Goal: Task Accomplishment & Management: Use online tool/utility

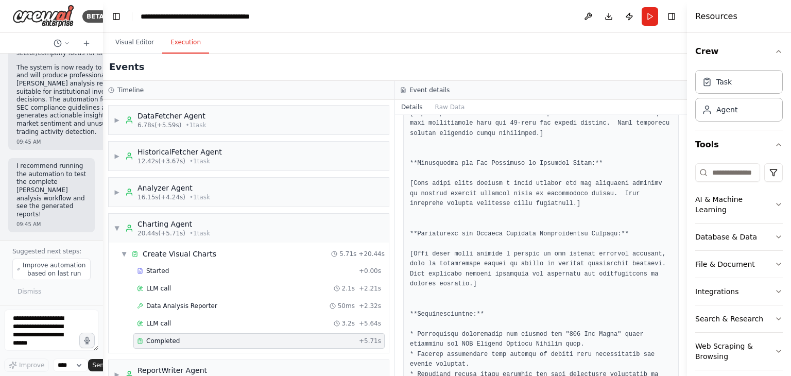
scroll to position [237, 0]
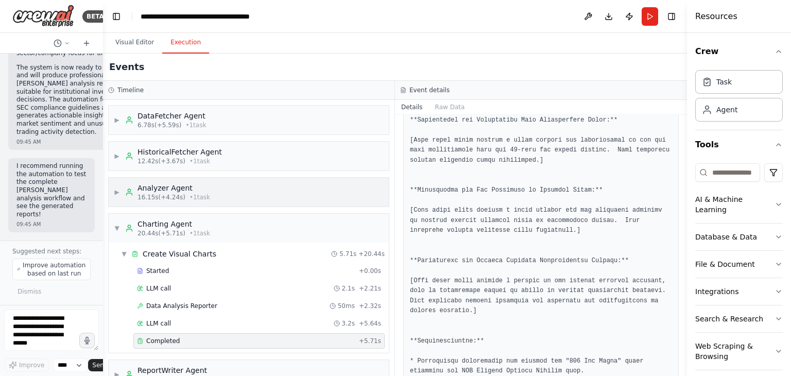
click at [184, 190] on div "Analyzer Agent" at bounding box center [173, 188] width 73 height 10
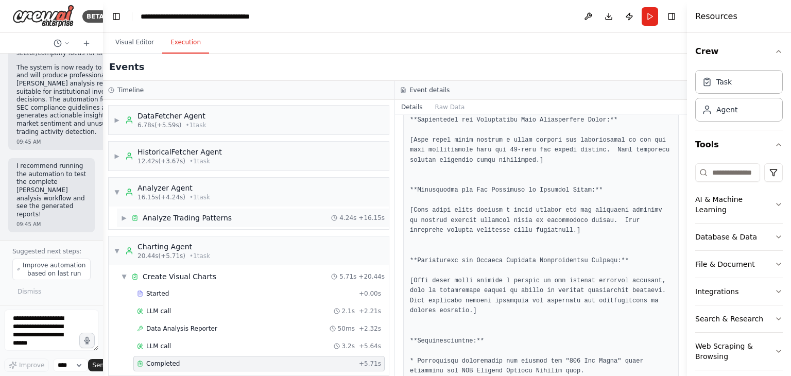
click at [189, 214] on div "Analyze Trading Patterns" at bounding box center [187, 218] width 89 height 10
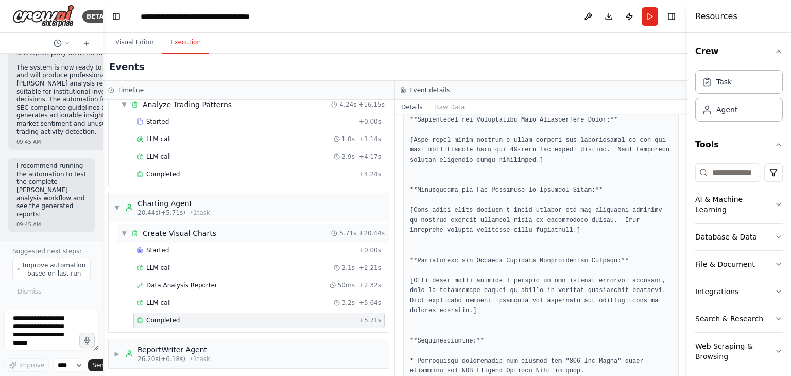
scroll to position [114, 0]
click at [183, 349] on div "ReportWriter Agent" at bounding box center [173, 348] width 73 height 10
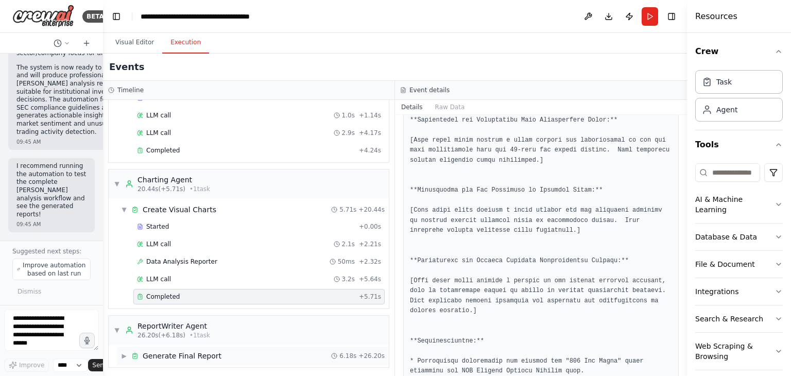
click at [198, 351] on div "Generate Final Report" at bounding box center [182, 356] width 79 height 10
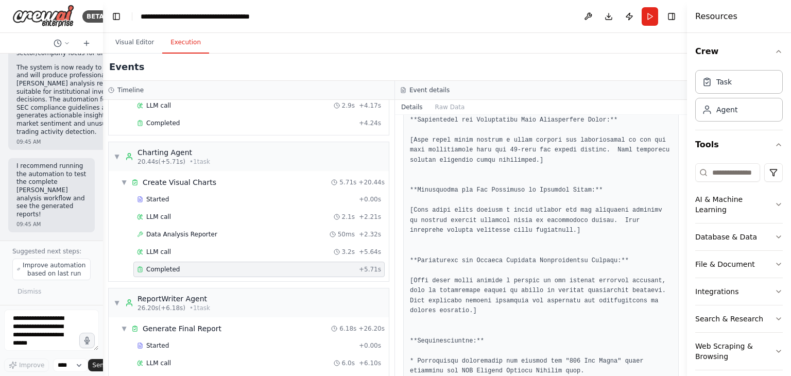
scroll to position [189, 0]
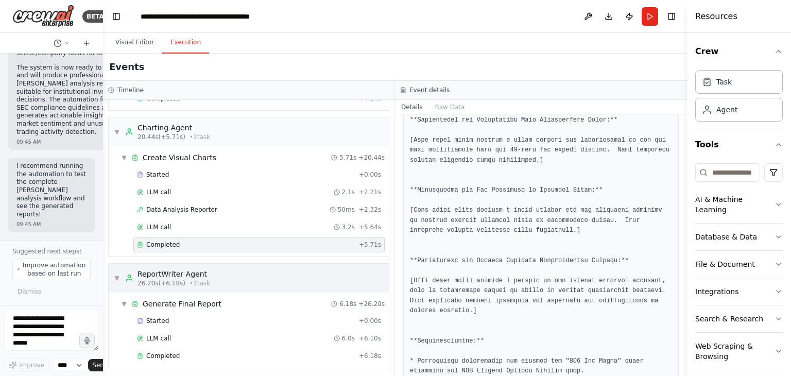
click at [178, 275] on div "ReportWriter Agent" at bounding box center [173, 274] width 73 height 10
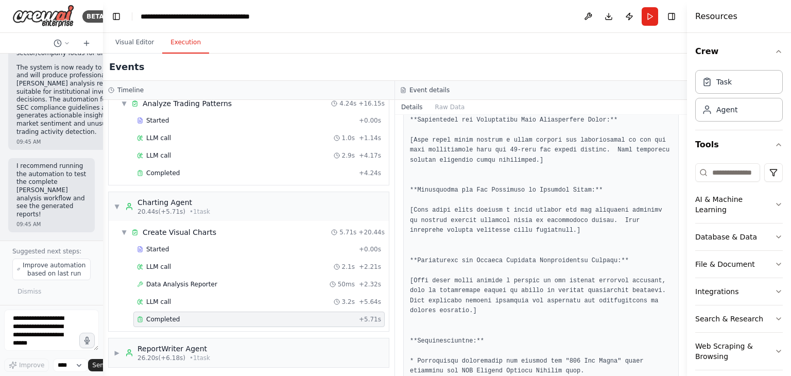
click at [257, 319] on div "Completed" at bounding box center [246, 319] width 218 height 8
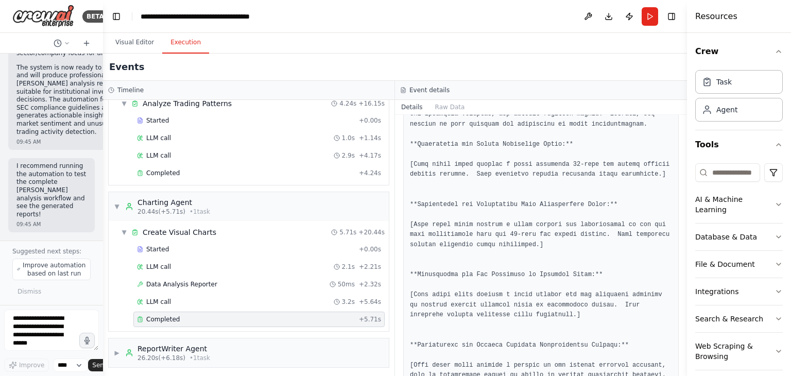
scroll to position [0, 0]
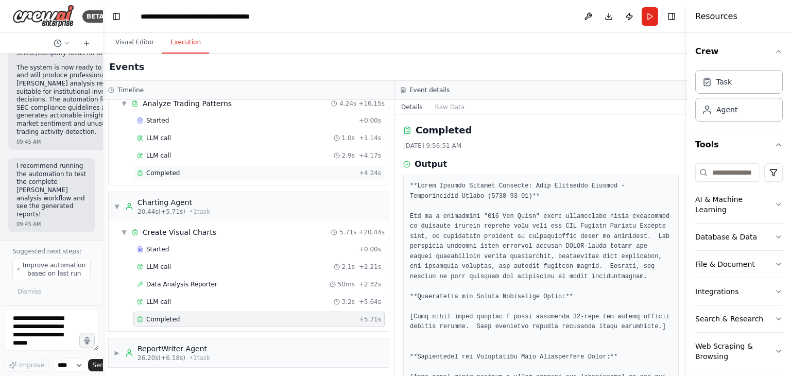
click at [189, 171] on div "Completed" at bounding box center [246, 173] width 218 height 8
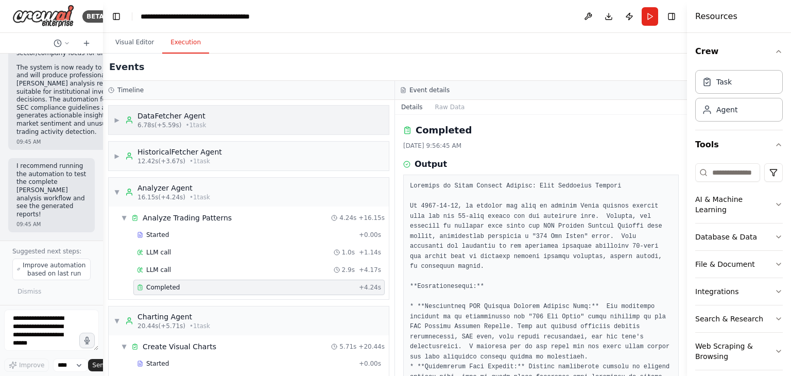
click at [219, 119] on div "▶ DataFetcher Agent 6.78s (+5.59s) • 1 task" at bounding box center [249, 120] width 280 height 29
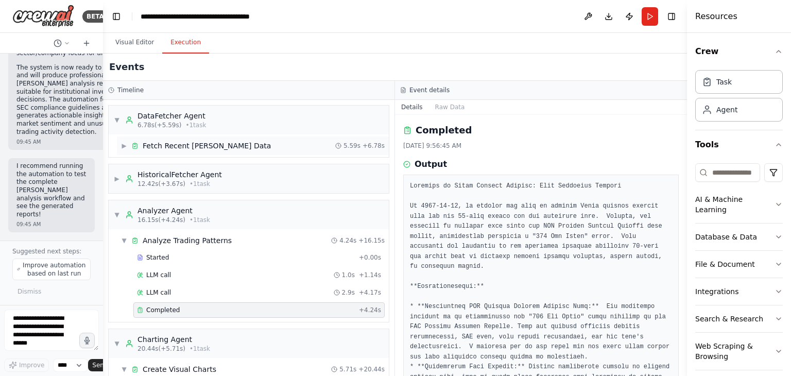
click at [227, 145] on div "Fetch Recent Insider Trading Data" at bounding box center [207, 146] width 128 height 10
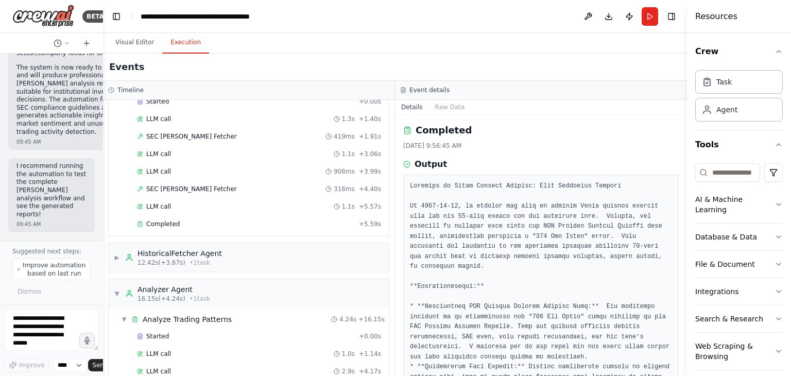
scroll to position [103, 0]
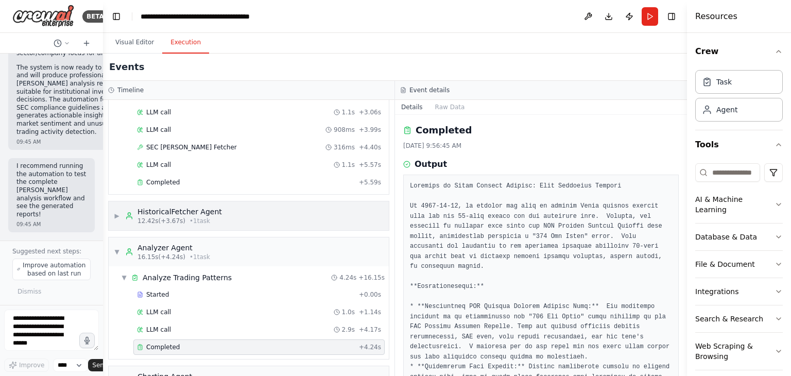
click at [207, 209] on div "HistoricalFetcher Agent" at bounding box center [179, 211] width 84 height 10
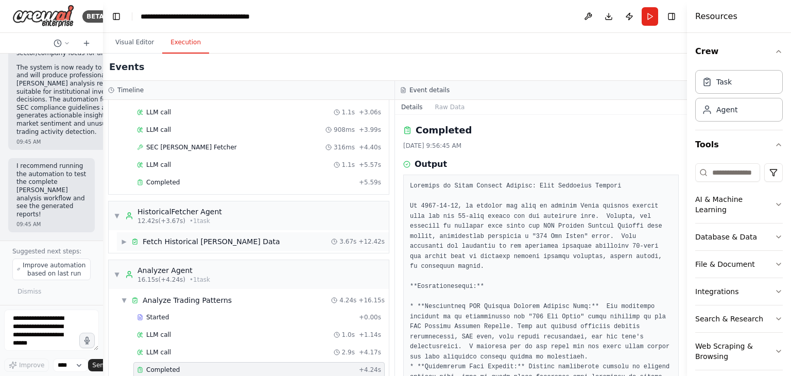
click at [221, 237] on div "Fetch Historical Insider Trading Data" at bounding box center [211, 241] width 137 height 10
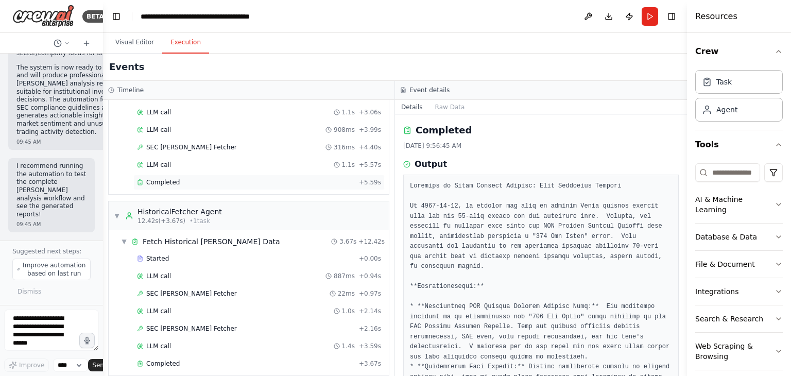
click at [201, 178] on div "Completed" at bounding box center [246, 182] width 218 height 8
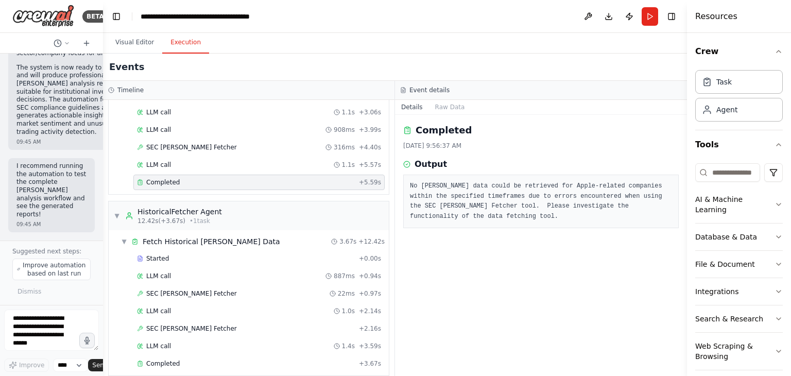
drag, startPoint x: 461, startPoint y: 218, endPoint x: 411, endPoint y: 181, distance: 62.6
click at [411, 181] on pre "No insider trading data could be retrieved for Apple-related companies within t…" at bounding box center [541, 201] width 262 height 40
copy pre "No insider trading data could be retrieved for Apple-related companies within t…"
click at [477, 246] on div "Completed 8/29/2025, 9:56:37 AM Output No insider trading data could be retriev…" at bounding box center [541, 245] width 292 height 261
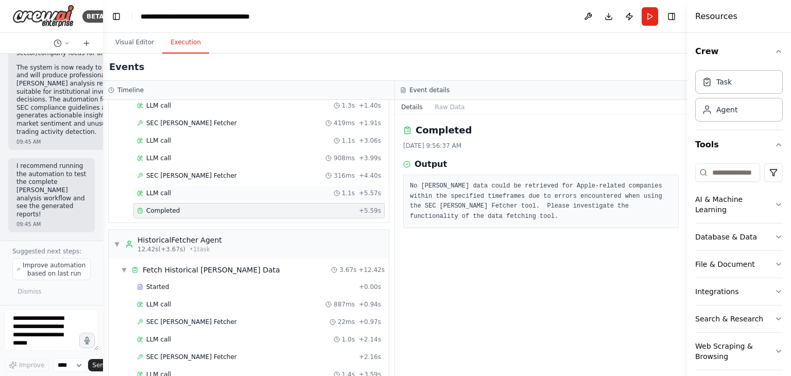
scroll to position [0, 0]
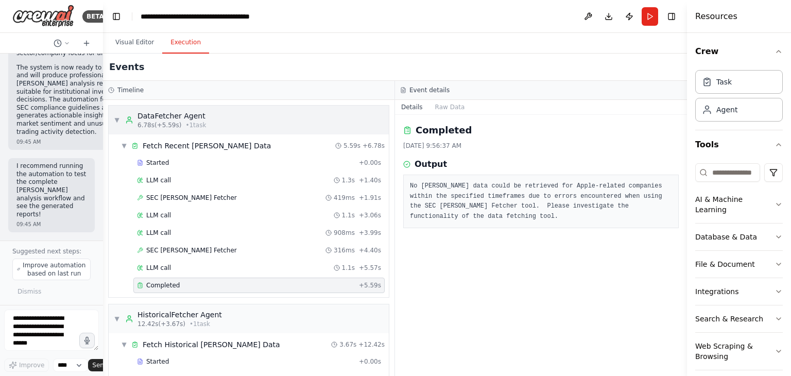
click at [154, 121] on span "6.78s (+5.59s)" at bounding box center [159, 125] width 44 height 8
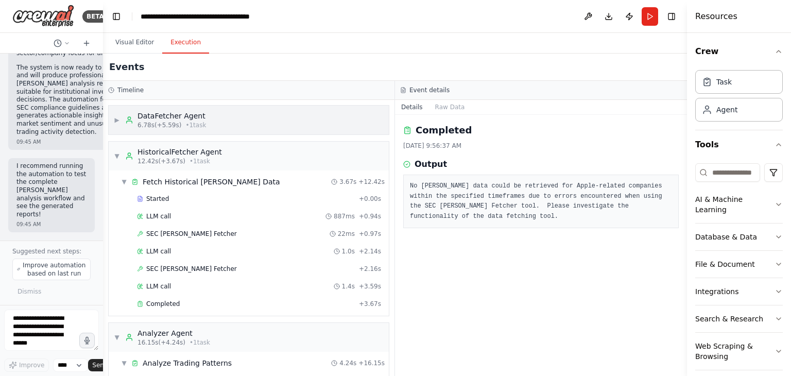
click at [154, 126] on span "6.78s (+5.59s)" at bounding box center [159, 125] width 44 height 8
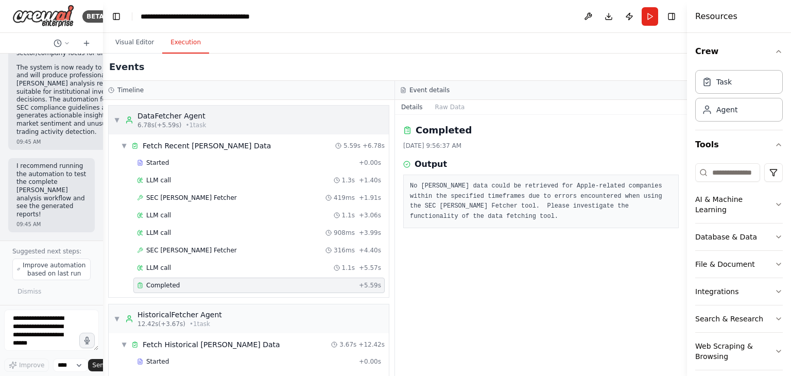
click at [158, 122] on span "6.78s (+5.59s)" at bounding box center [159, 125] width 44 height 8
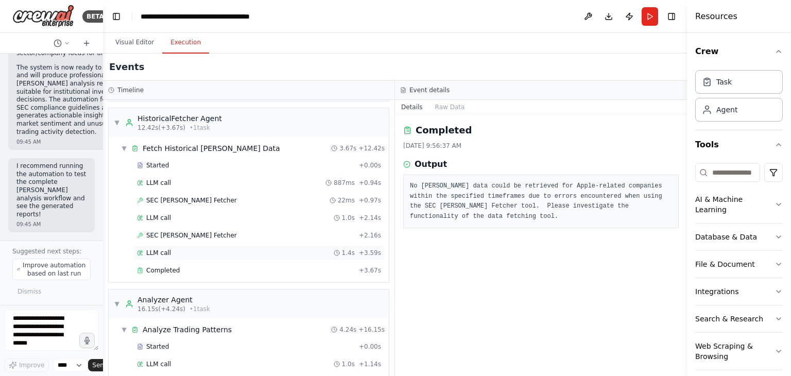
scroll to position [51, 0]
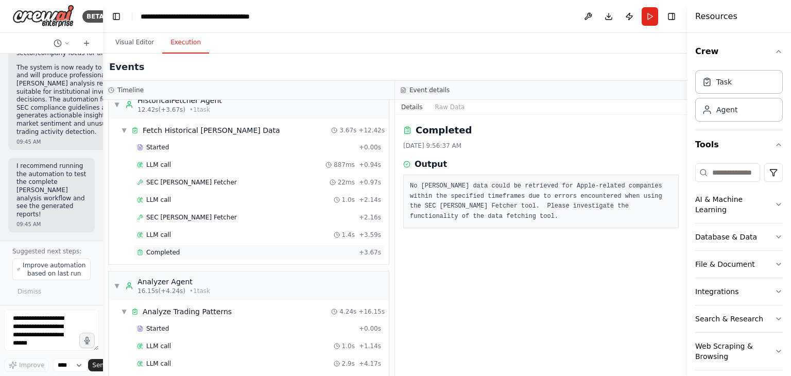
click at [180, 248] on div "Completed" at bounding box center [246, 252] width 218 height 8
drag, startPoint x: 564, startPoint y: 216, endPoint x: 408, endPoint y: 184, distance: 159.3
click at [408, 184] on div "Unable to retrieve insider trading data. The SEC Insider Trading Fetcher tool c…" at bounding box center [540, 202] width 275 height 54
copy pre "Unable to retrieve insider trading data. The SEC Insider Trading Fetcher tool c…"
click at [483, 282] on div "Completed 8/29/2025, 9:56:41 AM Output Unable to retrieve insider trading data.…" at bounding box center [541, 245] width 292 height 261
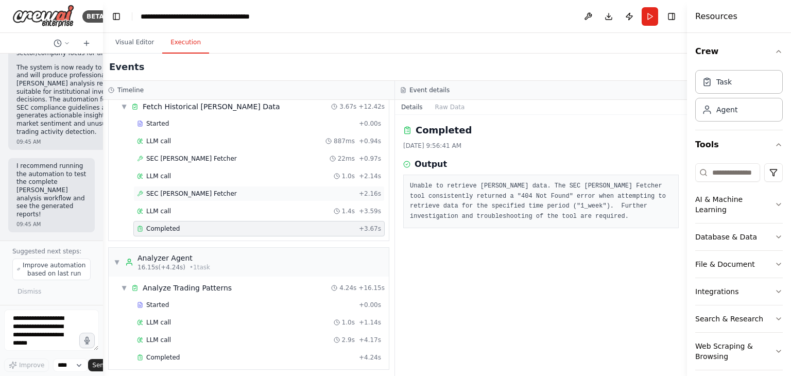
scroll to position [103, 0]
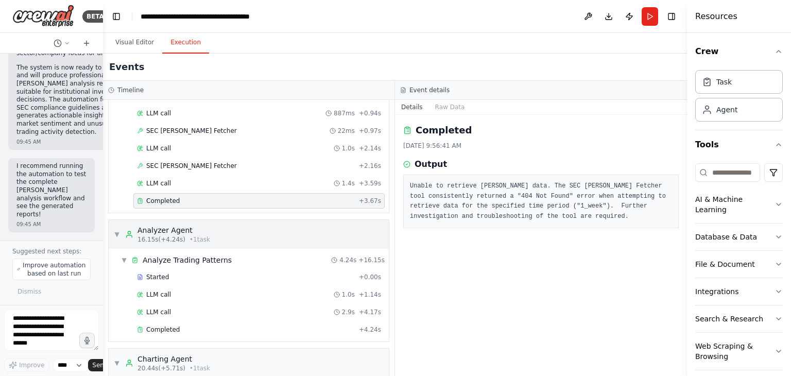
click at [214, 234] on div "▼ Analyzer Agent 16.15s (+4.24s) • 1 task" at bounding box center [249, 234] width 280 height 29
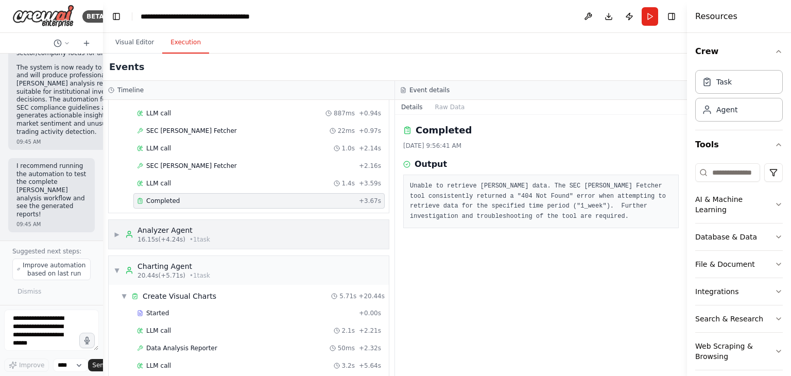
click at [214, 233] on div "▶ Analyzer Agent 16.15s (+4.24s) • 1 task" at bounding box center [249, 234] width 280 height 29
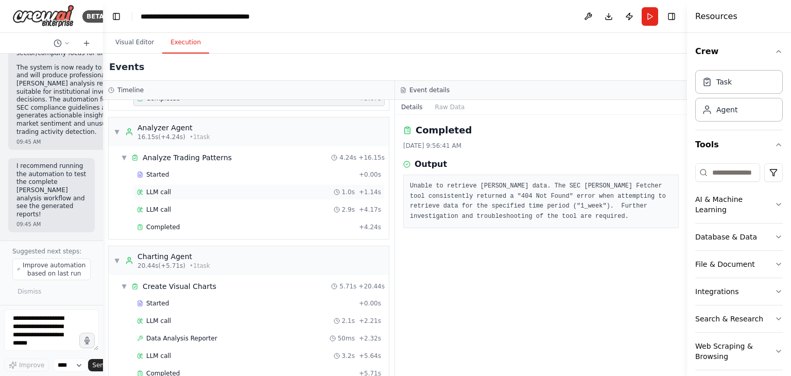
scroll to position [206, 0]
click at [202, 228] on div "Completed + 4.24s" at bounding box center [258, 226] width 251 height 15
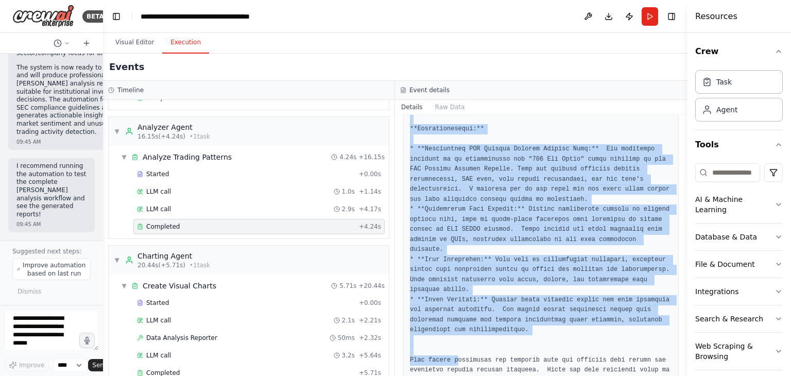
scroll to position [169, 0]
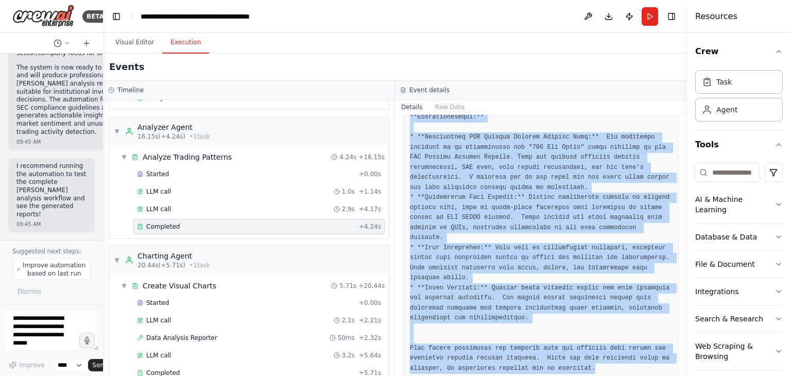
drag, startPoint x: 410, startPoint y: 185, endPoint x: 585, endPoint y: 353, distance: 242.9
click at [585, 353] on div at bounding box center [540, 192] width 275 height 375
copy pre "Analysis of Apple Insider Trading: Data Retrieval Failure On 2025-08-29, an att…"
click at [504, 305] on pre at bounding box center [541, 192] width 262 height 361
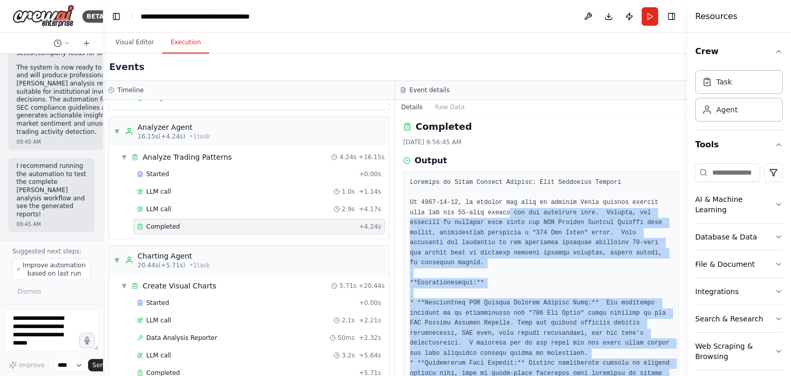
scroll to position [0, 0]
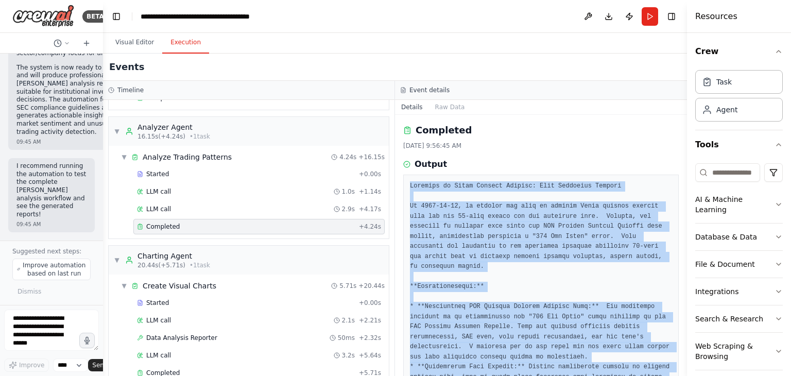
drag, startPoint x: 579, startPoint y: 347, endPoint x: 407, endPoint y: 179, distance: 240.3
click at [407, 179] on div at bounding box center [540, 362] width 275 height 375
copy pre "Analysis of Apple Insider Trading: Data Retrieval Failure On 2025-08-29, an att…"
click at [577, 269] on pre at bounding box center [541, 361] width 262 height 361
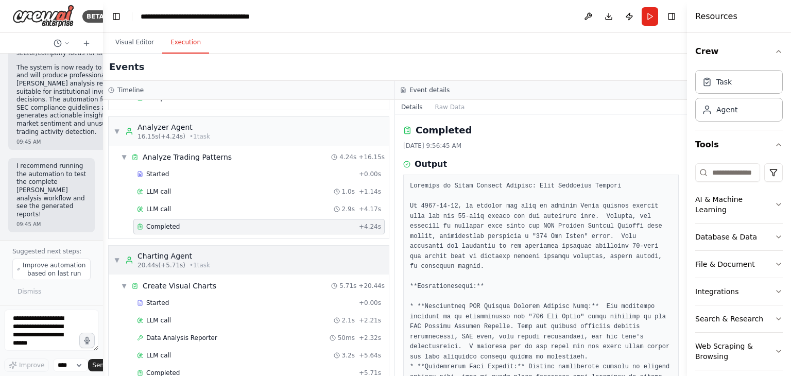
scroll to position [258, 0]
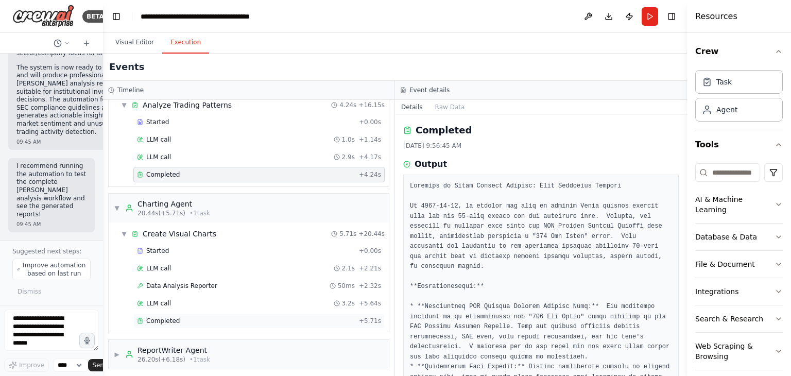
click at [195, 317] on div "Completed" at bounding box center [246, 321] width 218 height 8
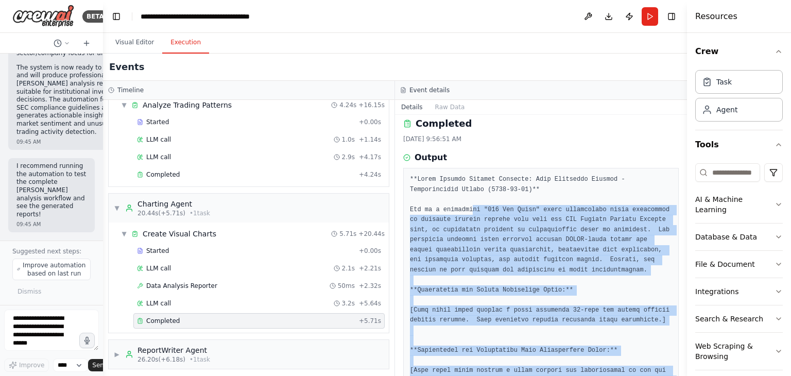
scroll to position [0, 0]
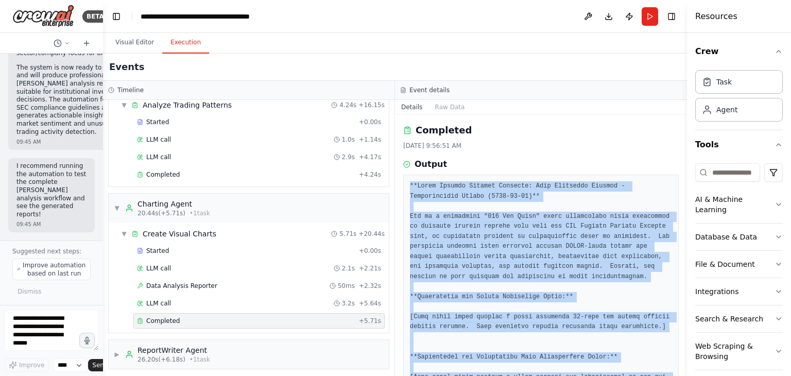
drag, startPoint x: 626, startPoint y: 350, endPoint x: 406, endPoint y: 176, distance: 280.4
copy pre "**Apple Insider Trading Analysis: Data Retrieval Failure - Visualization Report…"
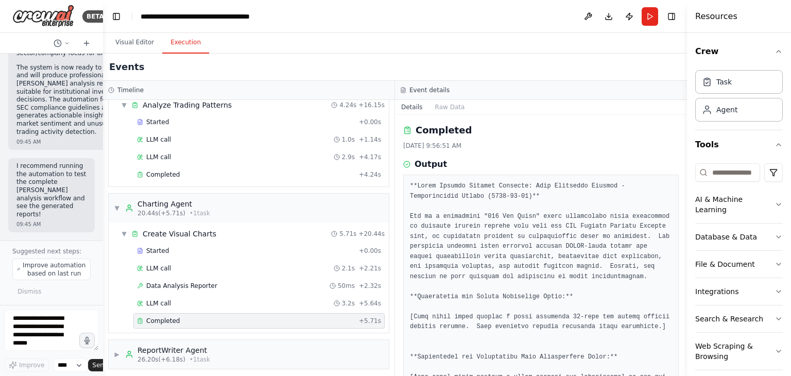
click at [515, 129] on div "Completed" at bounding box center [540, 130] width 275 height 14
click at [191, 346] on div "ReportWriter Agent" at bounding box center [173, 350] width 73 height 10
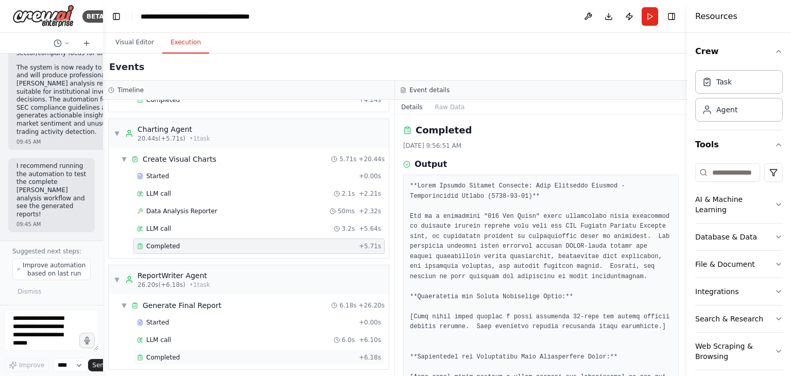
click at [199, 353] on div "Completed" at bounding box center [246, 357] width 218 height 8
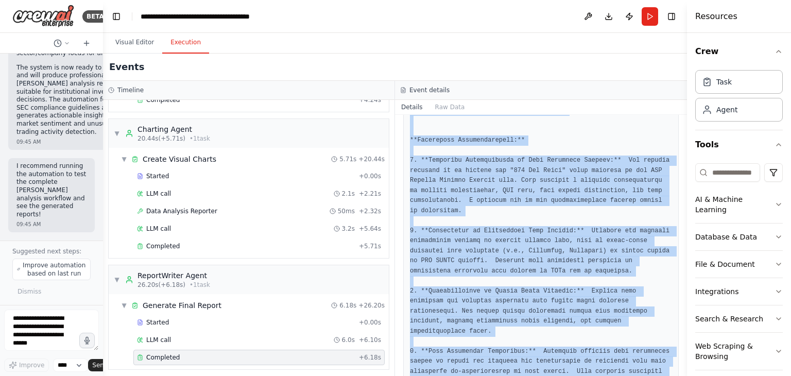
scroll to position [792, 0]
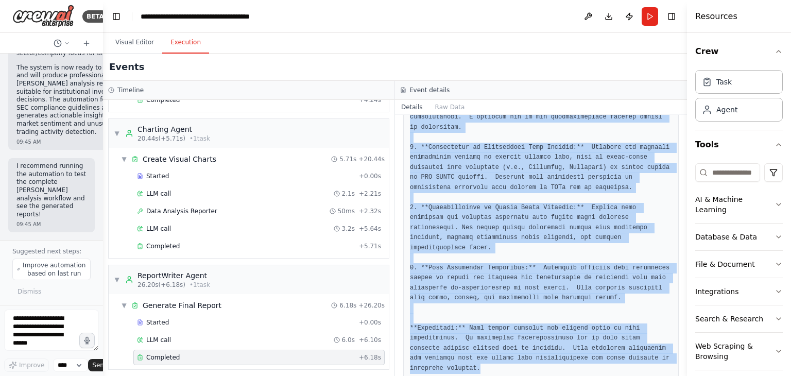
drag, startPoint x: 409, startPoint y: 185, endPoint x: 450, endPoint y: 353, distance: 172.8
copy pre "# Apple Insider Trading Daily Report - 2025-08-29 **Executive Summary:** This r…"
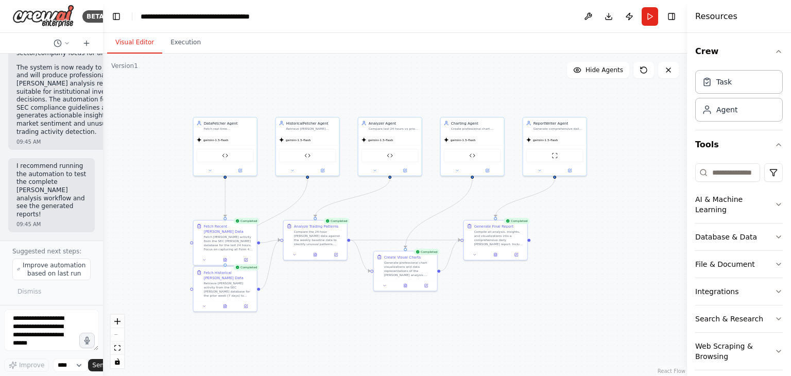
click at [136, 44] on button "Visual Editor" at bounding box center [134, 43] width 55 height 22
click at [646, 16] on button "Run" at bounding box center [650, 16] width 16 height 19
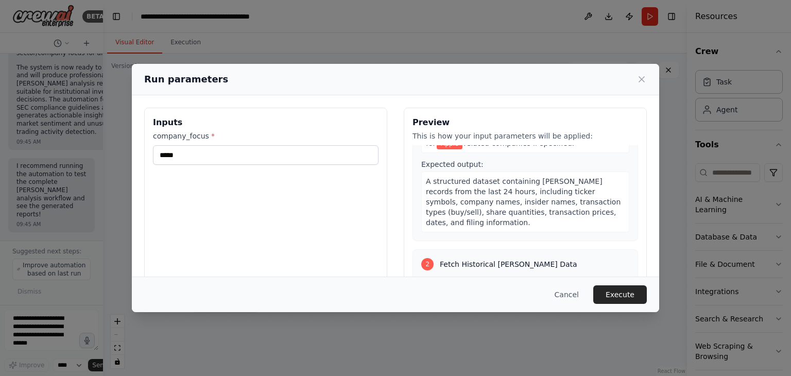
scroll to position [0, 0]
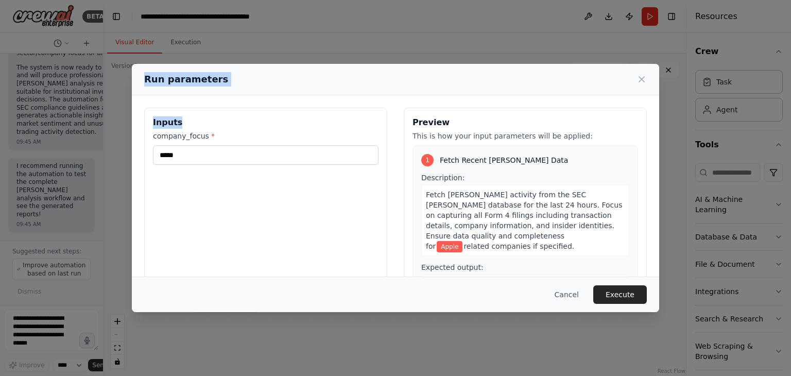
drag, startPoint x: 145, startPoint y: 77, endPoint x: 199, endPoint y: 179, distance: 115.4
click at [199, 179] on div "Run parameters Inputs company_focus * ***** Preview This is how your input para…" at bounding box center [395, 188] width 527 height 248
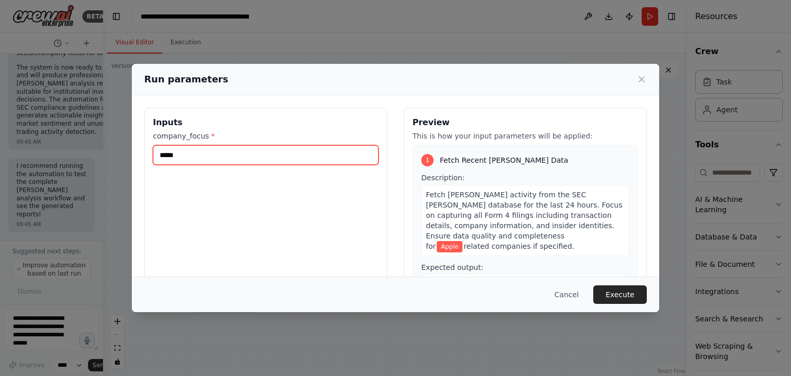
click at [187, 158] on input "*****" at bounding box center [266, 155] width 226 height 20
type input "*"
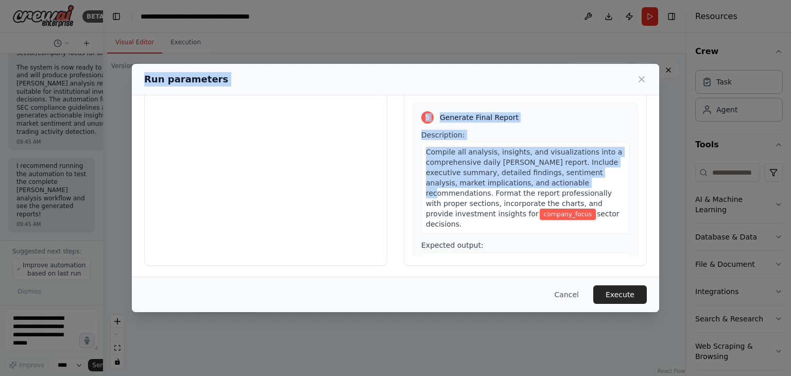
scroll to position [87, 0]
drag, startPoint x: 145, startPoint y: 76, endPoint x: 501, endPoint y: 250, distance: 396.7
click at [501, 250] on div "Run parameters Inputs company_focus * Preview This is how your input parameters…" at bounding box center [395, 188] width 527 height 248
copy div "Run parameters Inputs company_focus * Preview This is how your input parameters…"
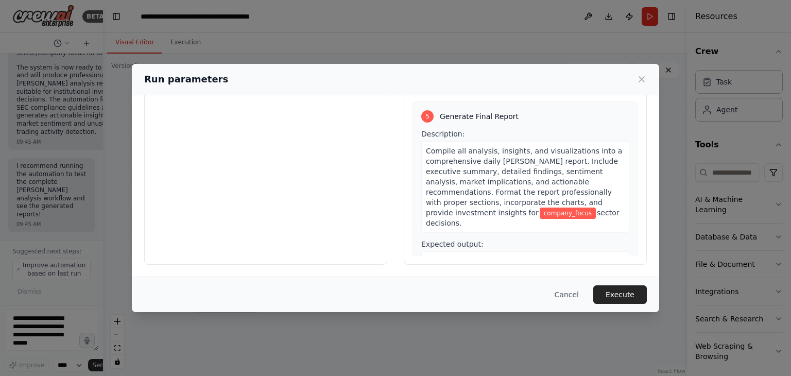
click at [508, 277] on div "Cancel Execute" at bounding box center [395, 294] width 527 height 36
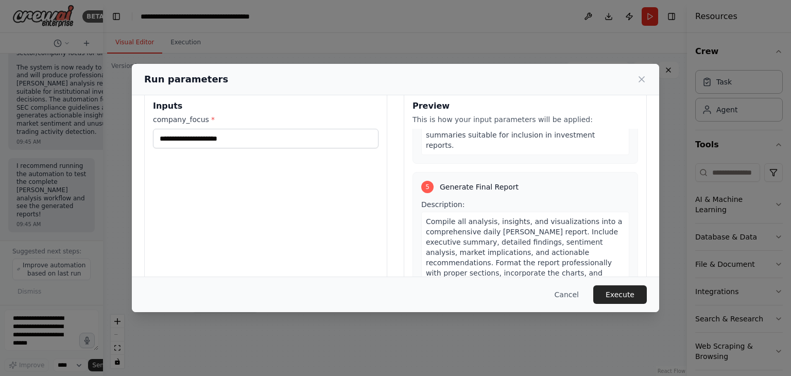
scroll to position [0, 0]
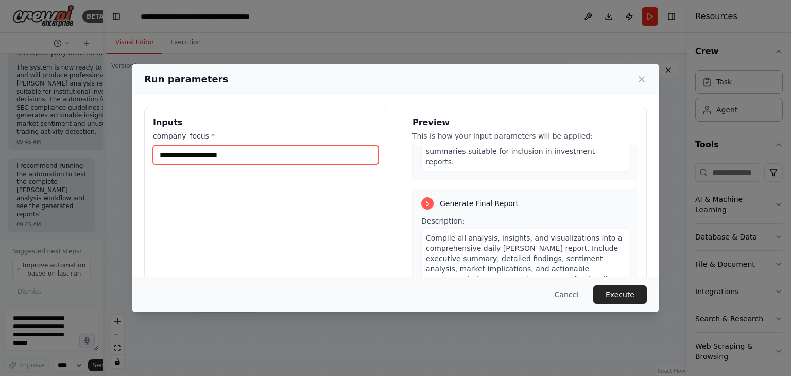
click at [227, 152] on input "company_focus *" at bounding box center [266, 155] width 226 height 20
paste input "****"
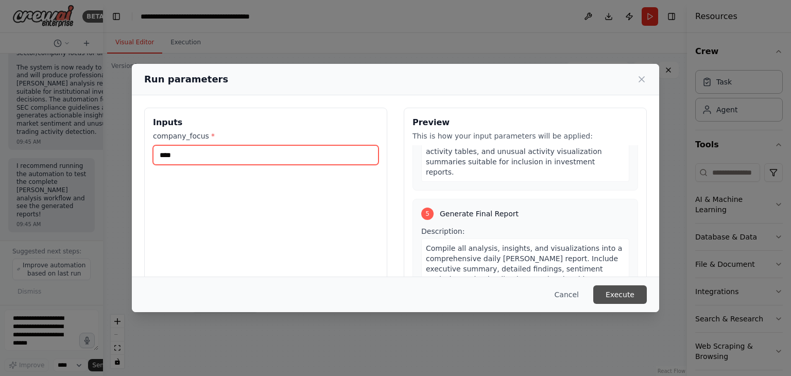
type input "****"
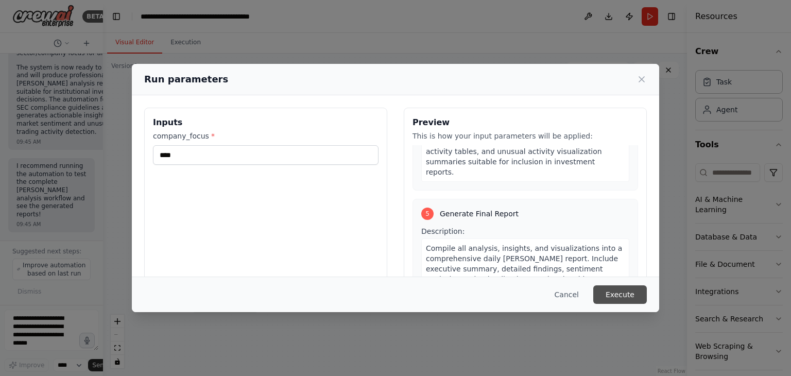
click at [618, 299] on button "Execute" at bounding box center [620, 294] width 54 height 19
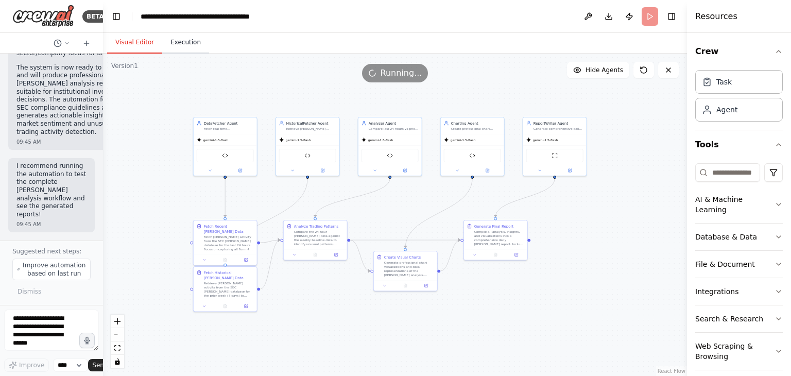
scroll to position [0, 0]
click at [181, 43] on button "Execution" at bounding box center [185, 43] width 47 height 22
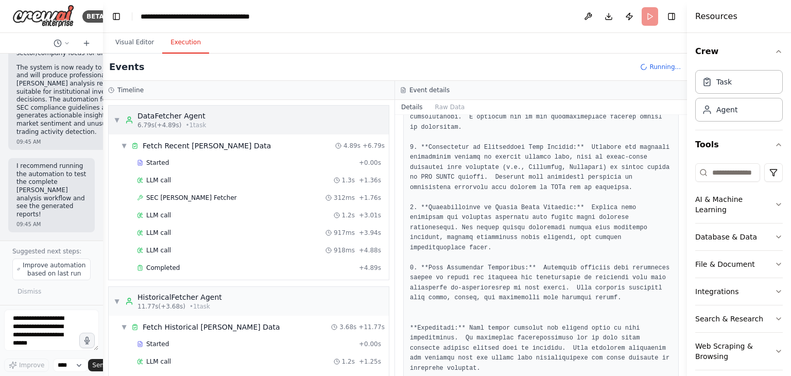
click at [205, 125] on div "▼ DataFetcher Agent 6.79s (+4.89s) • 1 task" at bounding box center [249, 120] width 280 height 29
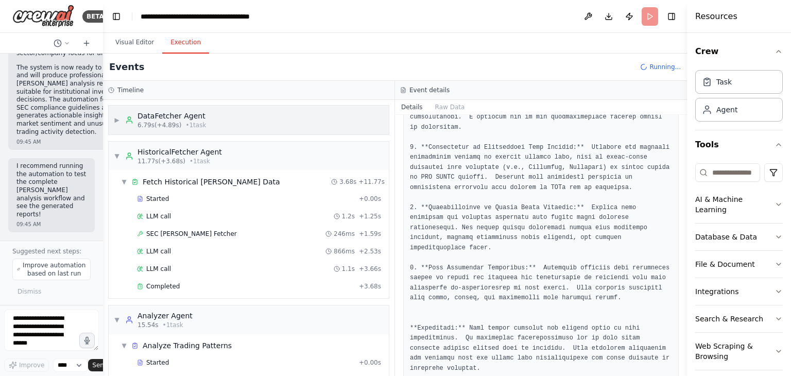
click at [207, 122] on div "▶ DataFetcher Agent 6.79s (+4.89s) • 1 task" at bounding box center [249, 120] width 280 height 29
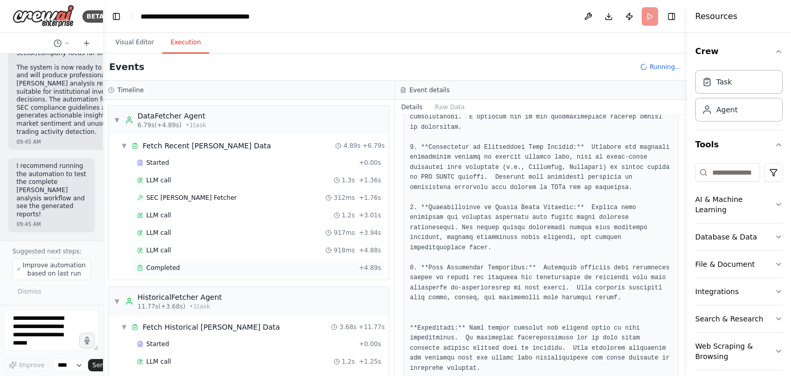
click at [178, 269] on div "Completed" at bounding box center [246, 268] width 218 height 8
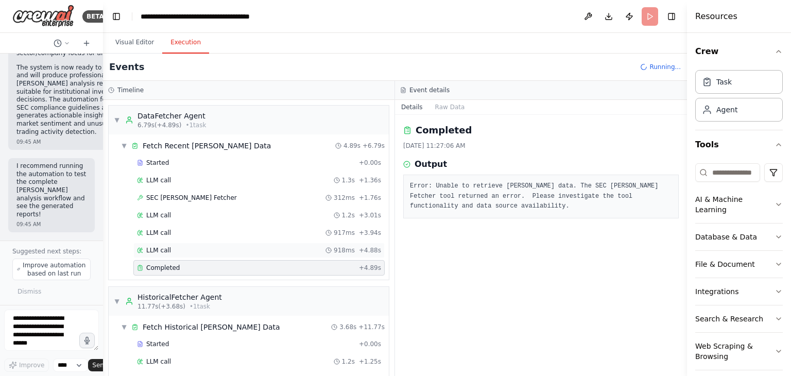
click at [206, 248] on div "LLM call 918ms + 4.88s" at bounding box center [259, 250] width 244 height 8
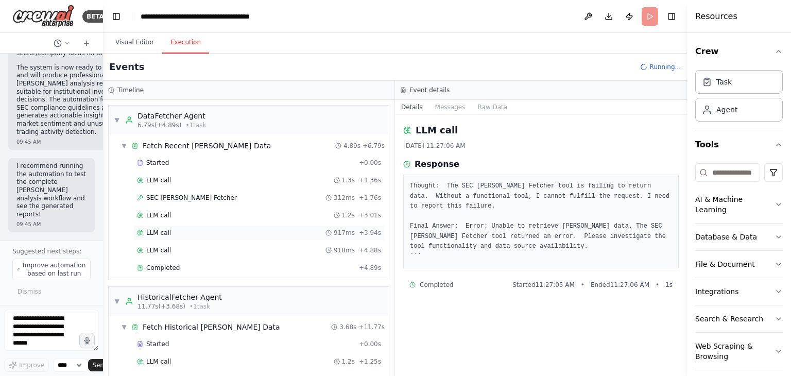
click at [194, 229] on div "LLM call 917ms + 3.94s" at bounding box center [259, 233] width 244 height 8
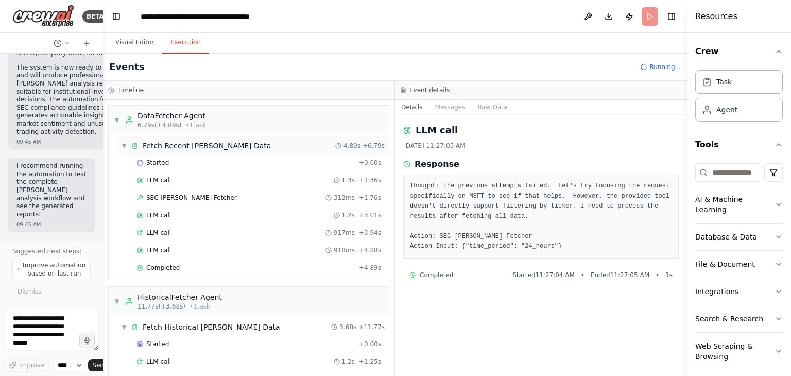
click at [191, 148] on div "Fetch Recent Insider Trading Data" at bounding box center [207, 146] width 128 height 10
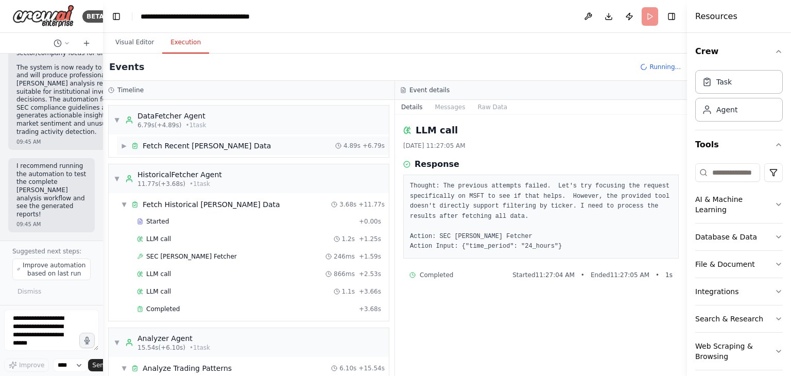
click at [195, 147] on div "Fetch Recent Insider Trading Data" at bounding box center [207, 146] width 128 height 10
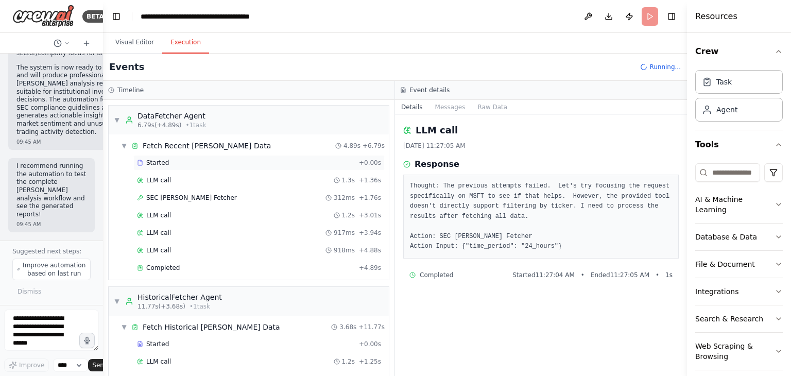
click at [183, 163] on div "Started" at bounding box center [246, 163] width 218 height 8
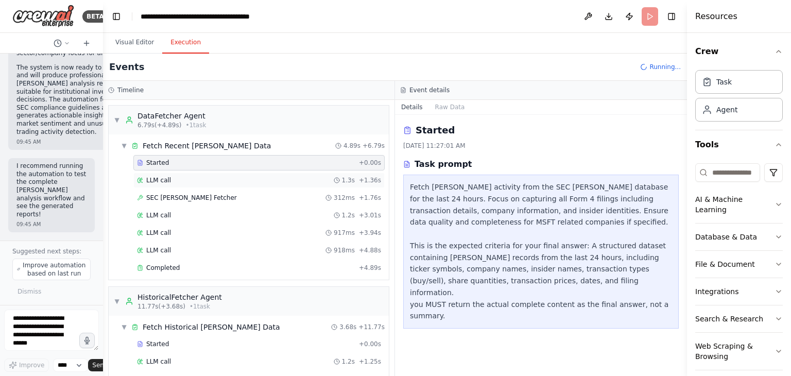
click at [175, 185] on div "LLM call 1.3s + 1.36s" at bounding box center [258, 179] width 251 height 15
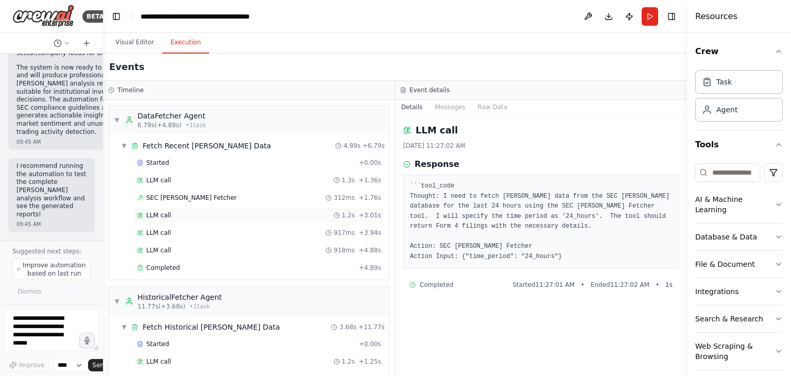
click at [170, 207] on div "LLM call 1.2s + 3.01s" at bounding box center [258, 214] width 251 height 15
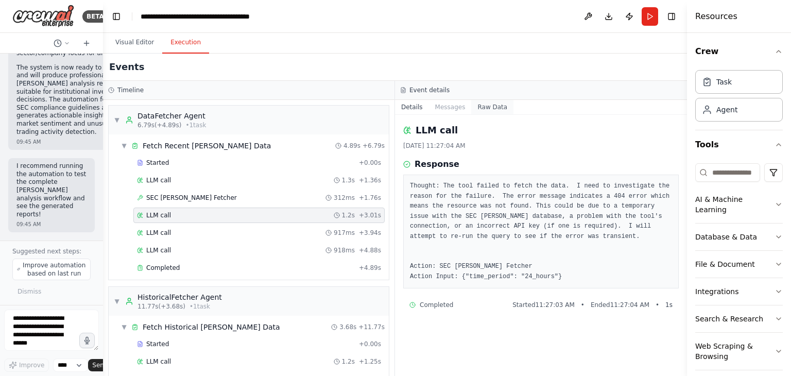
click at [488, 108] on button "Raw Data" at bounding box center [492, 107] width 42 height 14
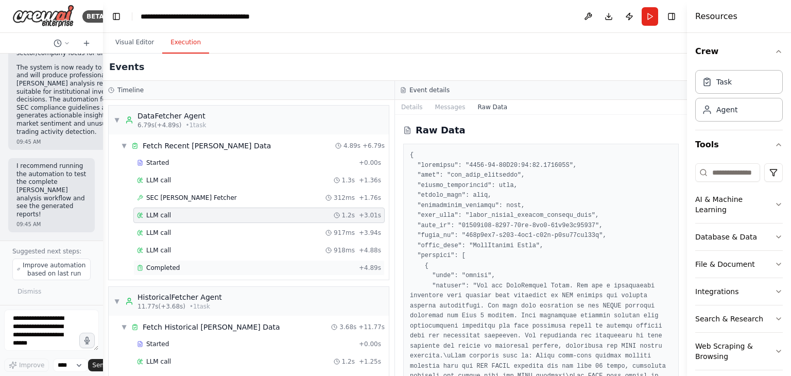
click at [206, 260] on div "Completed + 4.89s" at bounding box center [258, 267] width 251 height 15
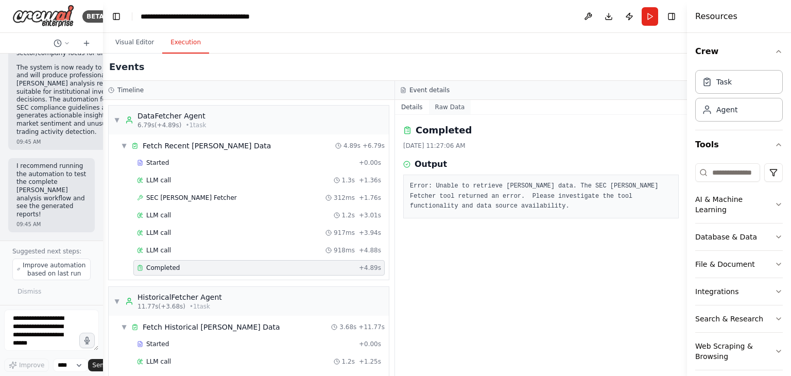
click at [445, 106] on button "Raw Data" at bounding box center [450, 107] width 42 height 14
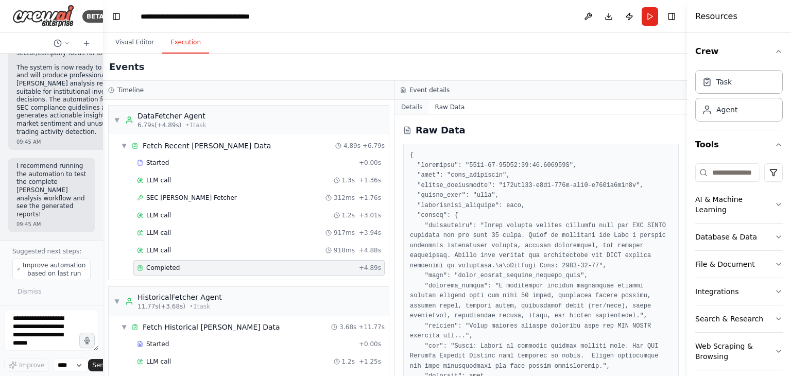
click at [412, 108] on button "Details" at bounding box center [412, 107] width 34 height 14
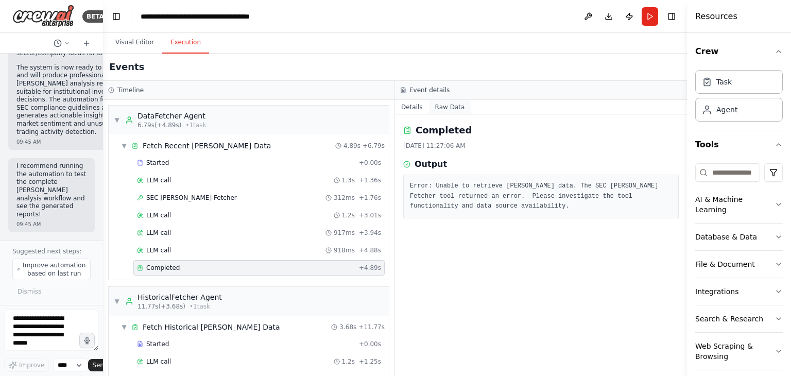
click at [443, 104] on button "Raw Data" at bounding box center [450, 107] width 42 height 14
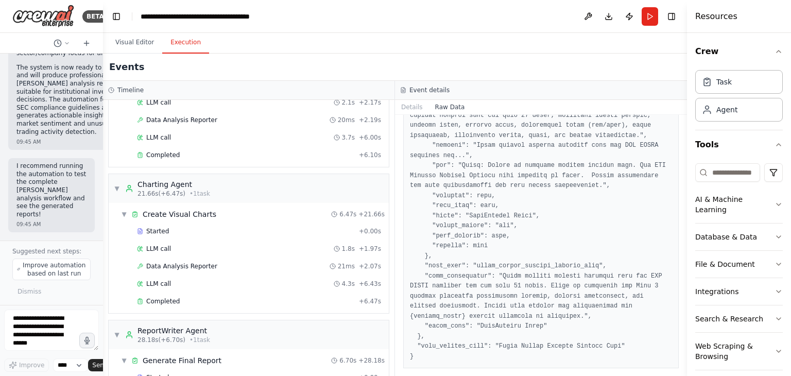
scroll to position [528, 0]
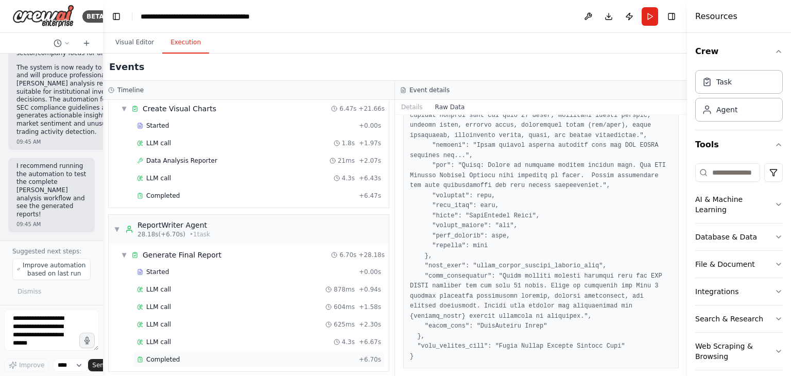
click at [212, 355] on div "Completed" at bounding box center [246, 359] width 218 height 8
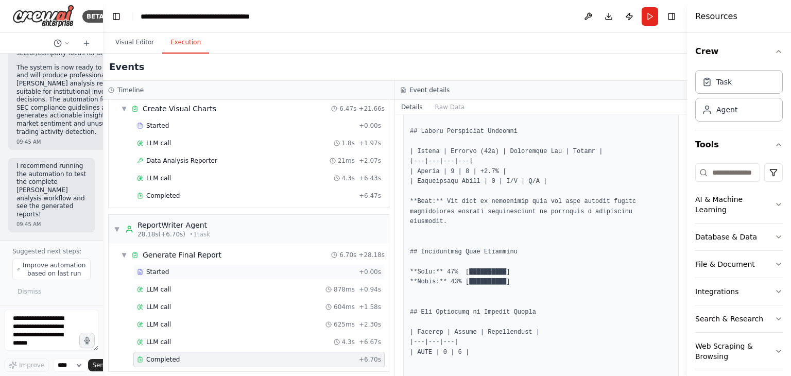
scroll to position [206, 0]
click at [175, 220] on div "ReportWriter Agent" at bounding box center [173, 225] width 73 height 10
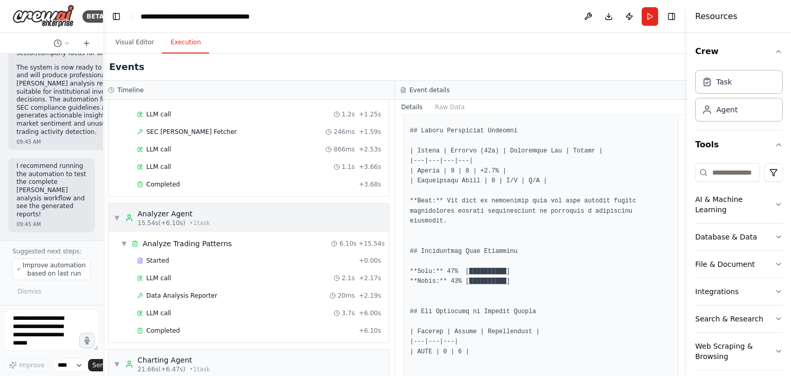
click at [177, 213] on div "Analyzer Agent" at bounding box center [173, 214] width 73 height 10
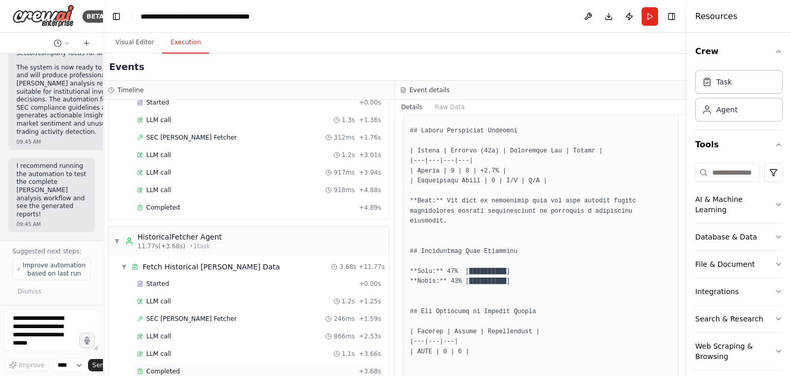
scroll to position [41, 0]
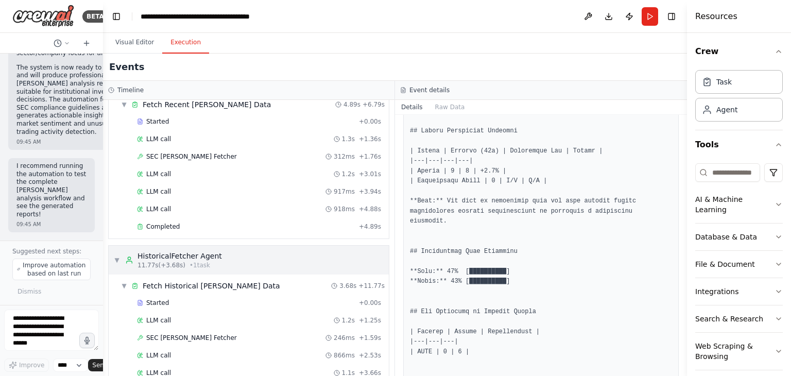
drag, startPoint x: 169, startPoint y: 261, endPoint x: 166, endPoint y: 248, distance: 13.7
click at [169, 261] on span "11.77s (+3.68s)" at bounding box center [161, 265] width 48 height 8
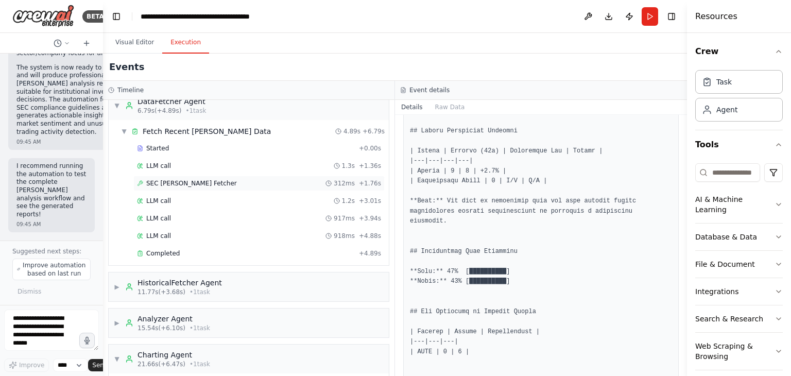
scroll to position [0, 0]
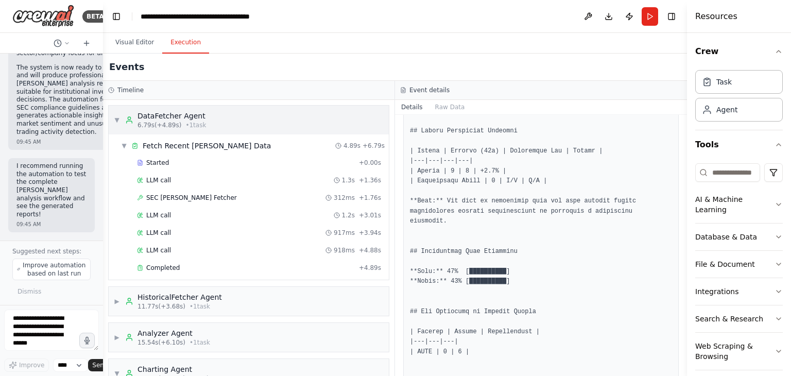
click at [185, 125] on span "• 1 task" at bounding box center [195, 125] width 21 height 8
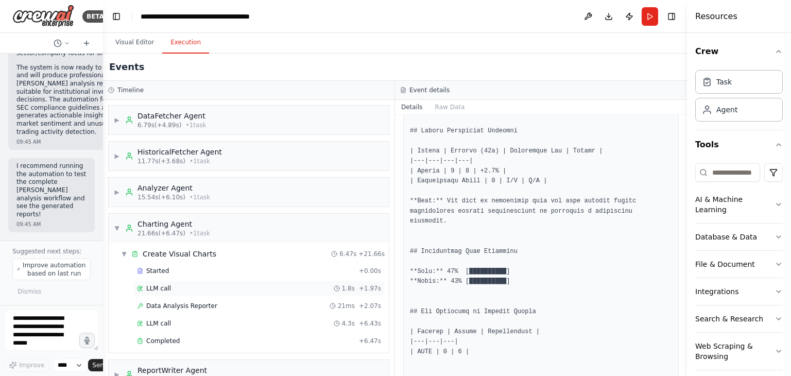
scroll to position [23, 0]
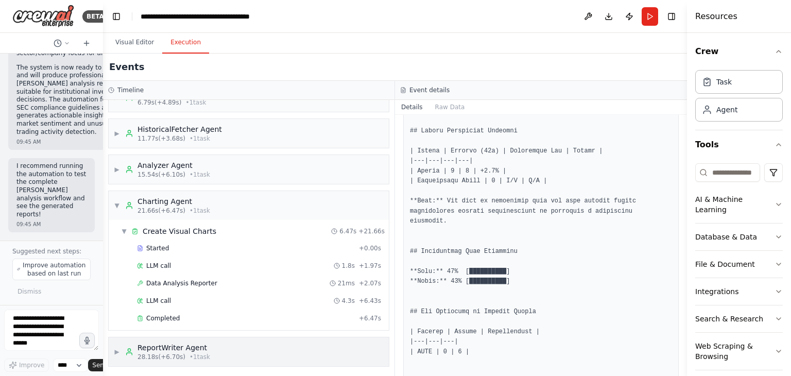
click at [183, 349] on div "ReportWriter Agent" at bounding box center [173, 347] width 73 height 10
click at [189, 203] on div "Charting Agent" at bounding box center [173, 201] width 73 height 10
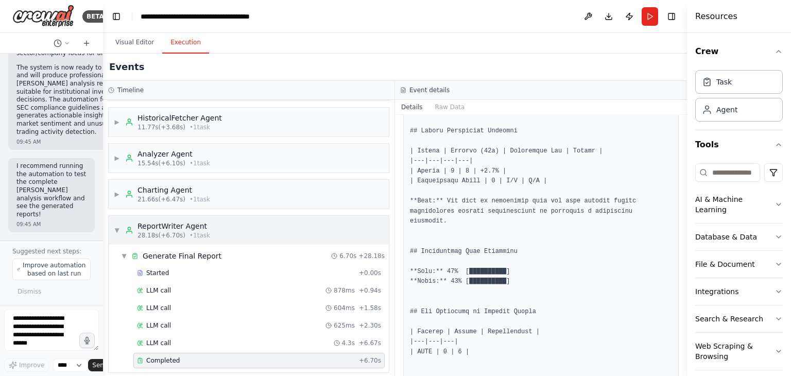
scroll to position [40, 0]
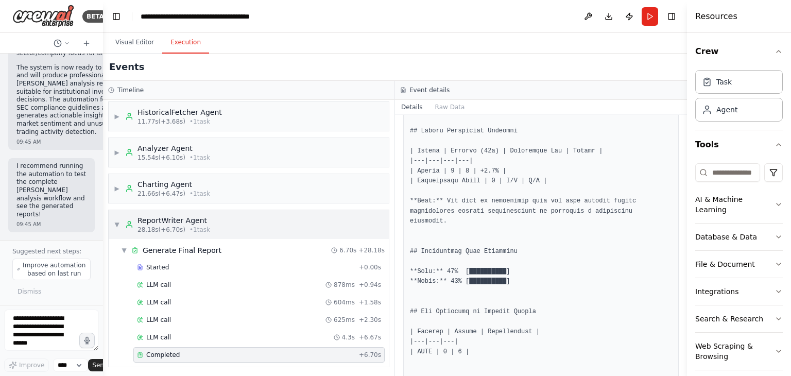
click at [192, 228] on span "• 1 task" at bounding box center [199, 230] width 21 height 8
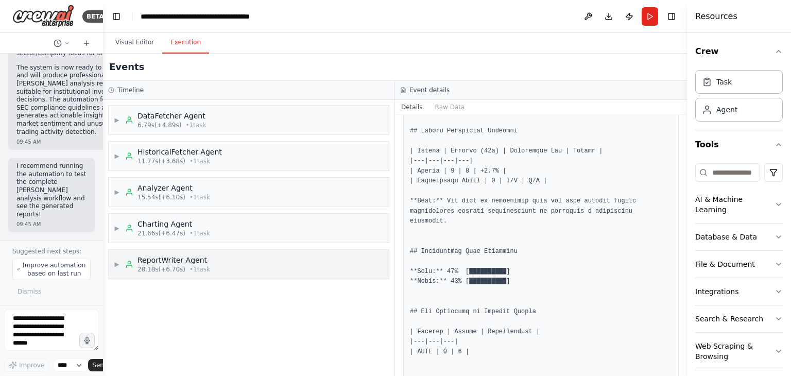
scroll to position [0, 0]
click at [134, 42] on button "Visual Editor" at bounding box center [134, 43] width 55 height 22
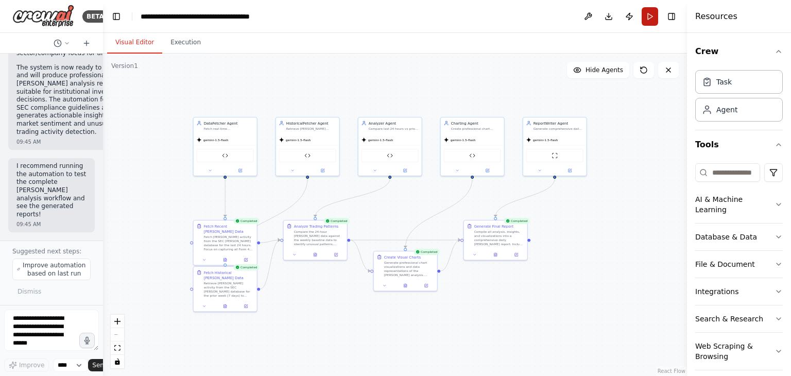
click at [646, 16] on button "Run" at bounding box center [650, 16] width 16 height 19
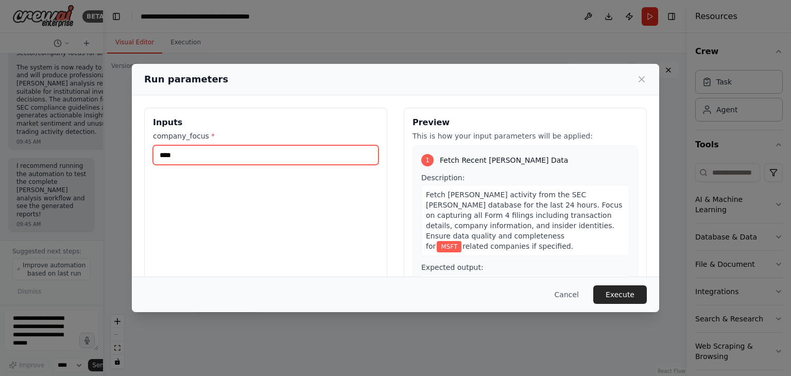
drag, startPoint x: 261, startPoint y: 153, endPoint x: 77, endPoint y: 152, distance: 183.8
click at [77, 152] on div "Run parameters Inputs company_focus * **** Preview This is how your input param…" at bounding box center [395, 188] width 791 height 376
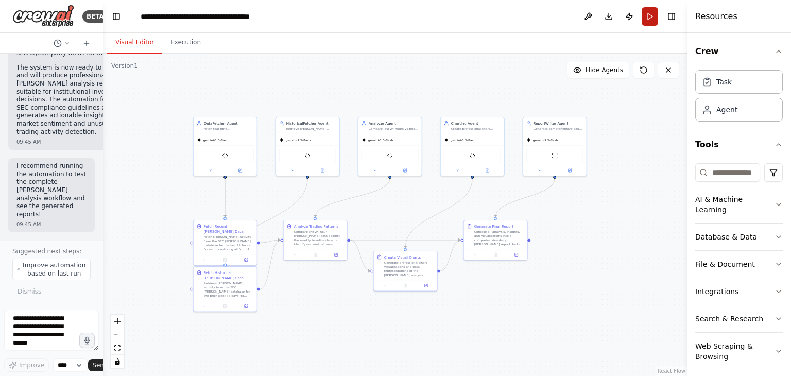
click at [647, 17] on button "Run" at bounding box center [650, 16] width 16 height 19
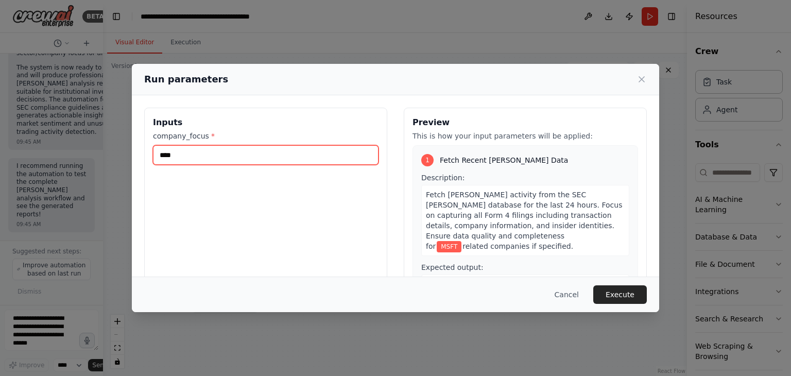
click at [213, 157] on input "****" at bounding box center [266, 155] width 226 height 20
type input "*"
paste input "**********"
type input "**********"
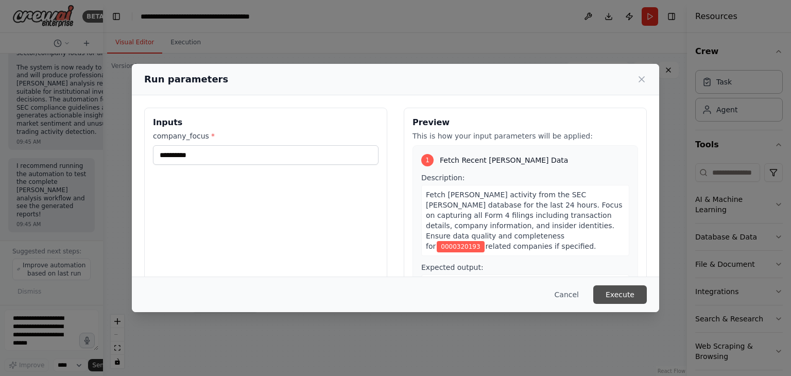
click at [627, 293] on button "Execute" at bounding box center [620, 294] width 54 height 19
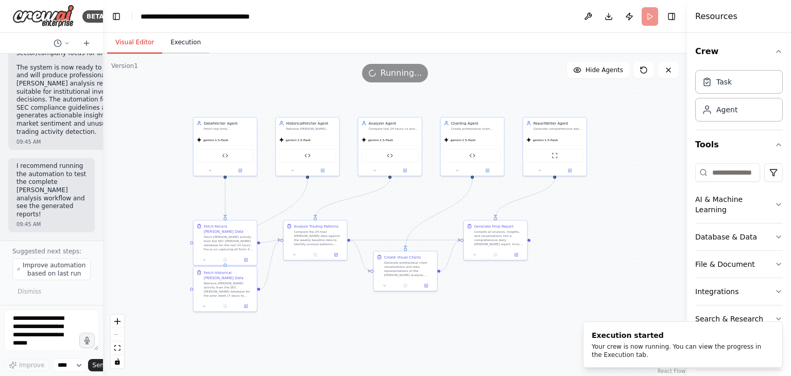
click at [177, 45] on button "Execution" at bounding box center [185, 43] width 47 height 22
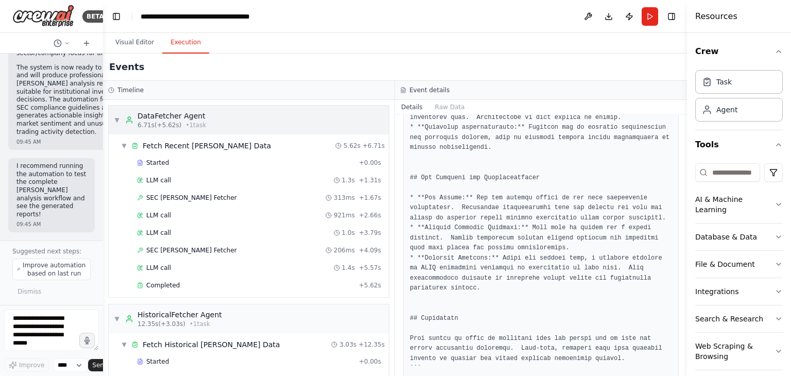
click at [209, 122] on div "▼ DataFetcher Agent 6.71s (+5.62s) • 1 task" at bounding box center [249, 120] width 280 height 29
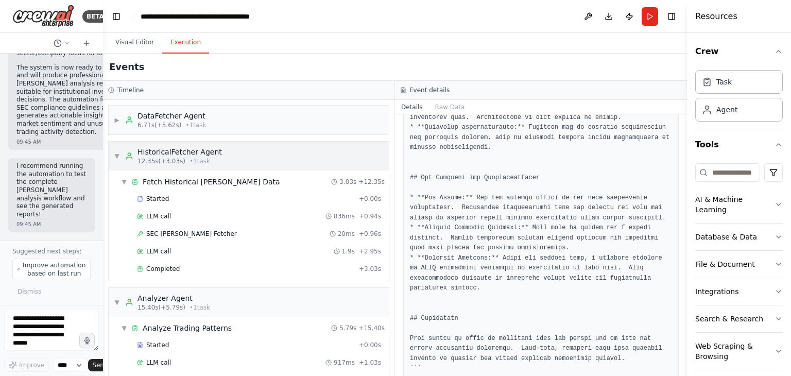
click at [209, 151] on div "HistoricalFetcher Agent" at bounding box center [179, 152] width 84 height 10
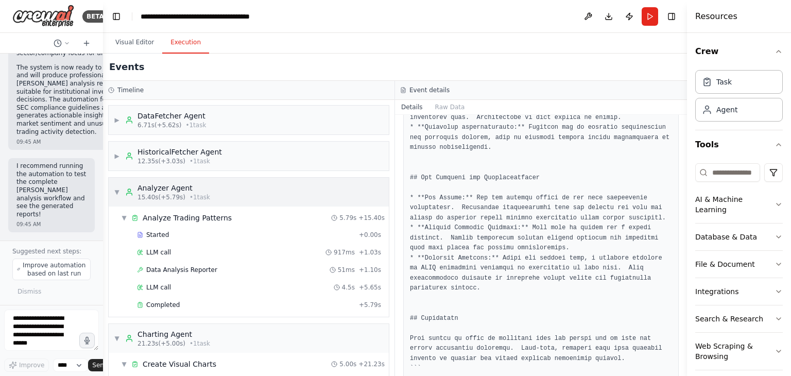
click at [200, 189] on div "Analyzer Agent" at bounding box center [173, 188] width 73 height 10
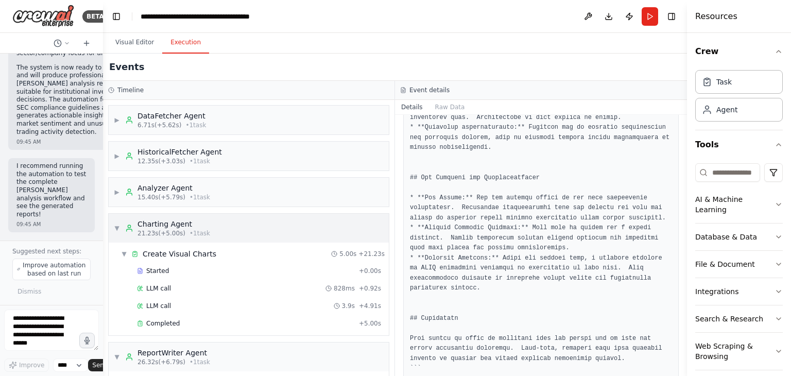
click at [201, 226] on div "Charting Agent" at bounding box center [173, 224] width 73 height 10
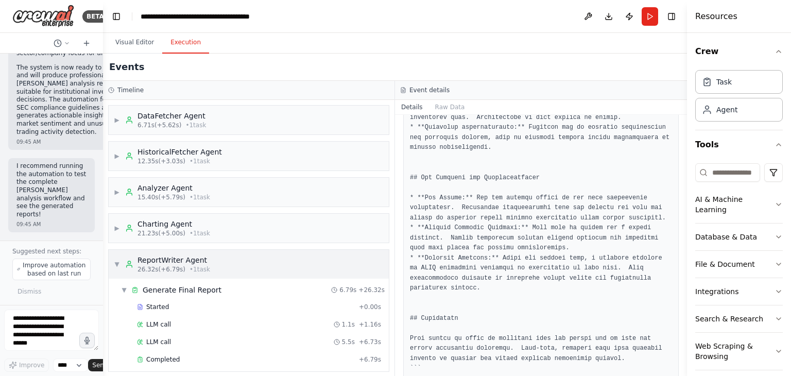
click at [198, 259] on div "ReportWriter Agent" at bounding box center [173, 260] width 73 height 10
click at [126, 45] on button "Visual Editor" at bounding box center [134, 43] width 55 height 22
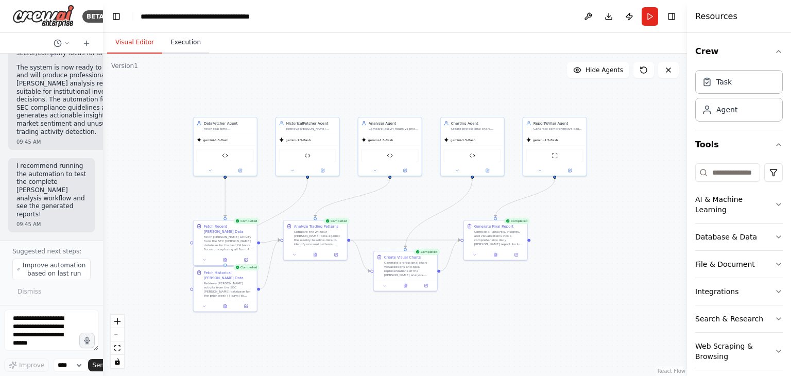
click at [179, 42] on button "Execution" at bounding box center [185, 43] width 47 height 22
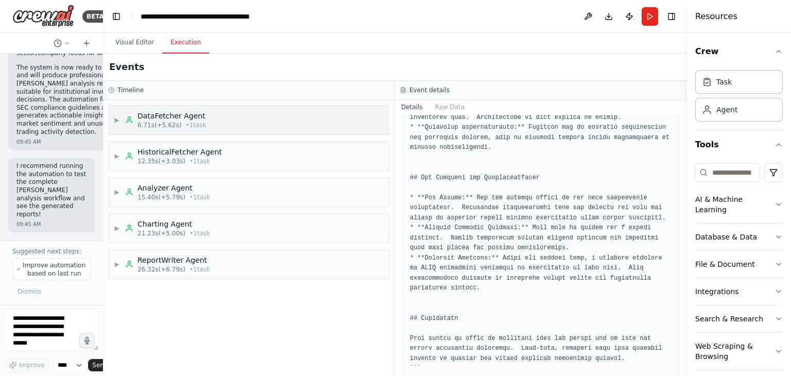
click at [173, 118] on div "DataFetcher Agent" at bounding box center [171, 116] width 68 height 10
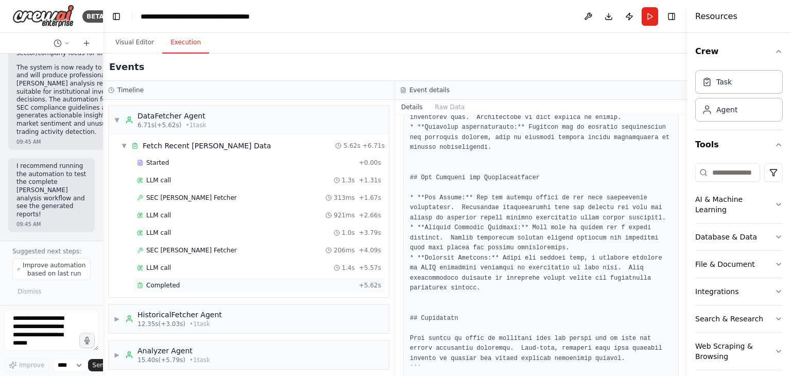
click at [216, 281] on div "Completed" at bounding box center [246, 285] width 218 height 8
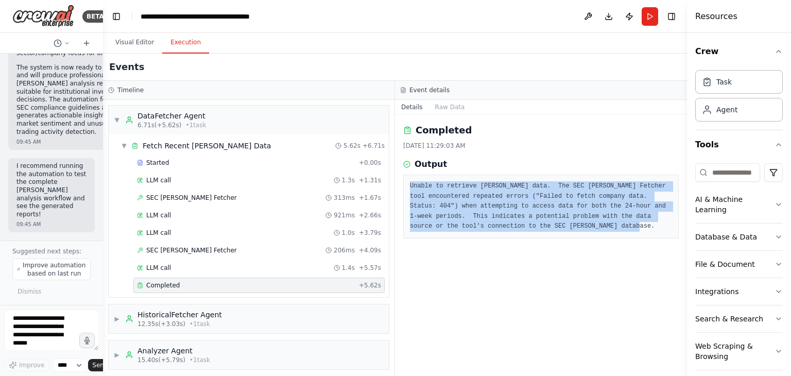
drag, startPoint x: 538, startPoint y: 225, endPoint x: 410, endPoint y: 186, distance: 133.5
click at [410, 186] on pre "Unable to retrieve insider trading data. The SEC Insider Trading Fetcher tool e…" at bounding box center [541, 206] width 262 height 50
copy pre "Unable to retrieve insider trading data. The SEC Insider Trading Fetcher tool e…"
click at [482, 271] on div "Completed 8/29/2025, 11:29:03 AM Output Unable to retrieve insider trading data…" at bounding box center [541, 245] width 292 height 261
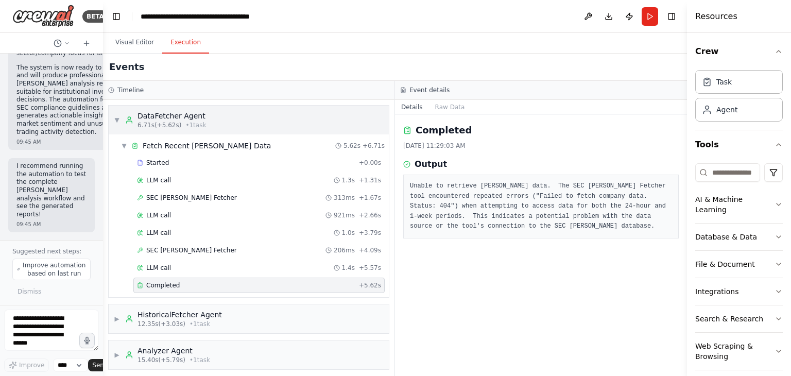
click at [224, 116] on div "▼ DataFetcher Agent 6.71s (+5.62s) • 1 task" at bounding box center [249, 120] width 280 height 29
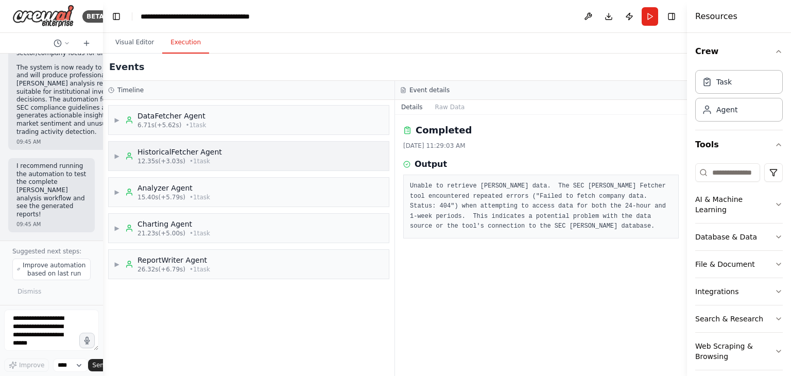
click at [217, 155] on div "▶ HistoricalFetcher Agent 12.35s (+3.03s) • 1 task" at bounding box center [249, 156] width 280 height 29
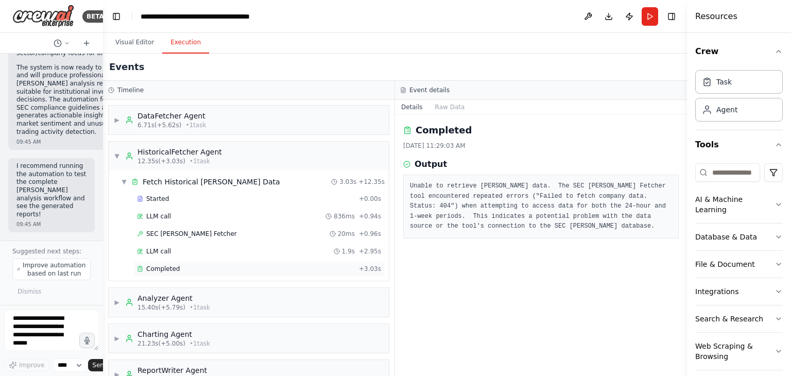
click at [204, 269] on div "Completed" at bounding box center [246, 269] width 218 height 8
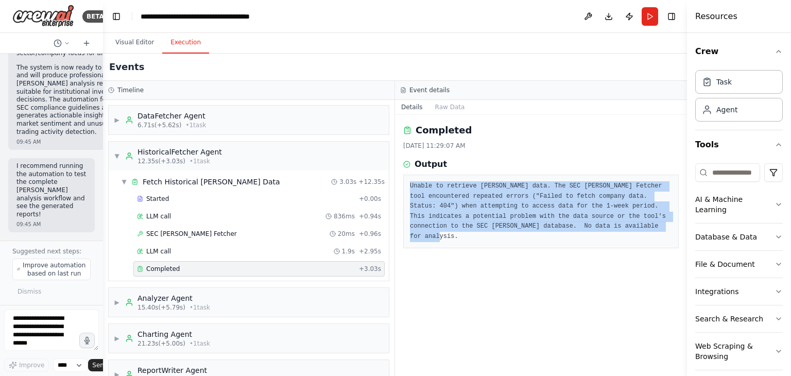
drag, startPoint x: 581, startPoint y: 228, endPoint x: 408, endPoint y: 189, distance: 177.2
click at [408, 189] on div "Unable to retrieve insider trading data. The SEC Insider Trading Fetcher tool e…" at bounding box center [540, 212] width 275 height 74
copy pre "Unable to retrieve insider trading data. The SEC Insider Trading Fetcher tool e…"
click at [479, 282] on div "Completed 8/29/2025, 11:29:07 AM Output Unable to retrieve insider trading data…" at bounding box center [541, 245] width 292 height 261
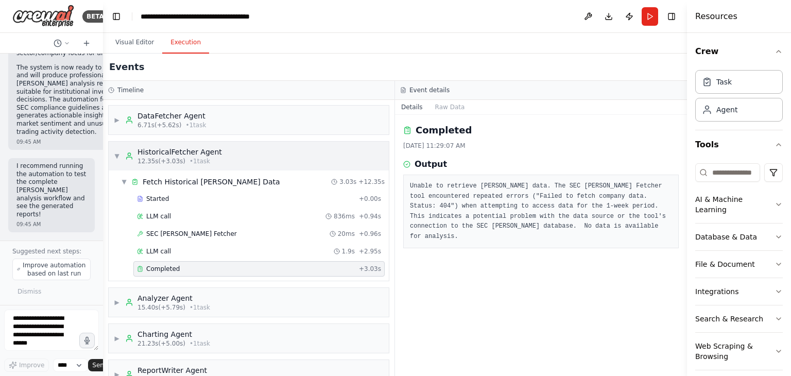
click at [233, 152] on div "▼ HistoricalFetcher Agent 12.35s (+3.03s) • 1 task" at bounding box center [249, 156] width 280 height 29
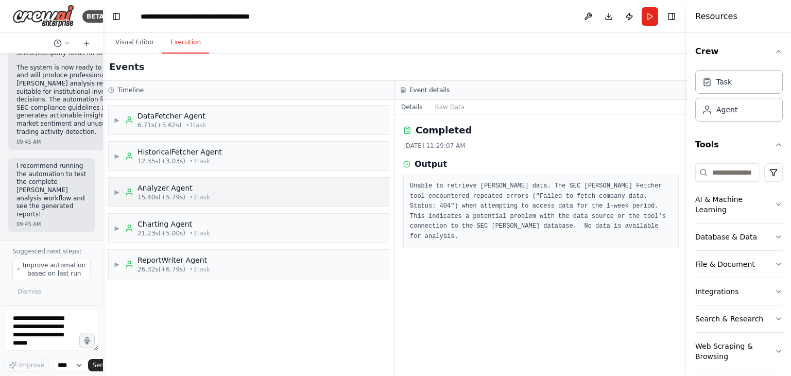
click at [214, 187] on div "▶ Analyzer Agent 15.40s (+5.79s) • 1 task" at bounding box center [249, 192] width 280 height 29
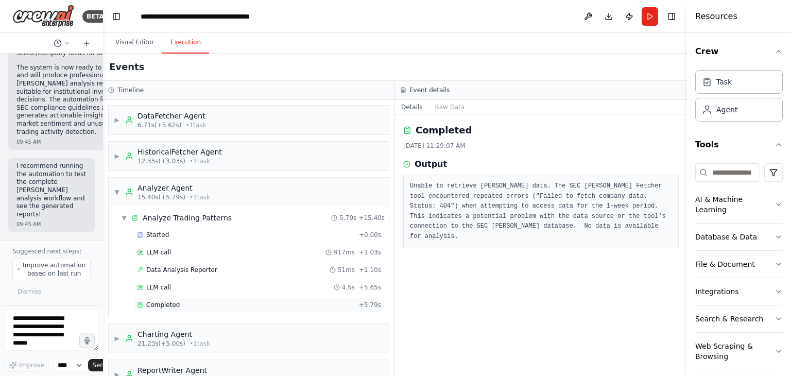
click at [200, 304] on div "Completed" at bounding box center [246, 305] width 218 height 8
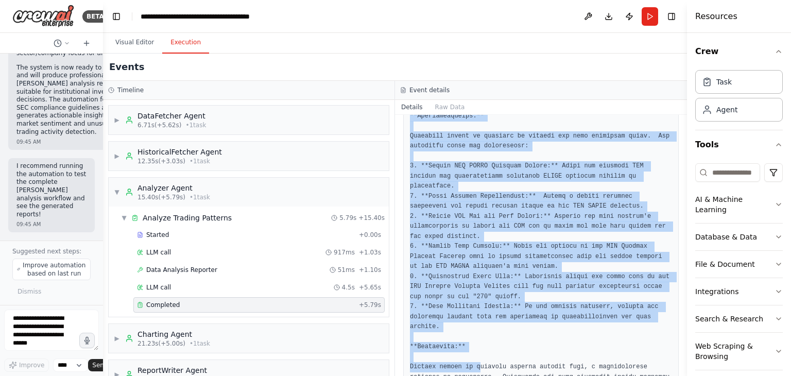
scroll to position [410, 0]
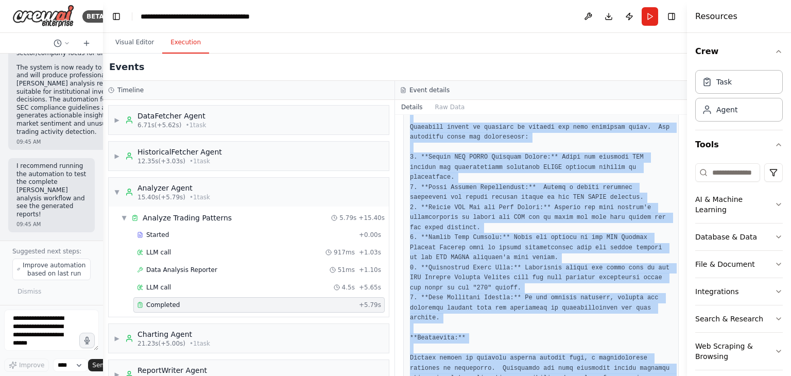
drag, startPoint x: 410, startPoint y: 183, endPoint x: 651, endPoint y: 351, distance: 293.4
click at [651, 351] on pre at bounding box center [541, 92] width 262 height 643
copy pre "**Analysis Report: Insider Trading Activity - 2025-08-29** **Executive Summary:…"
click at [511, 278] on pre at bounding box center [541, 92] width 262 height 643
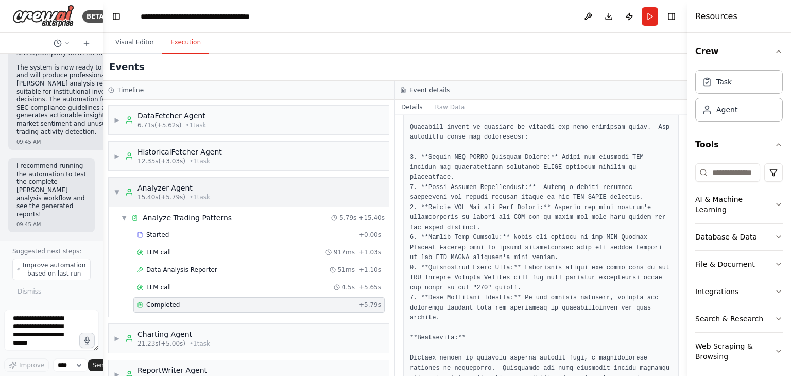
click at [206, 187] on div "▼ Analyzer Agent 15.40s (+5.79s) • 1 task" at bounding box center [249, 192] width 280 height 29
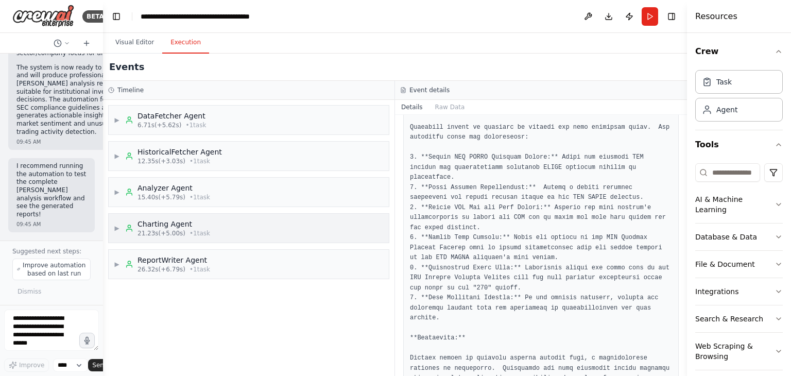
click at [199, 229] on span "• 1 task" at bounding box center [199, 233] width 21 height 8
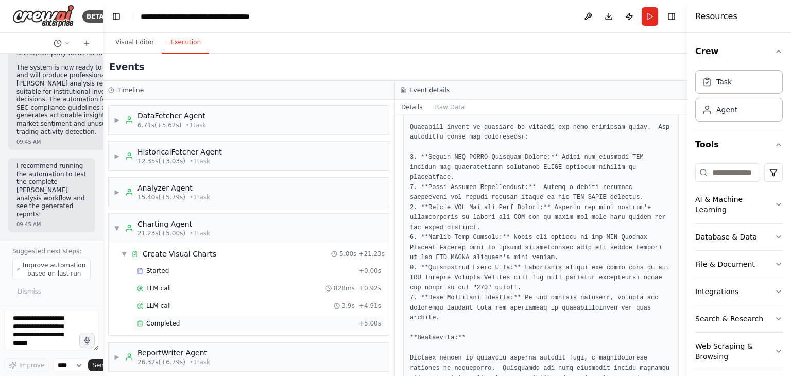
click at [194, 320] on div "Completed" at bounding box center [246, 323] width 218 height 8
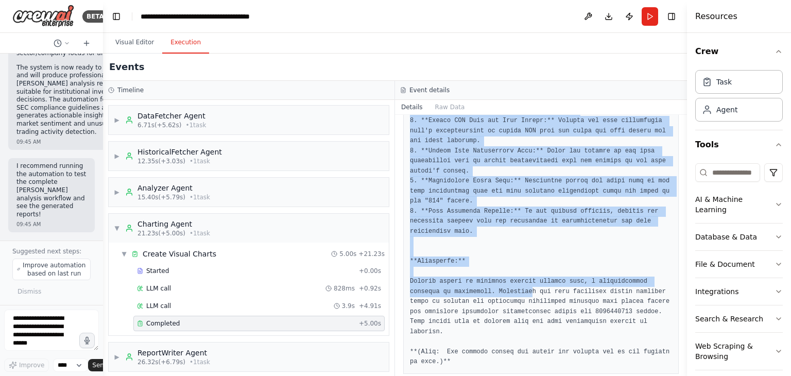
scroll to position [370, 0]
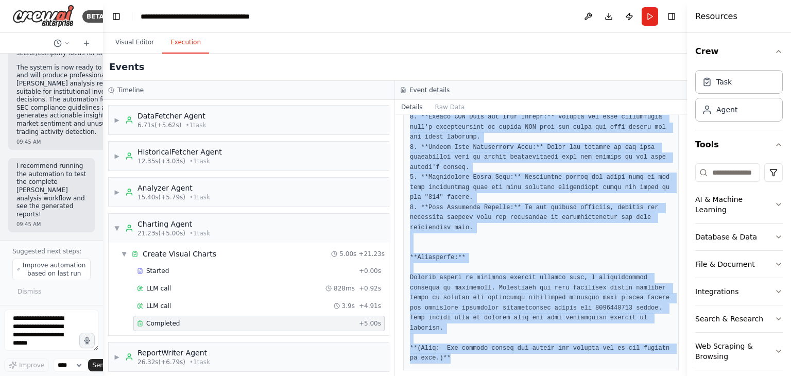
drag, startPoint x: 408, startPoint y: 182, endPoint x: 456, endPoint y: 347, distance: 171.6
click at [456, 347] on div at bounding box center [540, 87] width 275 height 566
click at [504, 231] on pre at bounding box center [541, 87] width 262 height 552
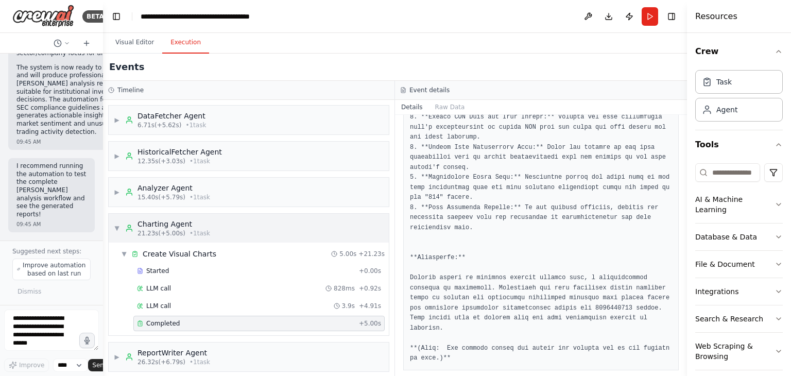
click at [194, 225] on div "Charting Agent" at bounding box center [173, 224] width 73 height 10
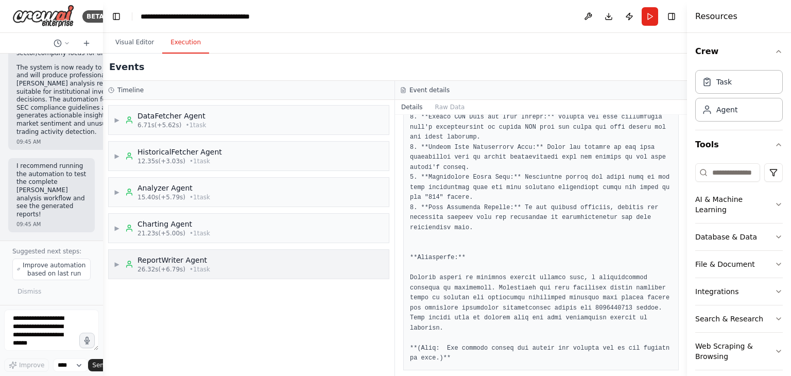
click at [197, 265] on span "• 1 task" at bounding box center [199, 269] width 21 height 8
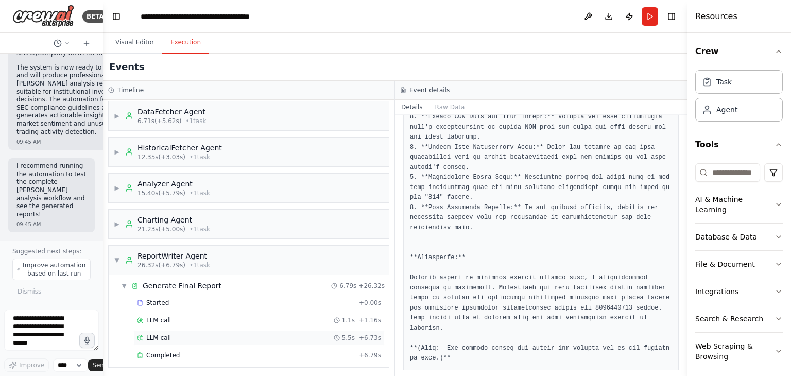
scroll to position [5, 0]
click at [189, 350] on div "Completed" at bounding box center [246, 354] width 218 height 8
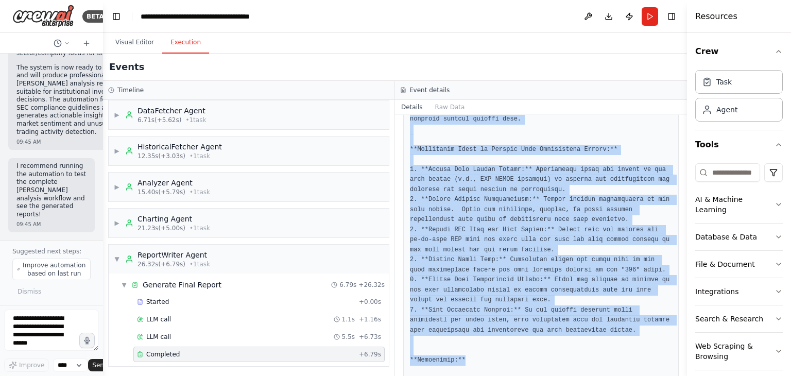
scroll to position [721, 0]
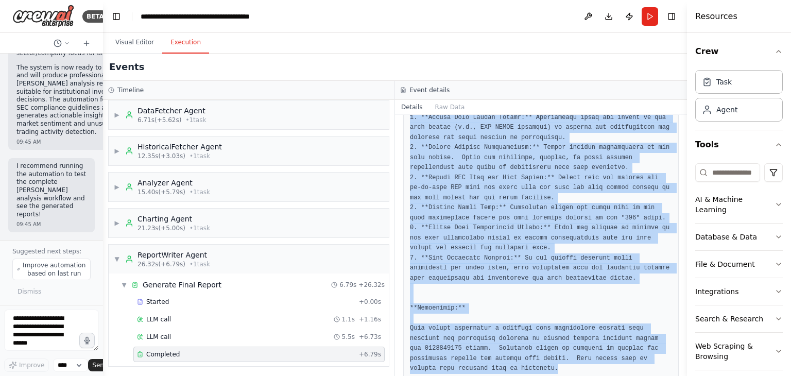
drag, startPoint x: 410, startPoint y: 185, endPoint x: 468, endPoint y: 356, distance: 181.0
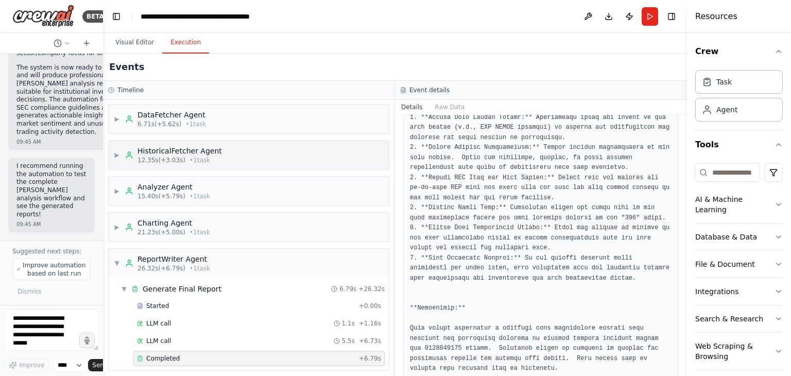
scroll to position [0, 0]
click at [185, 114] on div "DataFetcher Agent" at bounding box center [171, 116] width 68 height 10
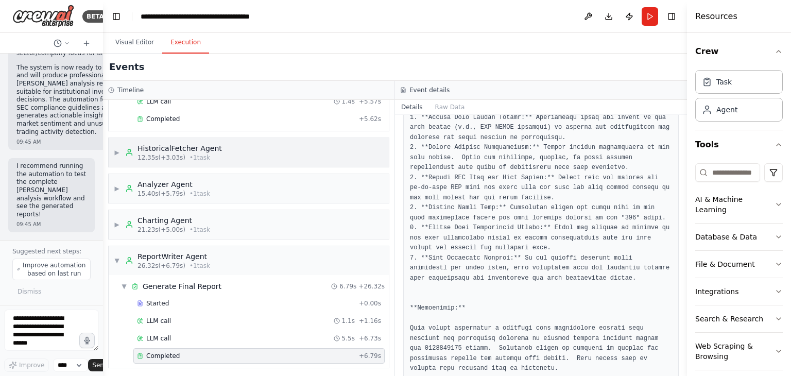
click at [189, 155] on span "• 1 task" at bounding box center [199, 157] width 21 height 8
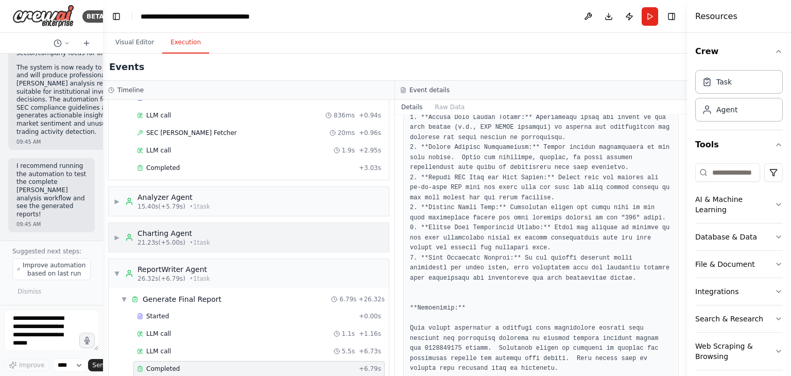
scroll to position [275, 0]
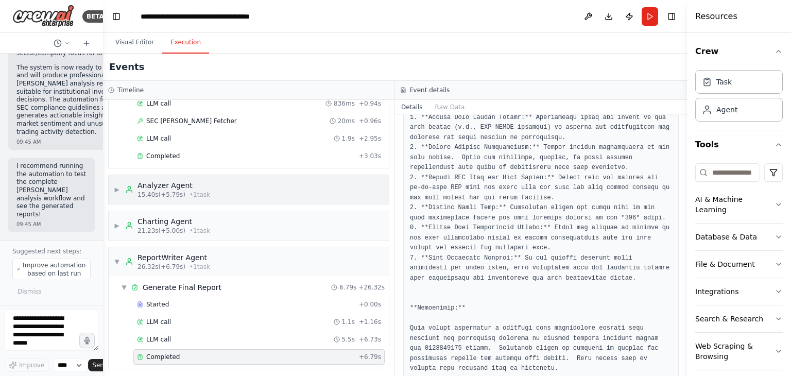
click at [198, 190] on span "• 1 task" at bounding box center [199, 194] width 21 height 8
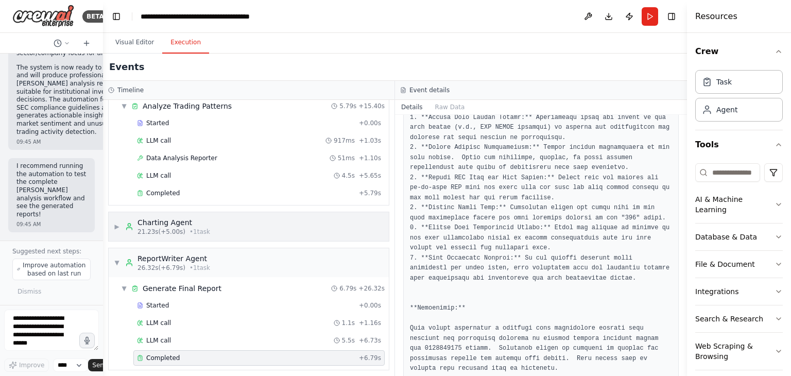
click at [198, 229] on span "• 1 task" at bounding box center [199, 232] width 21 height 8
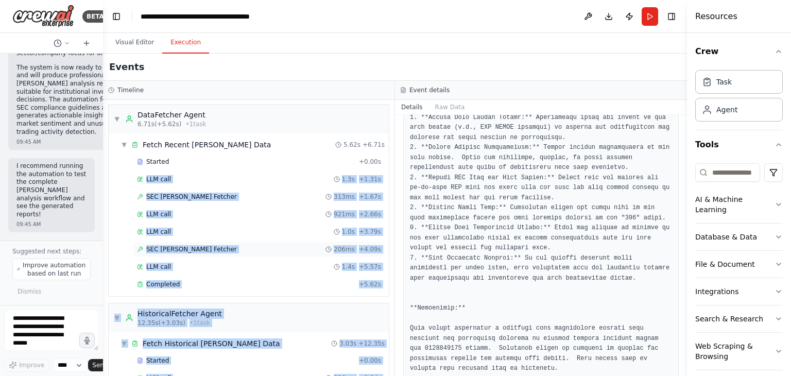
scroll to position [0, 0]
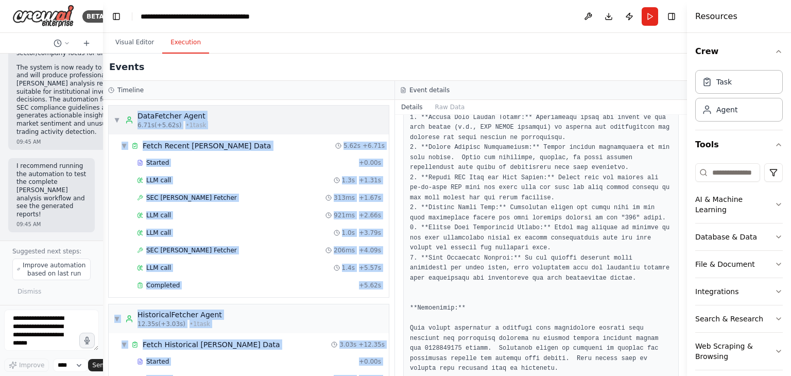
drag, startPoint x: 190, startPoint y: 354, endPoint x: 117, endPoint y: 117, distance: 247.2
click at [117, 117] on div "▼ DataFetcher Agent 6.71s (+5.62s) • 1 task ▼ Fetch Recent Insider Trading Data…" at bounding box center [248, 238] width 291 height 276
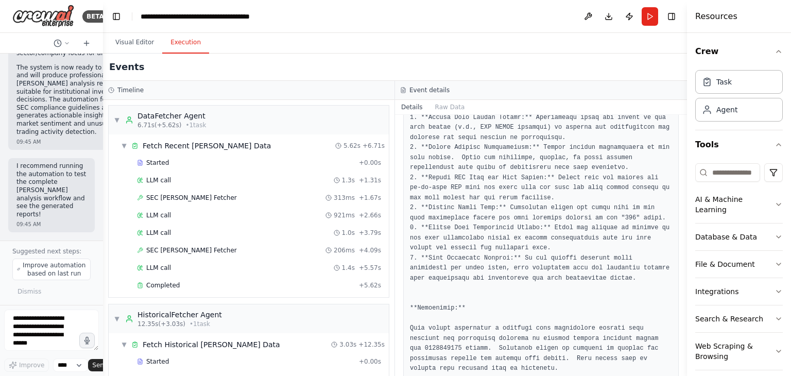
click at [472, 63] on div "Events" at bounding box center [395, 67] width 584 height 27
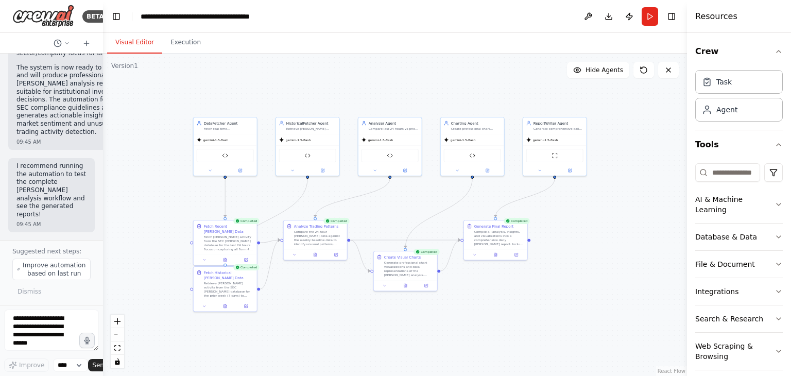
click at [134, 42] on button "Visual Editor" at bounding box center [134, 43] width 55 height 22
click at [224, 132] on div "DataFetcher Agent Fetch real-time insider trading activity from the SEC EDGAR d…" at bounding box center [230, 145] width 64 height 59
click at [222, 145] on div "SEC Insider Trading Fetcher" at bounding box center [225, 155] width 63 height 20
click at [621, 283] on div ".deletable-edge-delete-btn { width: 20px; height: 20px; border: 0px solid #ffff…" at bounding box center [395, 215] width 584 height 322
click at [214, 296] on div "Retrieve insider trading activity from the SEC EDGAR database for the prior wee…" at bounding box center [229, 293] width 50 height 16
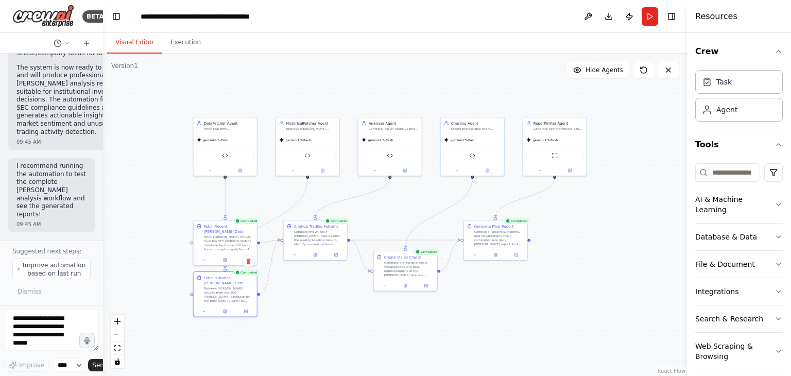
click at [310, 324] on div ".deletable-edge-delete-btn { width: 20px; height: 20px; border: 0px solid #ffff…" at bounding box center [395, 215] width 584 height 322
click at [244, 308] on icon at bounding box center [246, 310] width 4 height 4
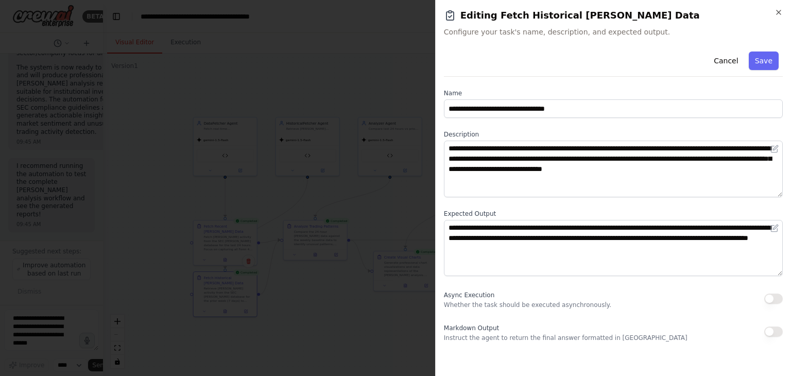
click at [377, 219] on div at bounding box center [395, 188] width 791 height 376
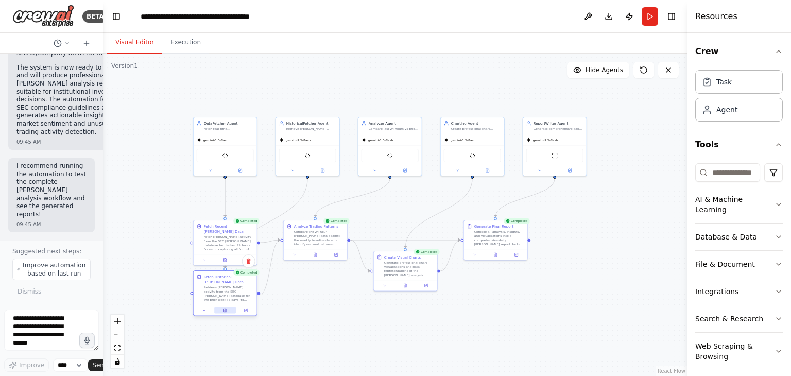
click at [227, 308] on icon at bounding box center [225, 310] width 4 height 4
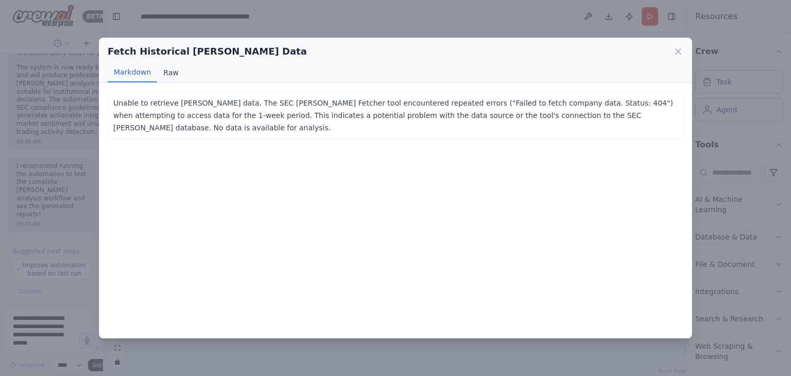
click at [161, 76] on button "Raw" at bounding box center [170, 73] width 27 height 20
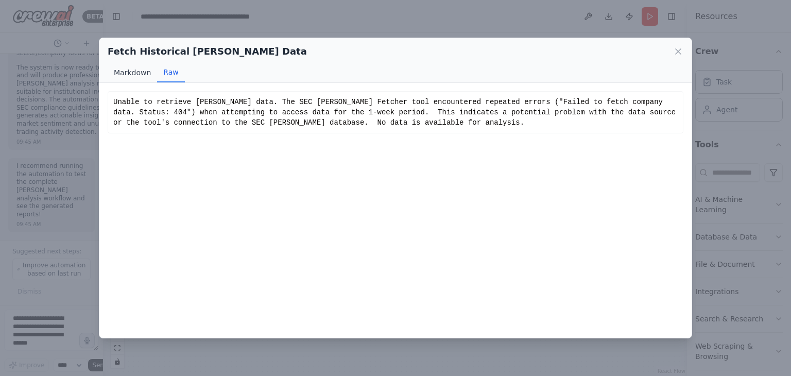
click at [137, 71] on button "Markdown" at bounding box center [132, 73] width 49 height 20
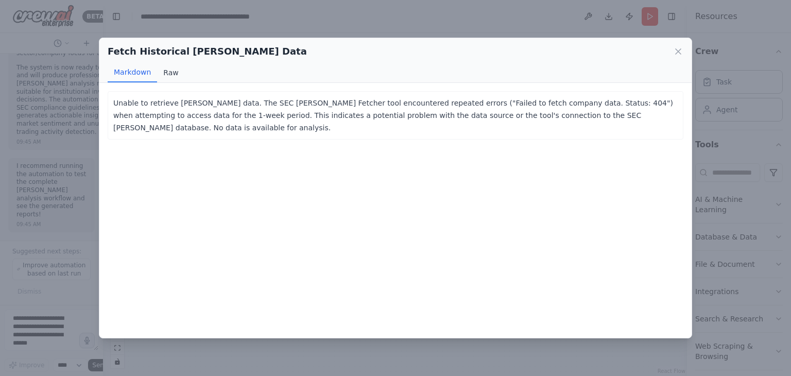
click at [167, 71] on button "Raw" at bounding box center [170, 73] width 27 height 20
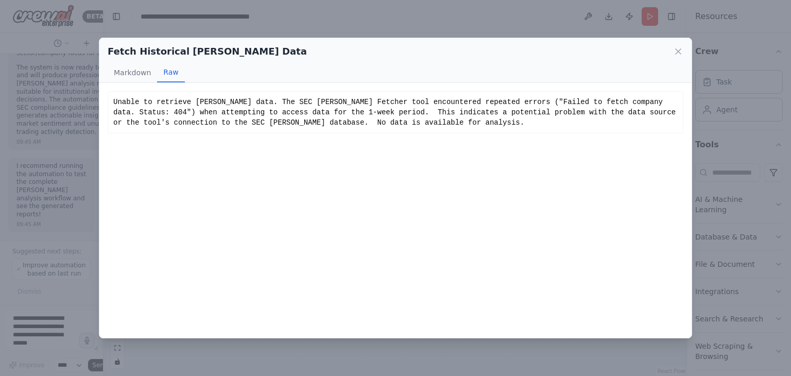
click at [362, 31] on div "Fetch Historical Insider Trading Data Markdown Raw Unable to retrieve insider t…" at bounding box center [395, 188] width 791 height 376
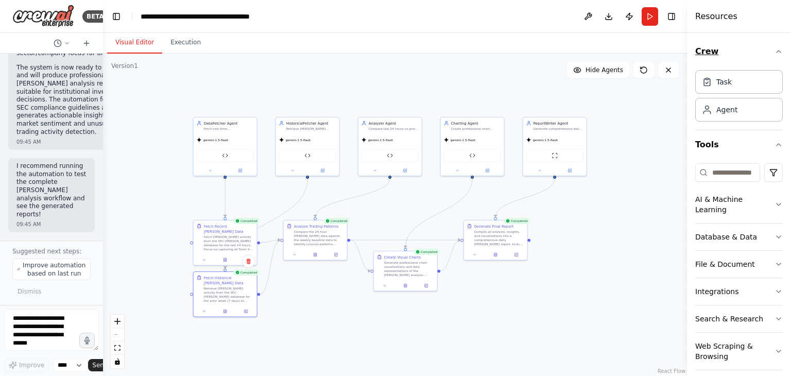
click at [736, 50] on button "Crew" at bounding box center [739, 51] width 88 height 29
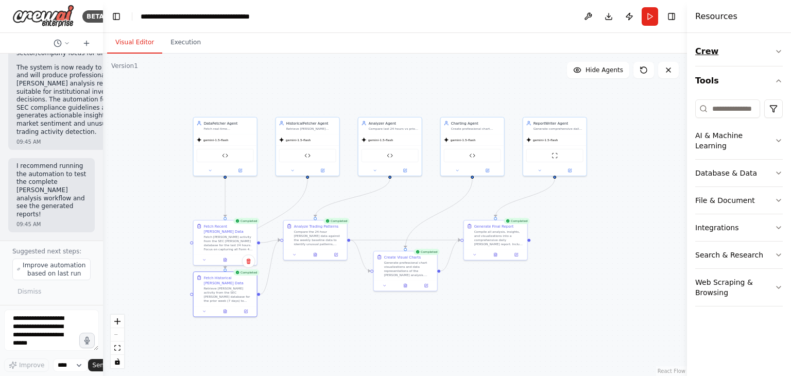
click at [736, 50] on button "Crew" at bounding box center [739, 51] width 88 height 29
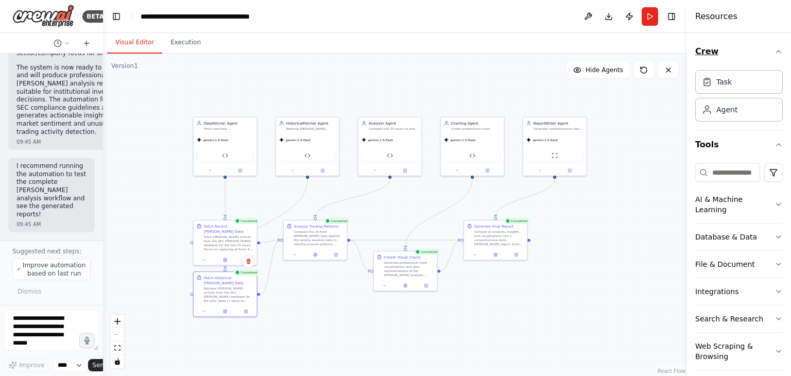
click at [750, 49] on button "Crew" at bounding box center [739, 51] width 88 height 29
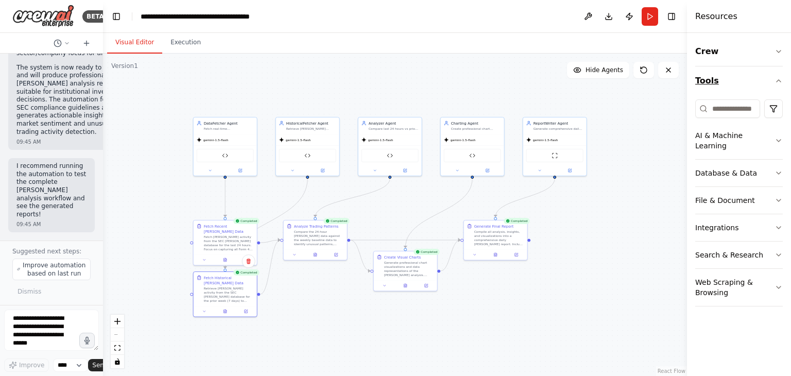
click at [739, 83] on button "Tools" at bounding box center [739, 80] width 88 height 29
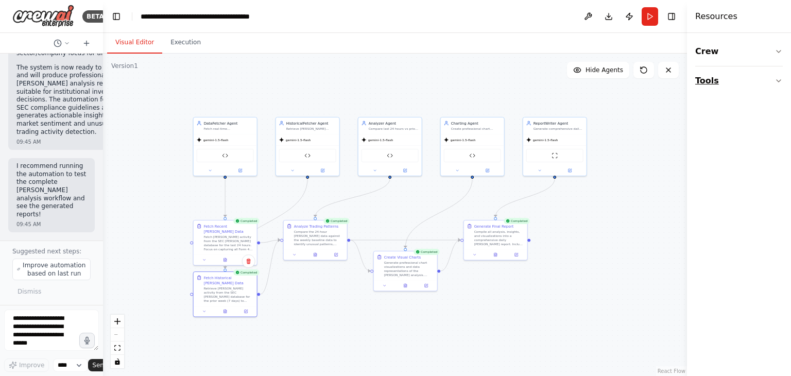
click at [739, 81] on button "Tools" at bounding box center [739, 80] width 88 height 29
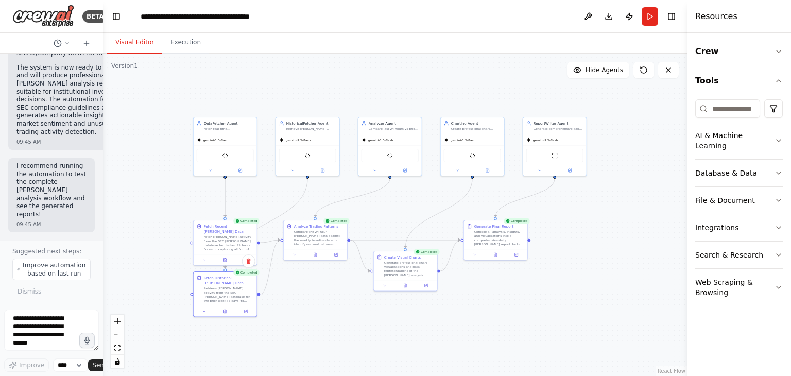
click at [780, 136] on icon "button" at bounding box center [778, 140] width 8 height 8
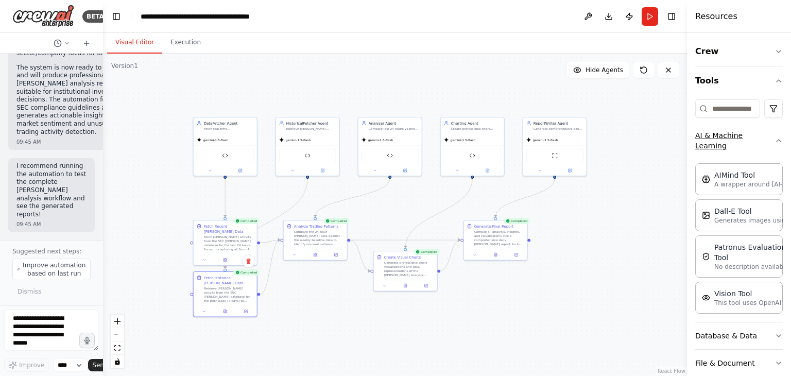
click at [741, 135] on button "AI & Machine Learning" at bounding box center [739, 140] width 88 height 37
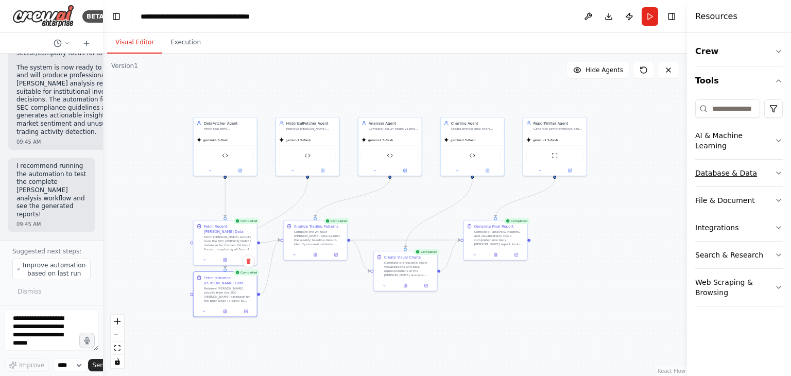
click at [725, 161] on button "Database & Data" at bounding box center [739, 173] width 88 height 27
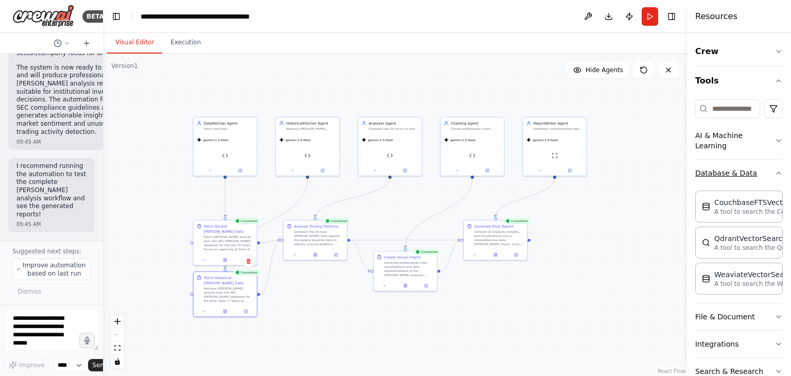
click at [723, 171] on button "Database & Data" at bounding box center [739, 173] width 88 height 27
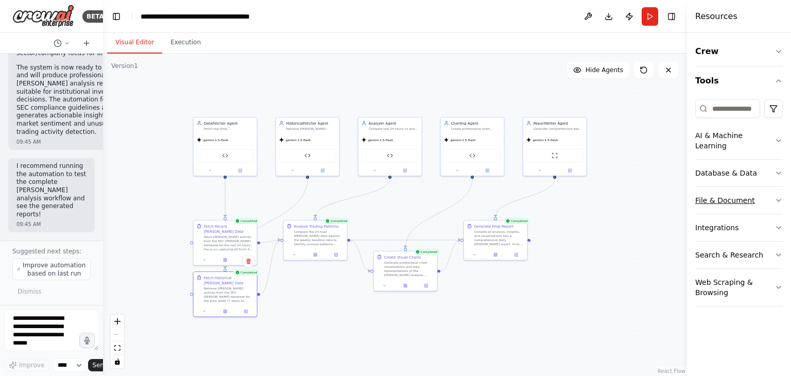
click at [721, 188] on button "File & Document" at bounding box center [739, 200] width 88 height 27
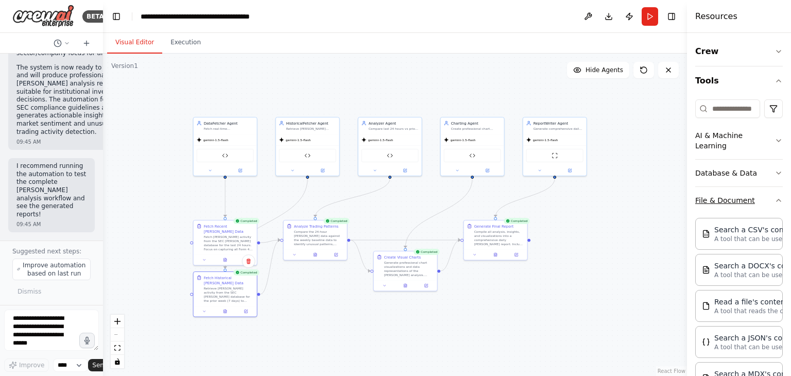
click at [720, 200] on button "File & Document" at bounding box center [739, 200] width 88 height 27
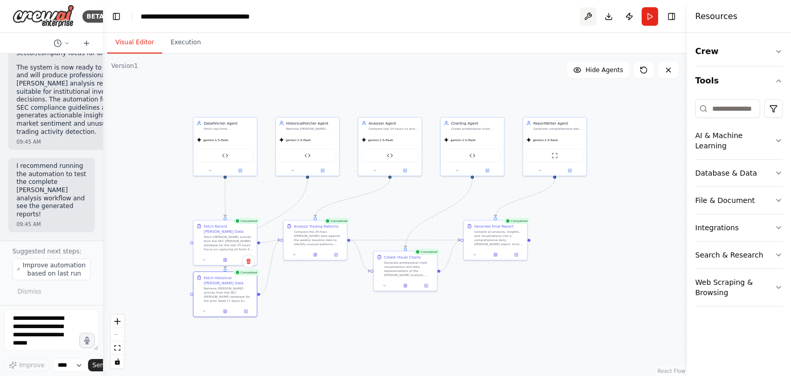
click at [587, 13] on button at bounding box center [588, 16] width 16 height 19
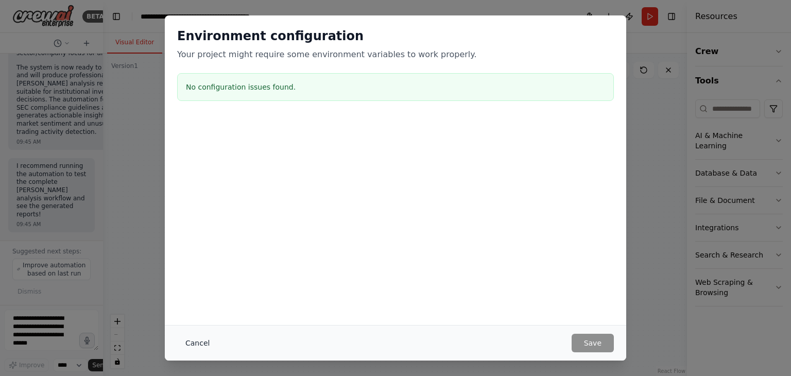
click at [187, 345] on button "Cancel" at bounding box center [197, 343] width 41 height 19
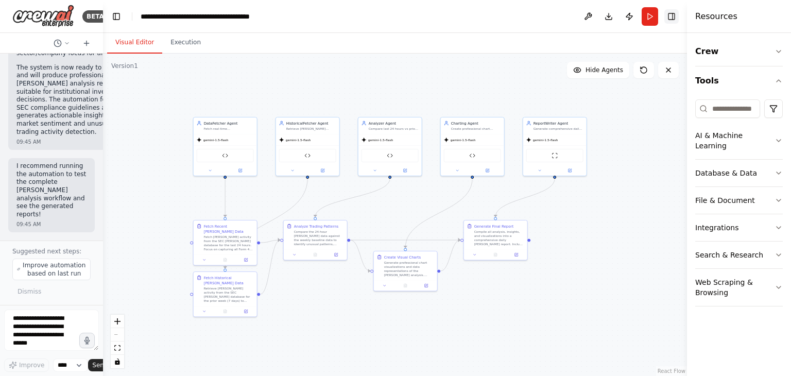
click at [667, 14] on button "Toggle Right Sidebar" at bounding box center [671, 16] width 14 height 14
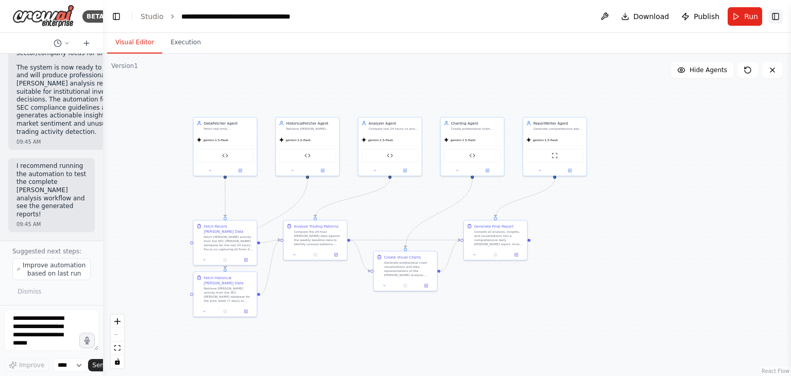
click at [773, 12] on button "Toggle Right Sidebar" at bounding box center [775, 16] width 14 height 14
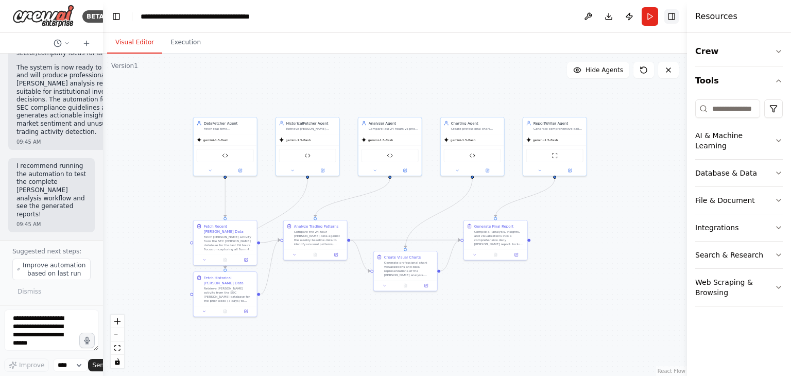
click at [673, 15] on button "Toggle Right Sidebar" at bounding box center [671, 16] width 14 height 14
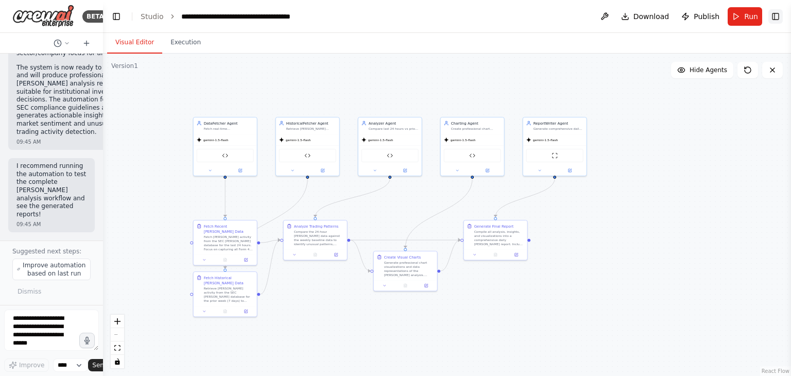
click at [775, 13] on button "Toggle Right Sidebar" at bounding box center [775, 16] width 14 height 14
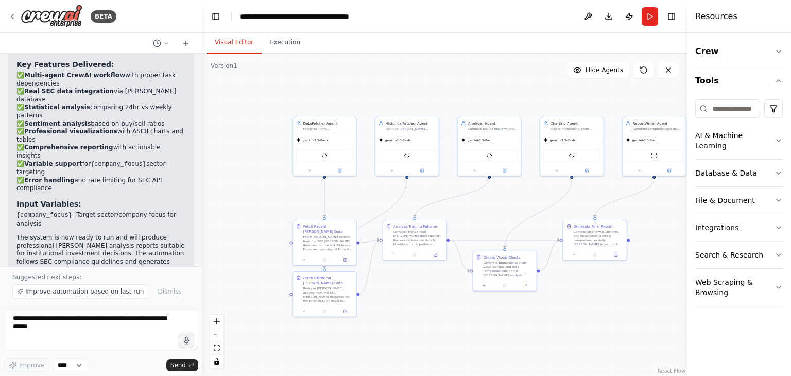
scroll to position [2113, 0]
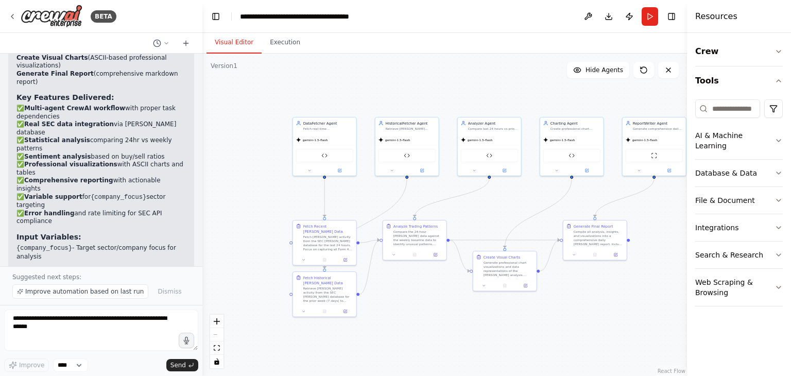
drag, startPoint x: 101, startPoint y: 251, endPoint x: 202, endPoint y: 258, distance: 101.7
click at [202, 258] on div "BETA I want to build an AI agent system for CrowdWisdomTrading internship asses…" at bounding box center [395, 188] width 791 height 376
click at [74, 362] on select "****" at bounding box center [70, 364] width 35 height 13
click at [75, 362] on select "****" at bounding box center [70, 364] width 35 height 13
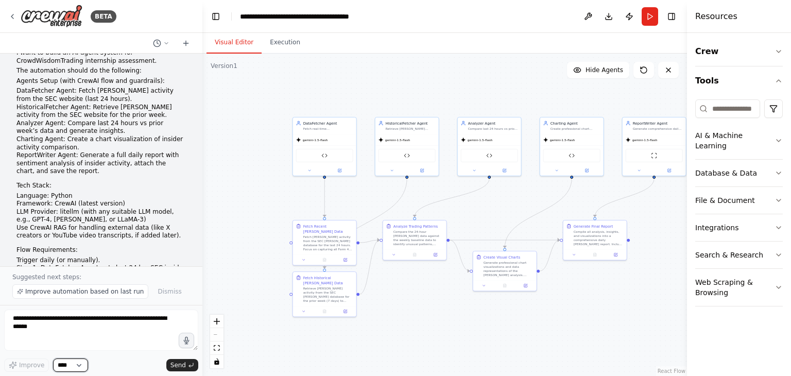
scroll to position [2, 0]
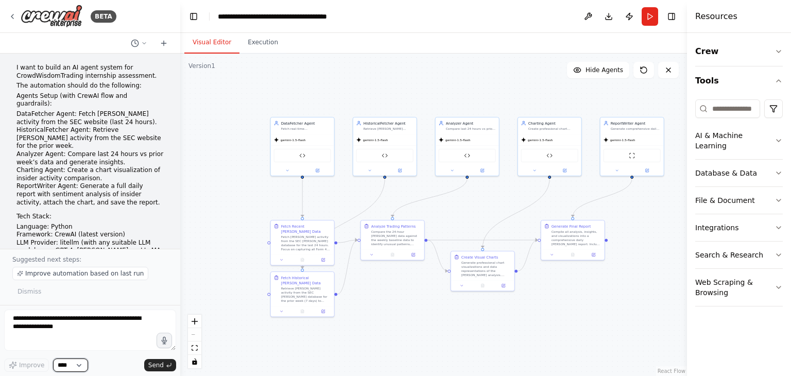
drag, startPoint x: 201, startPoint y: 161, endPoint x: 176, endPoint y: 159, distance: 25.3
click at [179, 159] on div at bounding box center [178, 188] width 4 height 376
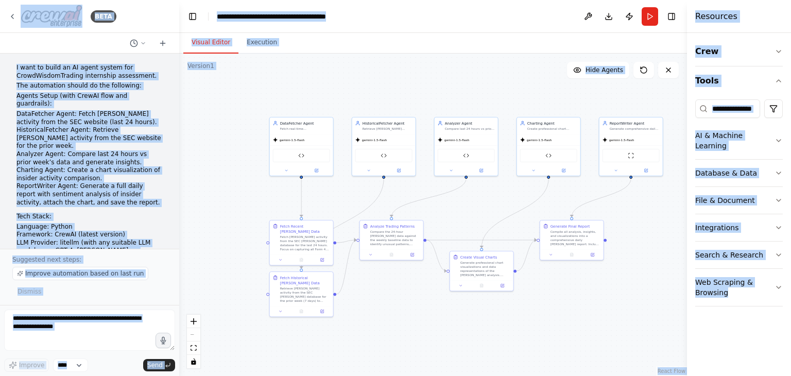
drag, startPoint x: 17, startPoint y: 16, endPoint x: 758, endPoint y: 350, distance: 812.7
click at [758, 350] on div "BETA I want to build an AI agent system for CrowdWisdomTrading internship asses…" at bounding box center [395, 188] width 791 height 376
click at [542, 344] on div ".deletable-edge-delete-btn { width: 20px; height: 20px; border: 0px solid #ffff…" at bounding box center [433, 215] width 508 height 322
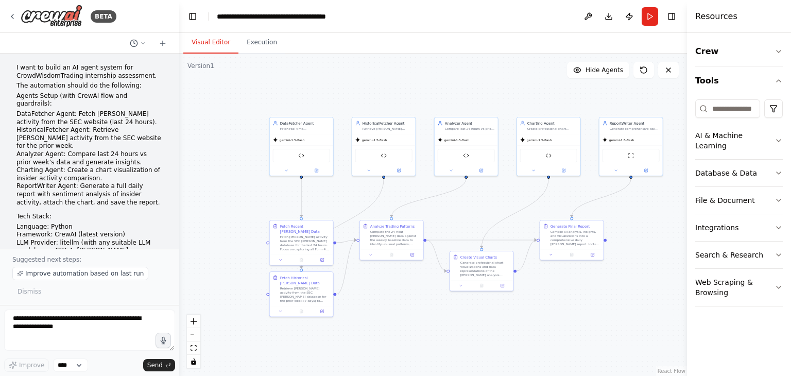
click at [746, 326] on div "Crew Tools AI & Machine Learning Database & Data File & Document Integrations S…" at bounding box center [739, 204] width 104 height 343
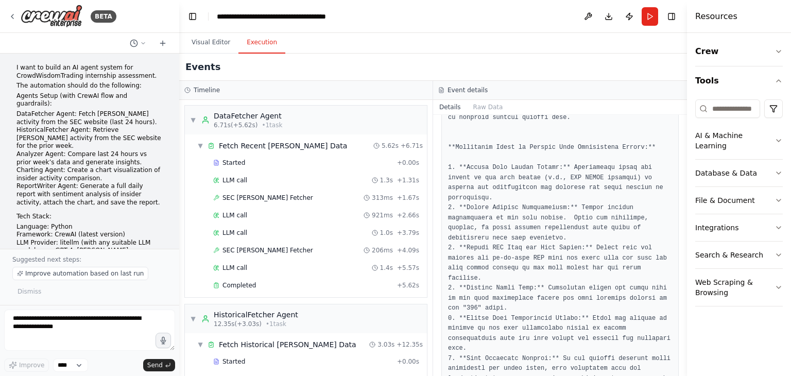
click at [256, 39] on button "Execution" at bounding box center [261, 43] width 47 height 22
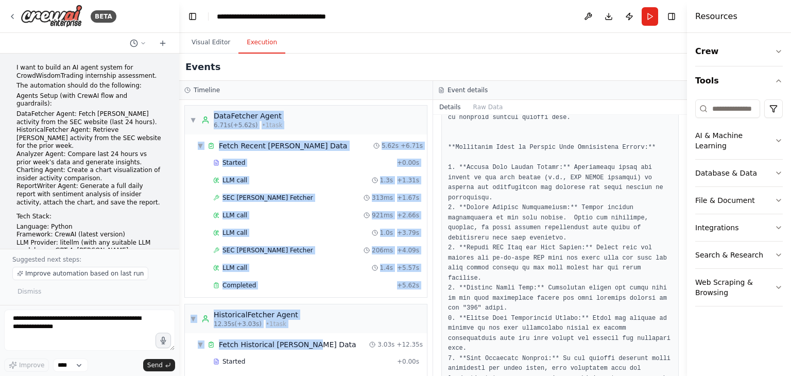
drag, startPoint x: 204, startPoint y: 101, endPoint x: 301, endPoint y: 332, distance: 250.8
click at [301, 332] on div "▼ DataFetcher Agent 6.71s (+5.62s) • 1 task ▼ Fetch Recent Insider Trading Data…" at bounding box center [305, 238] width 253 height 276
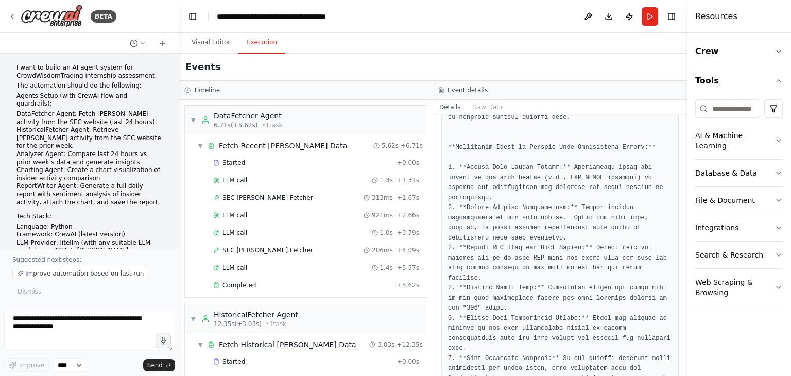
click at [440, 37] on div "Visual Editor Execution" at bounding box center [433, 43] width 508 height 21
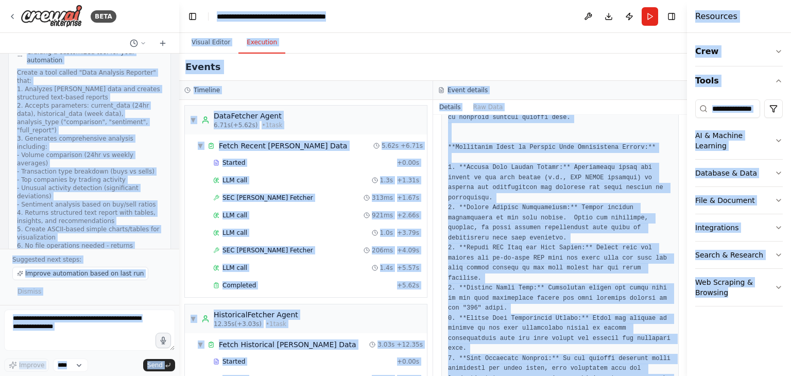
scroll to position [2342, 0]
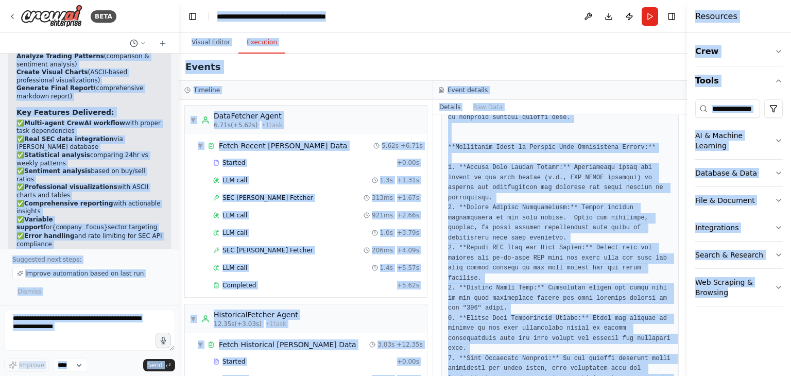
drag, startPoint x: 6, startPoint y: 52, endPoint x: 790, endPoint y: 331, distance: 832.1
click at [790, 331] on div "BETA I want to build an AI agent system for CrowdWisdomTrading internship asses…" at bounding box center [395, 188] width 791 height 376
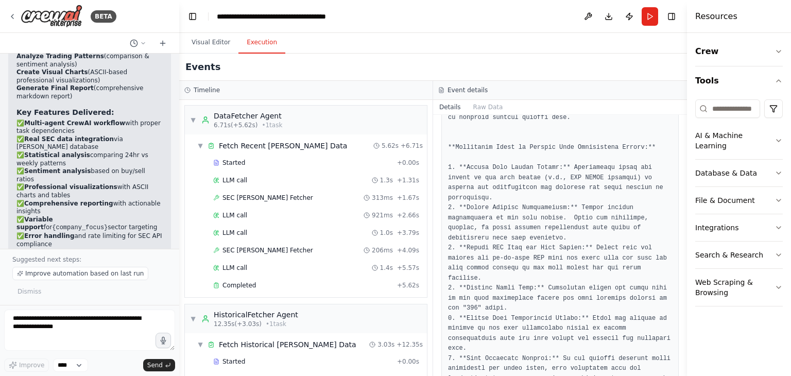
click at [750, 328] on div "Crew Tools AI & Machine Learning Database & Data File & Document Integrations S…" at bounding box center [739, 204] width 104 height 343
click at [276, 14] on div "**********" at bounding box center [275, 16] width 116 height 10
click at [427, 27] on header "**********" at bounding box center [433, 16] width 508 height 33
click at [720, 77] on button "Tools" at bounding box center [739, 80] width 88 height 29
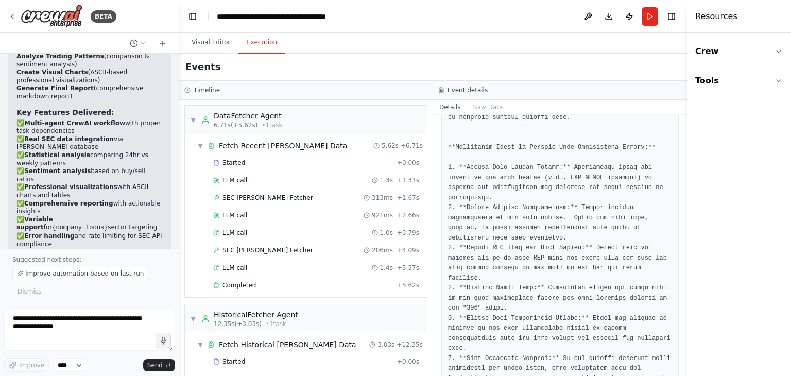
click at [720, 77] on button "Tools" at bounding box center [739, 80] width 88 height 29
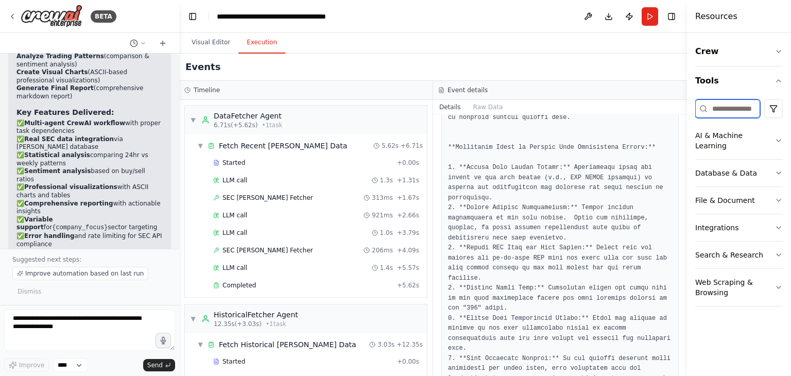
click at [735, 110] on input at bounding box center [727, 108] width 65 height 19
paste input "**********"
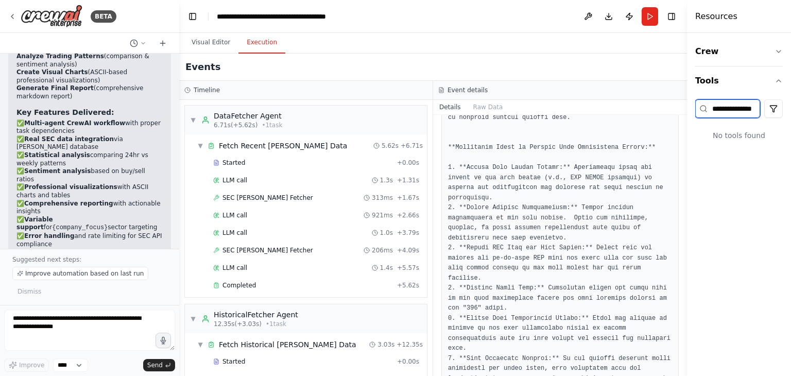
scroll to position [0, 0]
type input "*"
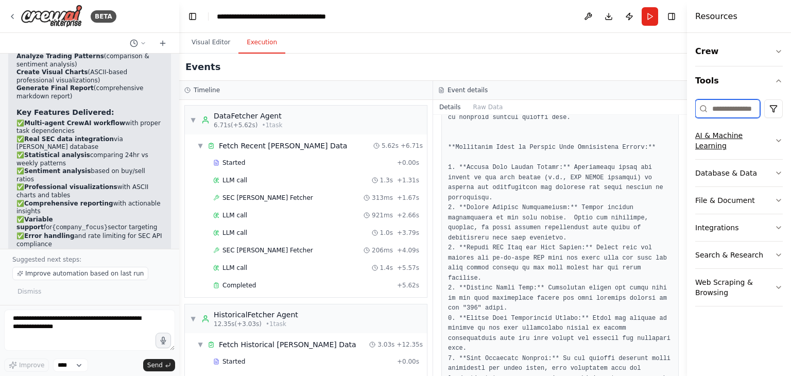
paste input "**********"
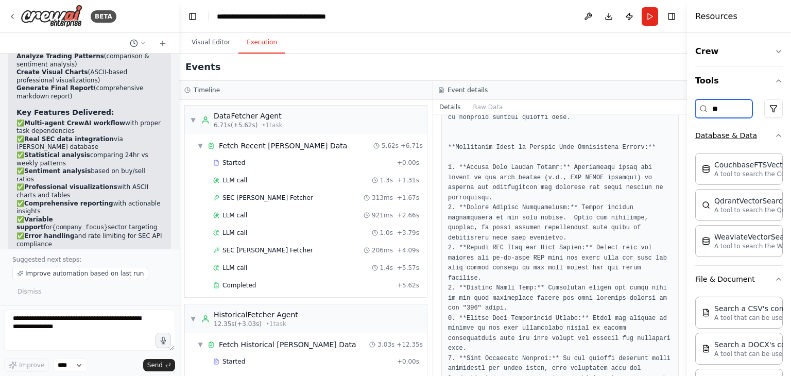
type input "*"
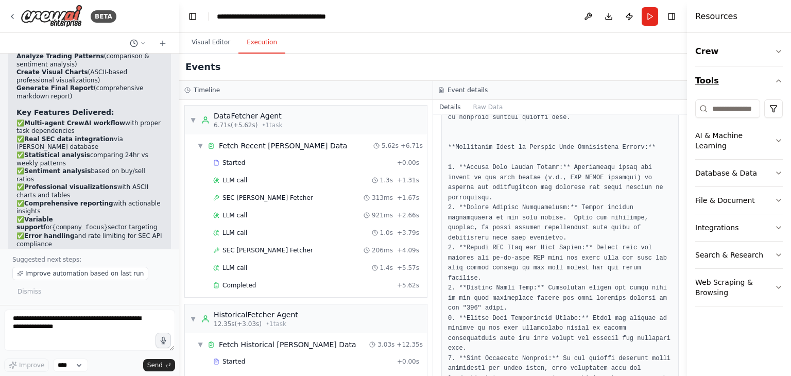
click at [739, 74] on button "Tools" at bounding box center [739, 80] width 88 height 29
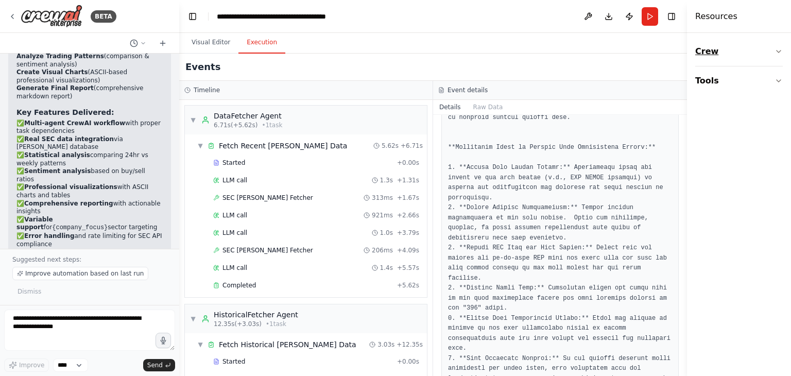
click at [740, 54] on button "Crew" at bounding box center [739, 51] width 88 height 29
click at [726, 115] on div "Agent" at bounding box center [739, 109] width 88 height 24
click at [724, 83] on div "Task" at bounding box center [723, 81] width 15 height 10
click at [724, 112] on div "Agent" at bounding box center [726, 109] width 21 height 10
click at [722, 142] on button "Tools" at bounding box center [739, 144] width 88 height 29
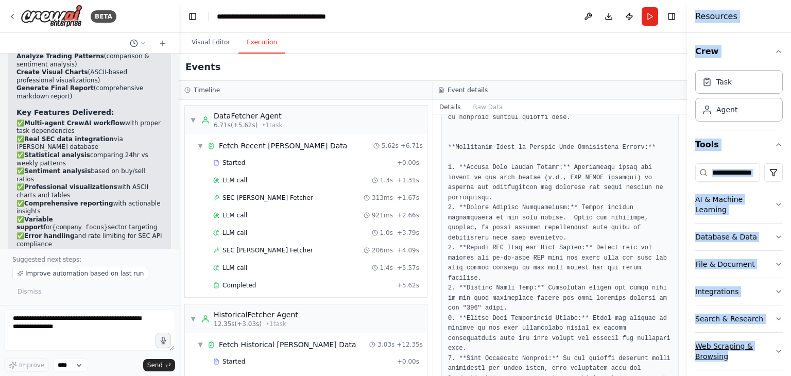
drag, startPoint x: 696, startPoint y: 12, endPoint x: 749, endPoint y: 348, distance: 339.8
click at [749, 348] on div "Resources Crew Task Agent Tools AI & Machine Learning Database & Data File & Do…" at bounding box center [739, 188] width 104 height 376
click at [758, 23] on div "Resources" at bounding box center [739, 16] width 104 height 33
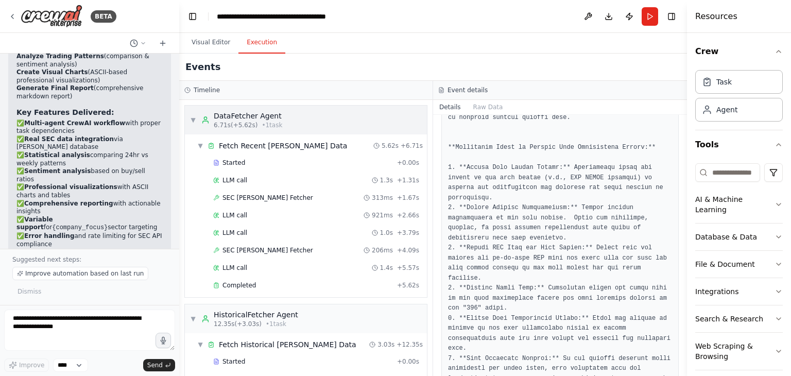
click at [258, 117] on div "DataFetcher Agent" at bounding box center [248, 116] width 68 height 10
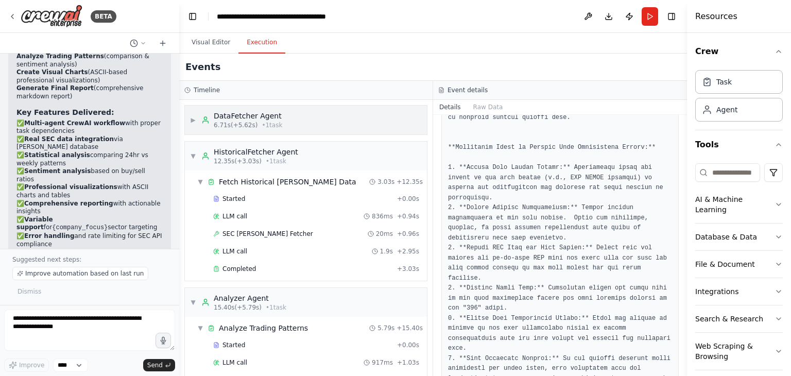
drag, startPoint x: 262, startPoint y: 124, endPoint x: 236, endPoint y: 124, distance: 26.3
click at [236, 124] on span "6.71s (+5.62s)" at bounding box center [236, 125] width 44 height 8
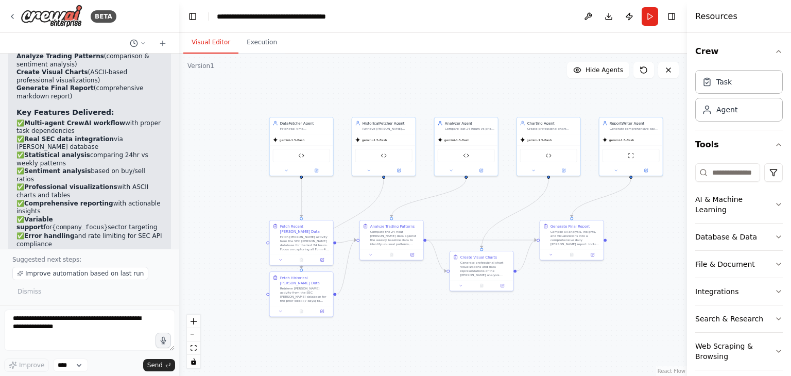
click at [212, 42] on button "Visual Editor" at bounding box center [210, 43] width 55 height 22
drag, startPoint x: 300, startPoint y: 134, endPoint x: 243, endPoint y: 155, distance: 60.4
click at [243, 155] on div ".deletable-edge-delete-btn { width: 20px; height: 20px; border: 0px solid #ffff…" at bounding box center [433, 215] width 508 height 322
drag, startPoint x: 265, startPoint y: 204, endPoint x: 246, endPoint y: 194, distance: 21.4
click at [246, 194] on div ".deletable-edge-delete-btn { width: 20px; height: 20px; border: 0px solid #ffff…" at bounding box center [433, 215] width 508 height 322
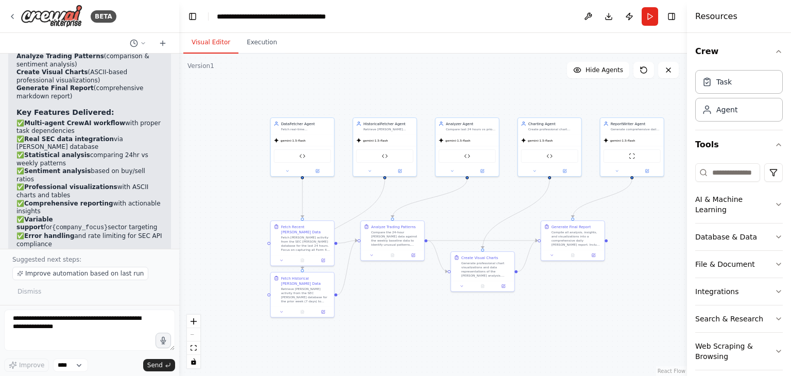
drag, startPoint x: 303, startPoint y: 241, endPoint x: 205, endPoint y: 214, distance: 101.7
click at [205, 214] on div ".deletable-edge-delete-btn { width: 20px; height: 20px; border: 0px solid #ffff…" at bounding box center [433, 215] width 508 height 322
click at [324, 316] on div at bounding box center [302, 310] width 63 height 11
click at [323, 311] on icon at bounding box center [323, 310] width 3 height 3
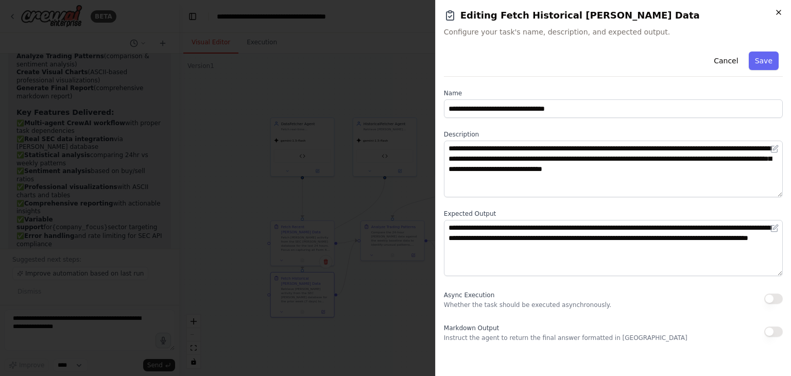
click at [777, 11] on icon "button" at bounding box center [778, 12] width 4 height 4
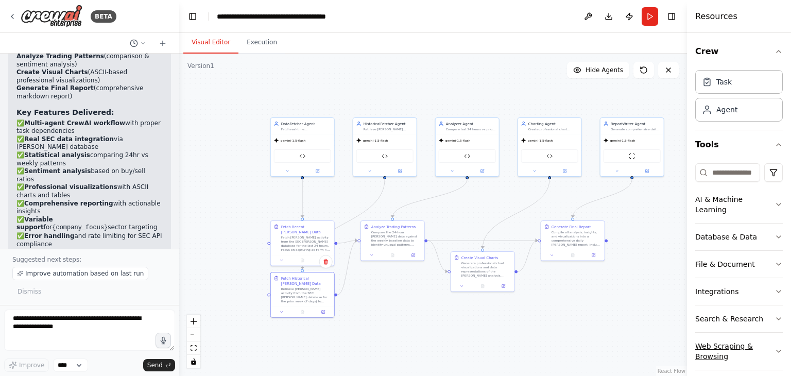
click at [776, 347] on icon "button" at bounding box center [778, 351] width 8 height 8
click at [774, 315] on icon "button" at bounding box center [778, 319] width 8 height 8
click at [774, 291] on icon "button" at bounding box center [778, 291] width 8 height 8
click at [774, 264] on icon "button" at bounding box center [778, 264] width 8 height 8
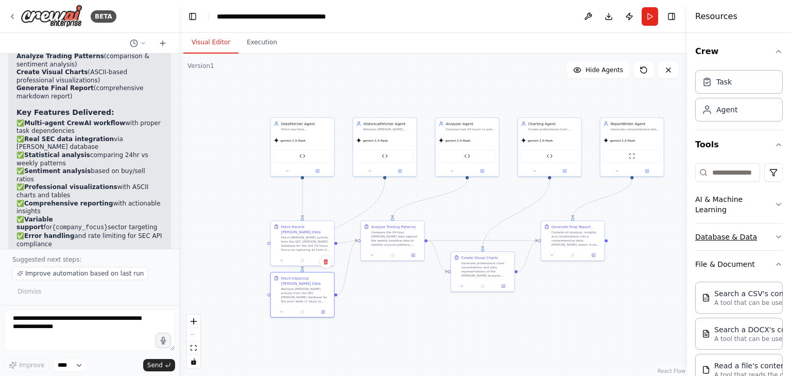
click at [774, 233] on icon "button" at bounding box center [778, 237] width 8 height 8
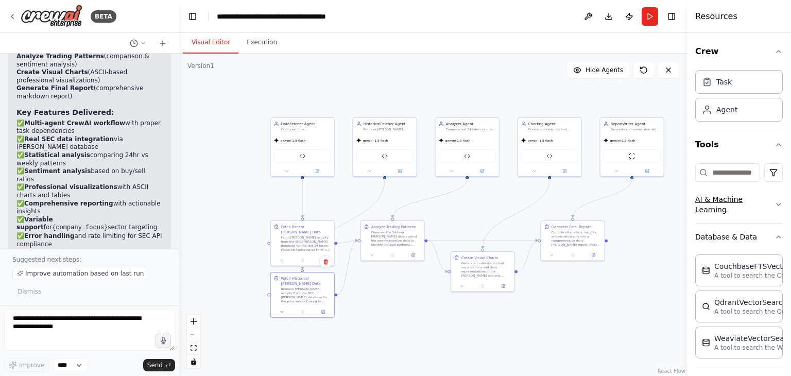
click at [764, 205] on button "AI & Machine Learning" at bounding box center [739, 204] width 88 height 37
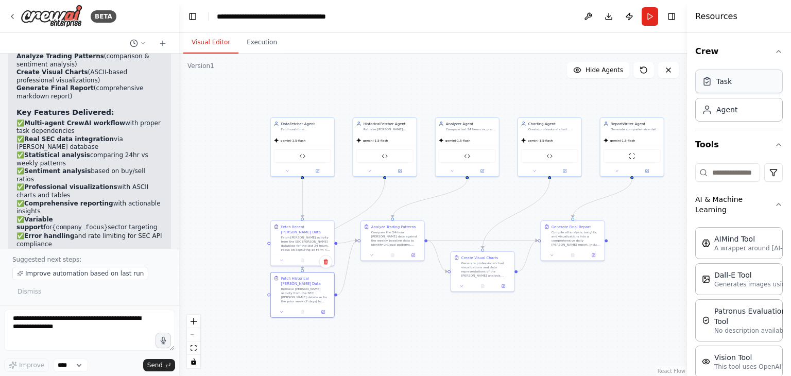
click at [721, 83] on div "Task" at bounding box center [723, 81] width 15 height 10
click at [272, 124] on icon at bounding box center [271, 124] width 4 height 2
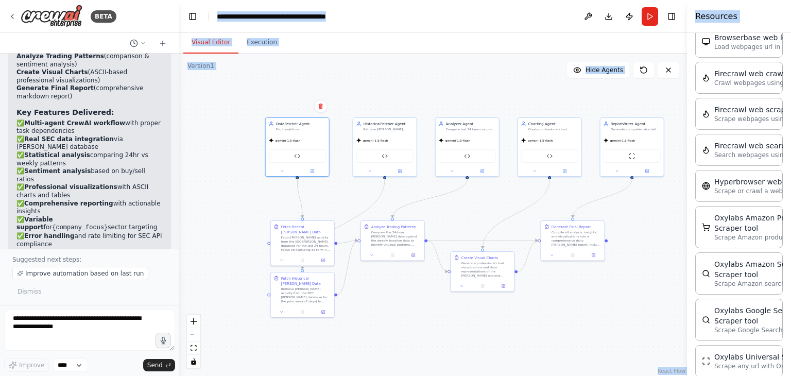
scroll to position [2440, 0]
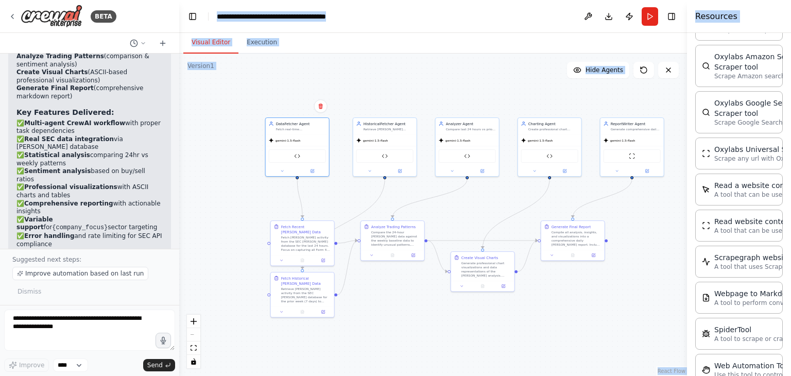
drag, startPoint x: 216, startPoint y: 14, endPoint x: 721, endPoint y: 363, distance: 613.5
click at [721, 363] on div "BETA I want to build an AI agent system for CrowdWisdomTrading internship asses…" at bounding box center [395, 188] width 791 height 376
click at [518, 355] on div ".deletable-edge-delete-btn { width: 20px; height: 20px; border: 0px solid #ffff…" at bounding box center [433, 215] width 508 height 322
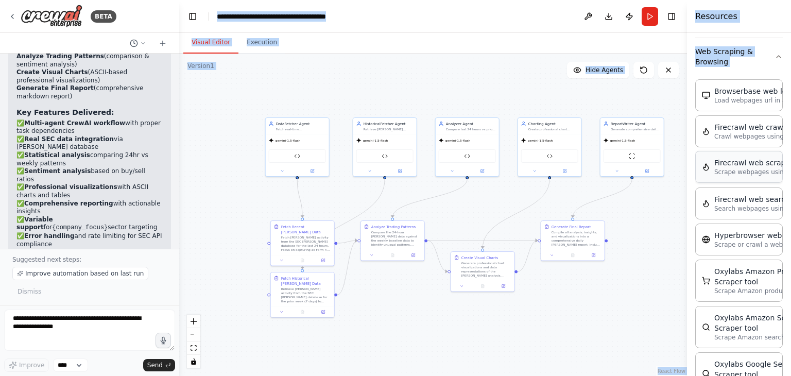
scroll to position [1977, 0]
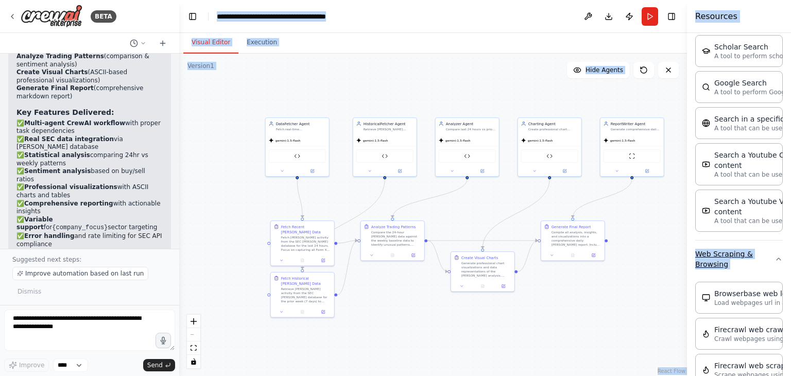
click at [774, 255] on icon "button" at bounding box center [778, 259] width 8 height 8
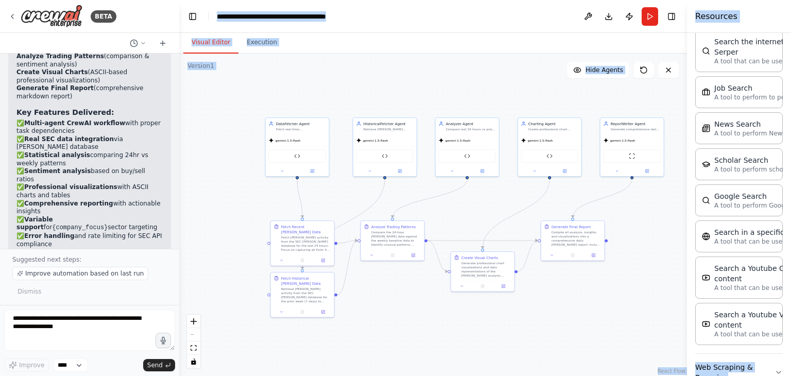
click at [667, 307] on div ".deletable-edge-delete-btn { width: 20px; height: 20px; border: 0px solid #ffff…" at bounding box center [433, 215] width 508 height 322
click at [666, 249] on div ".deletable-edge-delete-btn { width: 20px; height: 20px; border: 0px solid #ffff…" at bounding box center [433, 215] width 508 height 322
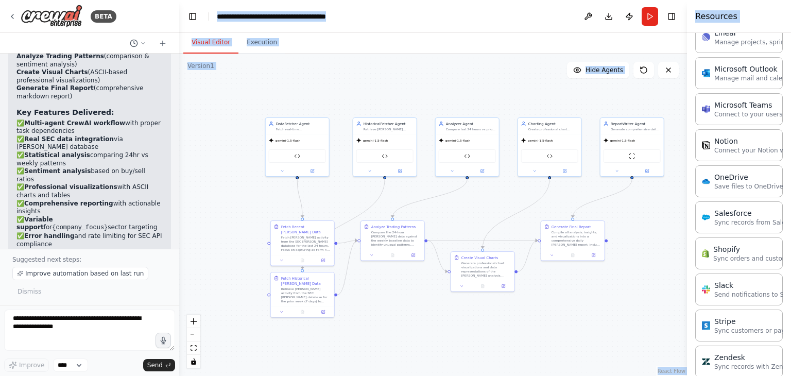
scroll to position [1254, 0]
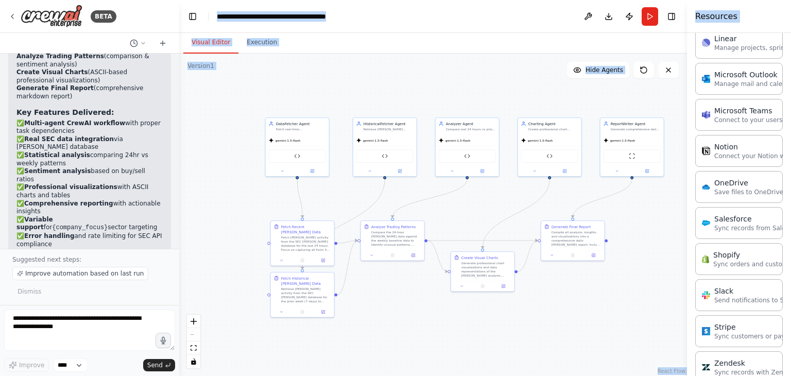
click at [779, 157] on div "Crew Task Agent Tools AI & Machine Learning AIMind Tool A wrapper around [AI-Mi…" at bounding box center [739, 204] width 104 height 343
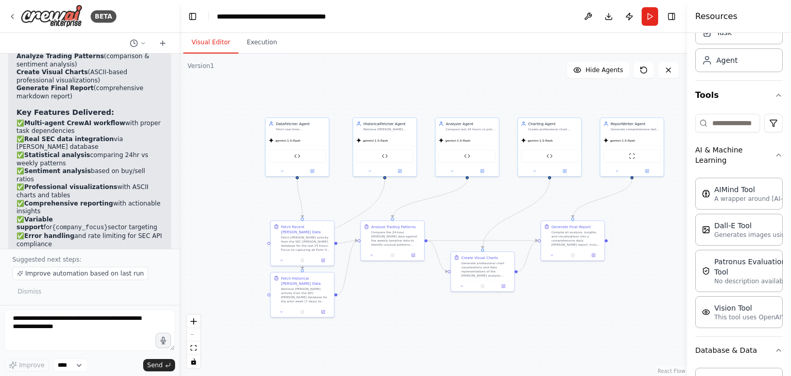
scroll to position [0, 0]
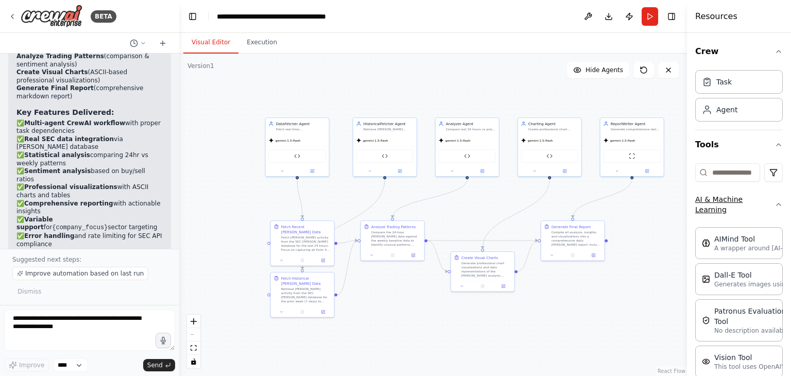
click at [756, 203] on button "AI & Machine Learning" at bounding box center [739, 204] width 88 height 37
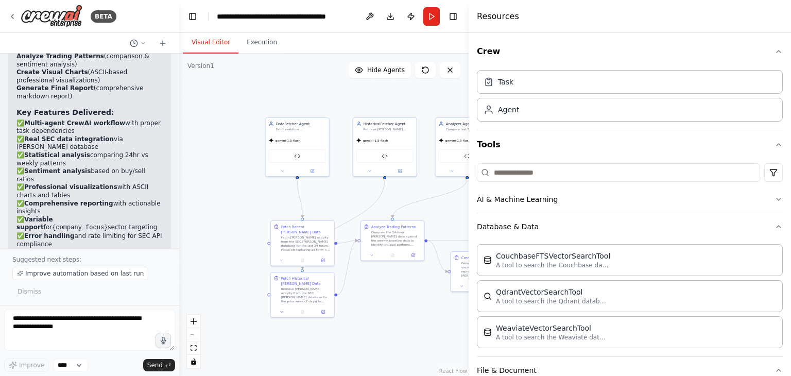
drag, startPoint x: 688, startPoint y: 184, endPoint x: 465, endPoint y: 190, distance: 223.0
click at [469, 190] on div at bounding box center [471, 188] width 4 height 376
click at [551, 231] on button "Database & Data" at bounding box center [628, 226] width 309 height 27
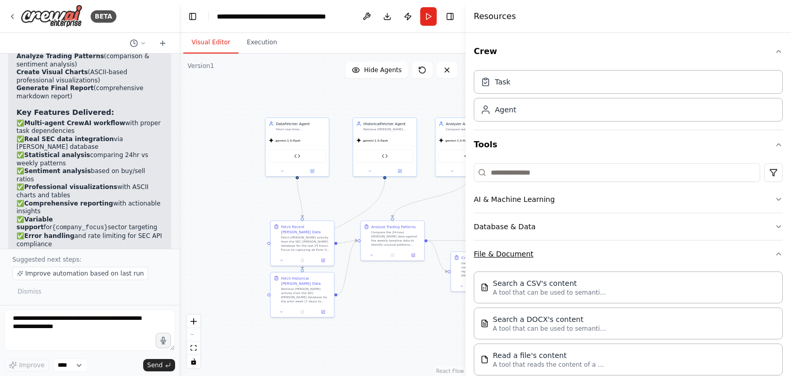
click at [550, 253] on button "File & Document" at bounding box center [628, 253] width 309 height 27
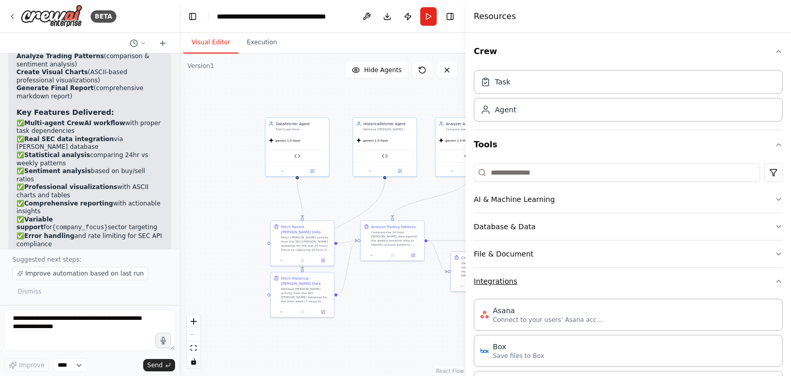
click at [548, 278] on button "Integrations" at bounding box center [628, 281] width 309 height 27
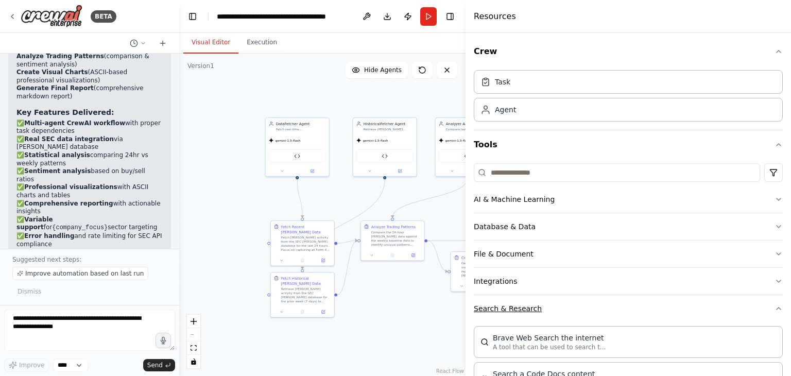
click at [548, 305] on button "Search & Research" at bounding box center [628, 308] width 309 height 27
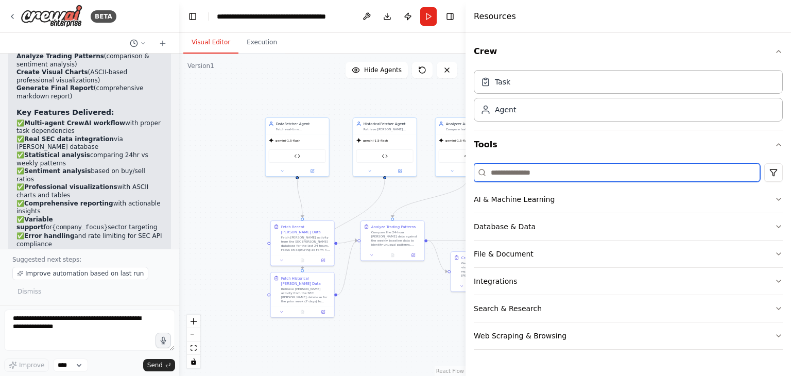
click at [547, 174] on input at bounding box center [617, 172] width 286 height 19
paste input "**********"
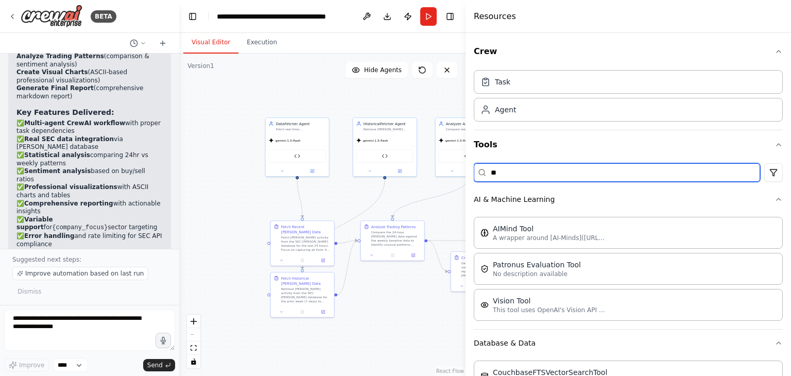
type input "*"
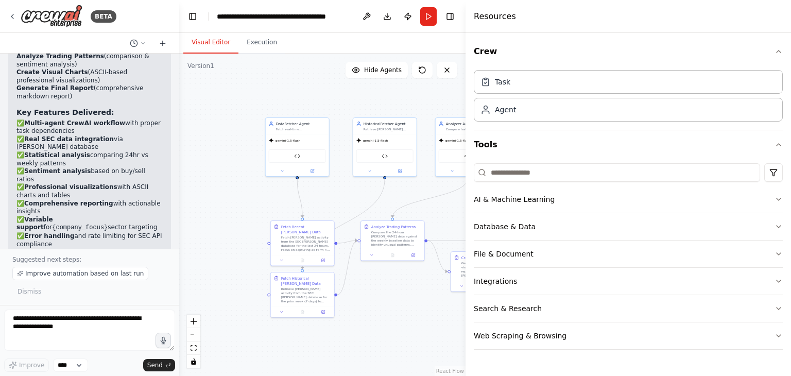
click at [162, 42] on icon at bounding box center [163, 43] width 8 height 8
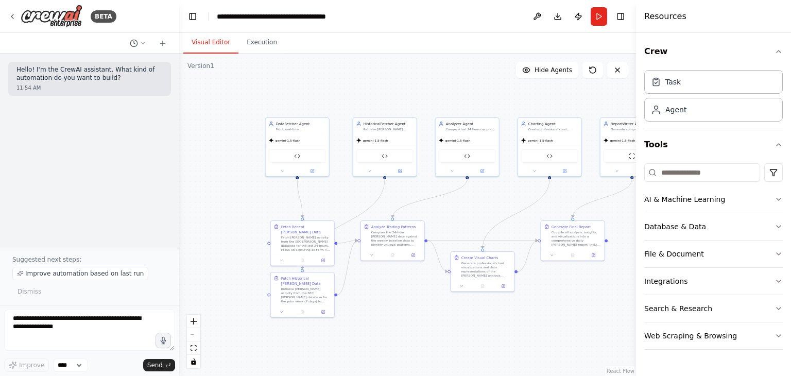
drag, startPoint x: 465, startPoint y: 114, endPoint x: 636, endPoint y: 126, distance: 171.4
click at [636, 126] on div at bounding box center [638, 188] width 4 height 376
click at [595, 72] on icon at bounding box center [593, 70] width 8 height 8
click at [550, 76] on button "Hide Agents" at bounding box center [547, 70] width 62 height 16
click at [551, 72] on span "Show Agents" at bounding box center [552, 70] width 40 height 8
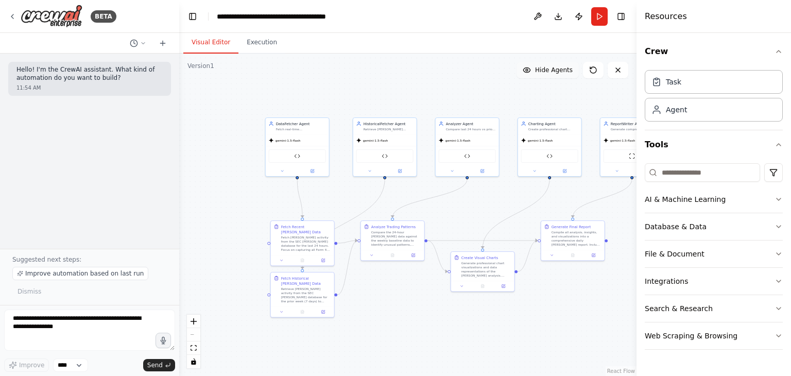
click at [543, 75] on button "Hide Agents" at bounding box center [547, 70] width 62 height 16
click at [259, 45] on button "Execution" at bounding box center [261, 43] width 47 height 22
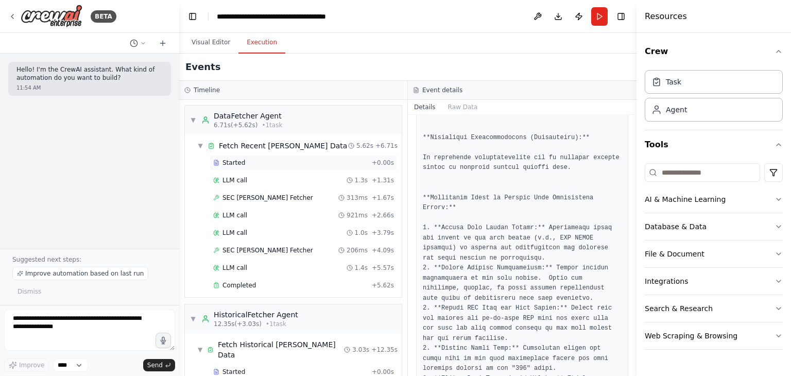
click at [229, 161] on span "Started" at bounding box center [233, 163] width 23 height 8
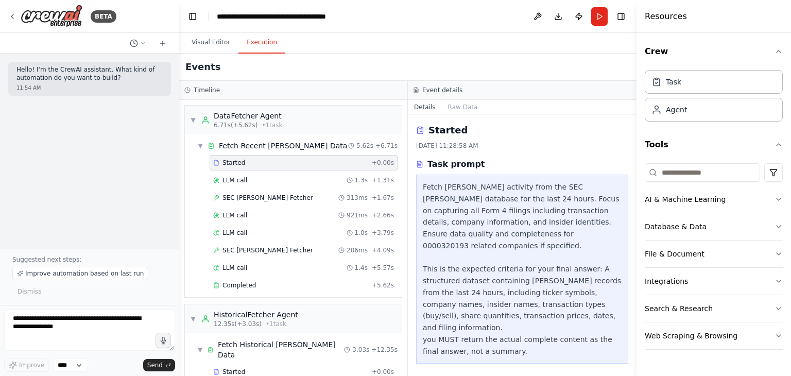
click at [467, 242] on div "Fetch insider trading activity from the SEC EDGAR database for the last 24 hour…" at bounding box center [522, 269] width 199 height 176
click at [457, 164] on h3 "Task prompt" at bounding box center [456, 164] width 58 height 12
click at [279, 176] on div "LLM call 1.3s + 1.31s" at bounding box center [303, 180] width 181 height 8
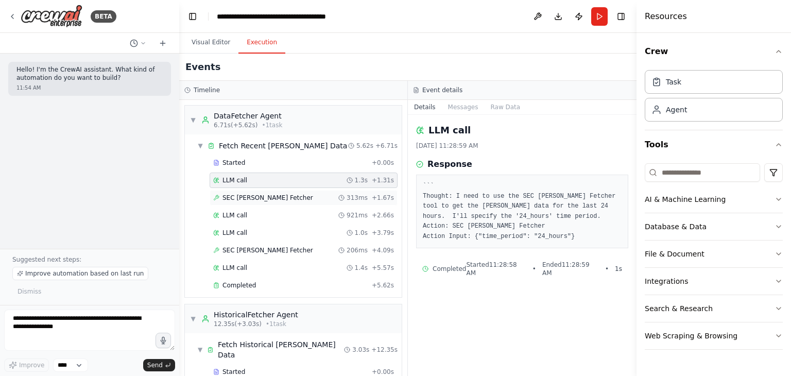
click at [274, 198] on span "SEC Insider Trading Fetcher" at bounding box center [267, 198] width 91 height 8
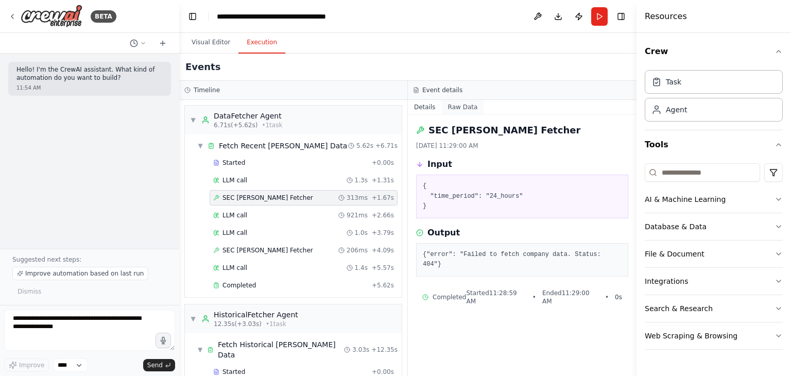
click at [465, 107] on button "Raw Data" at bounding box center [463, 107] width 42 height 14
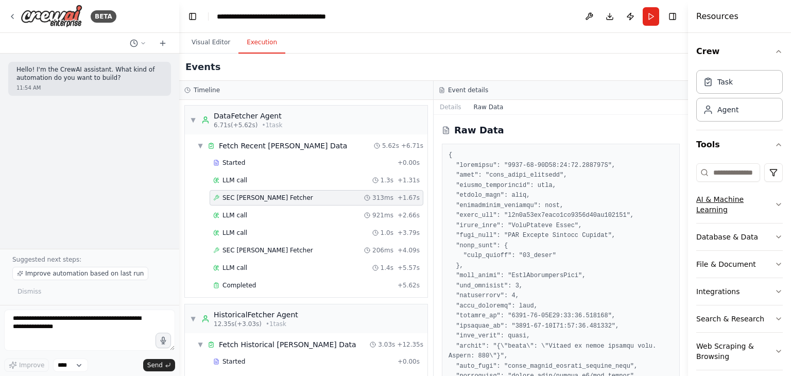
drag, startPoint x: 639, startPoint y: 188, endPoint x: 731, endPoint y: 188, distance: 91.6
click at [731, 188] on div "Resources Crew Task Agent Tools AI & Machine Learning Database & Data File & Do…" at bounding box center [739, 188] width 103 height 376
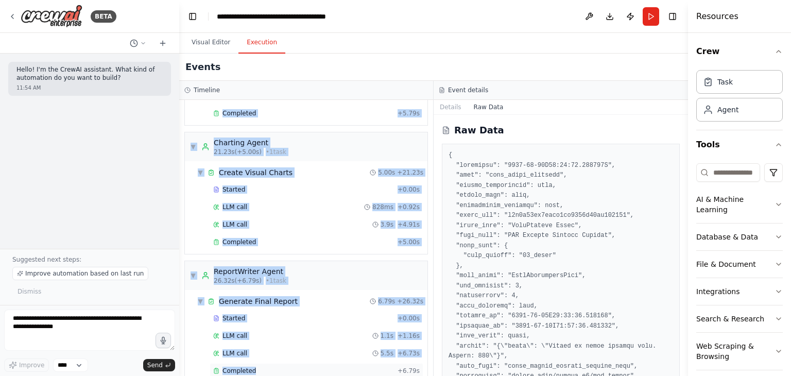
scroll to position [476, 0]
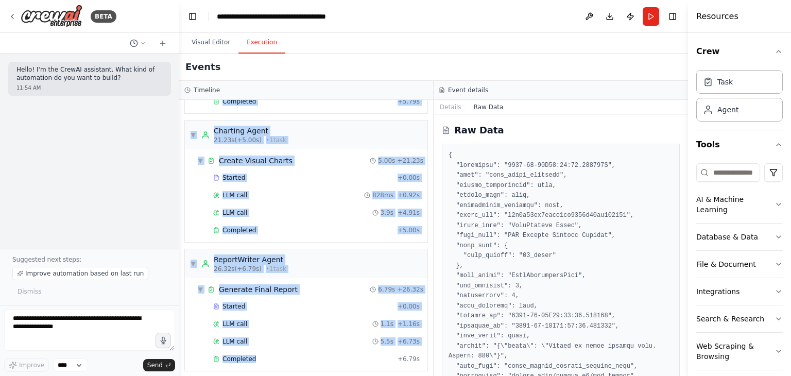
drag, startPoint x: 192, startPoint y: 108, endPoint x: 371, endPoint y: 371, distance: 318.3
click at [371, 371] on div "▼ DataFetcher Agent 6.71s (+5.62s) • 1 task ▼ Fetch Recent Insider Trading Data…" at bounding box center [306, 238] width 254 height 276
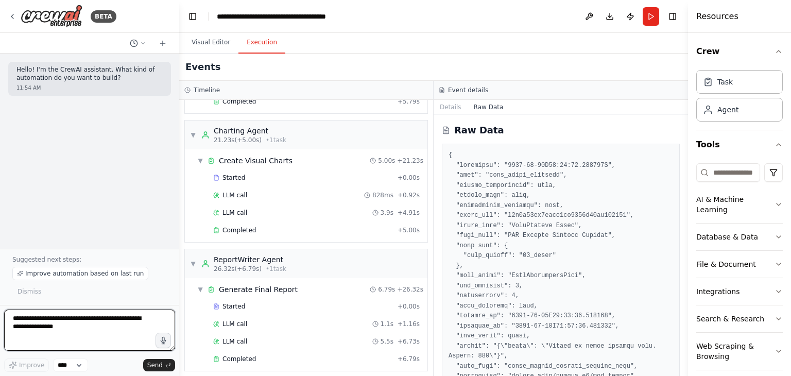
click at [76, 326] on textarea at bounding box center [89, 329] width 171 height 41
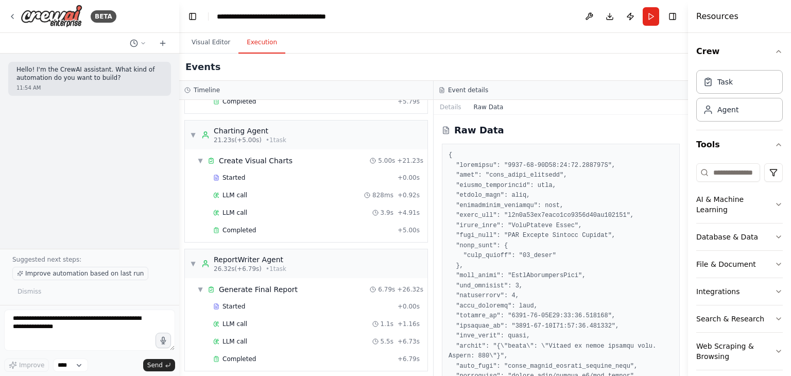
click at [105, 275] on span "Improve automation based on last run" at bounding box center [84, 273] width 118 height 8
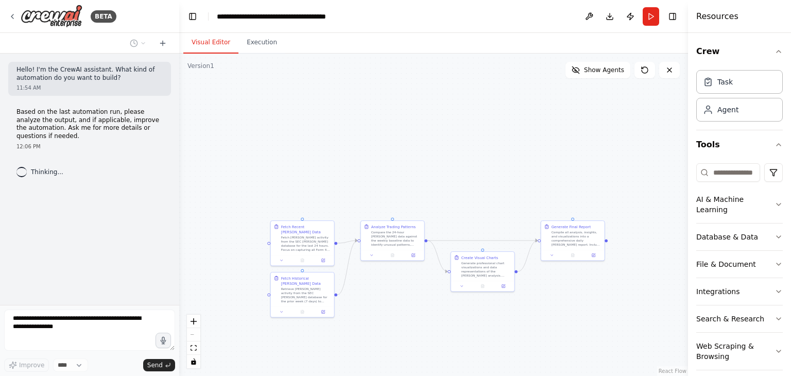
click at [203, 44] on button "Visual Editor" at bounding box center [210, 43] width 55 height 22
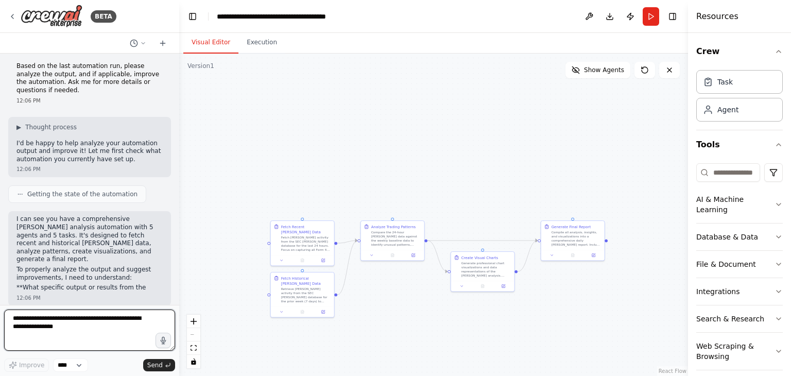
click at [60, 326] on textarea at bounding box center [89, 329] width 171 height 41
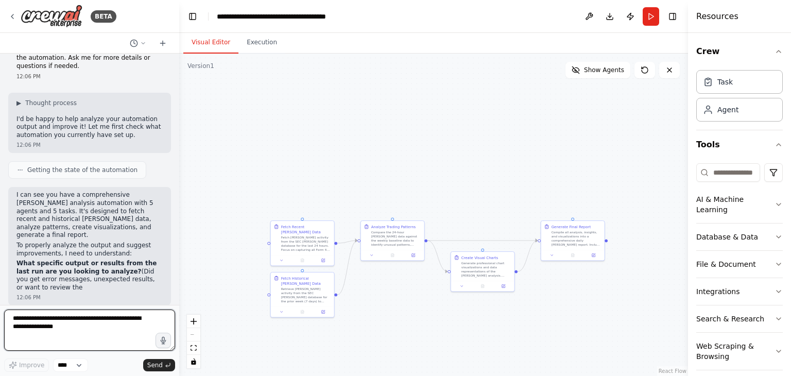
paste textarea "**********"
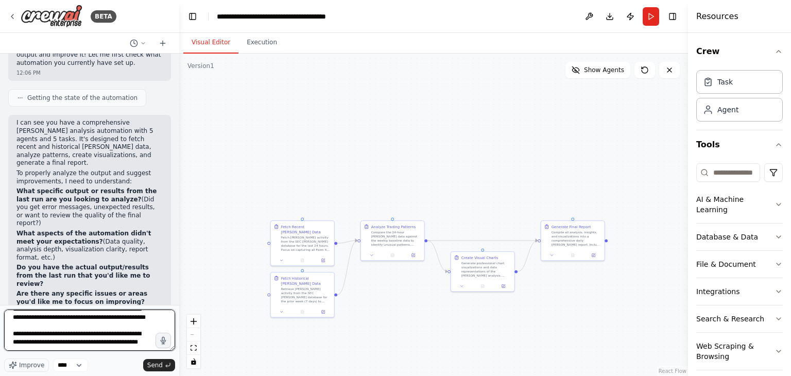
scroll to position [150, 0]
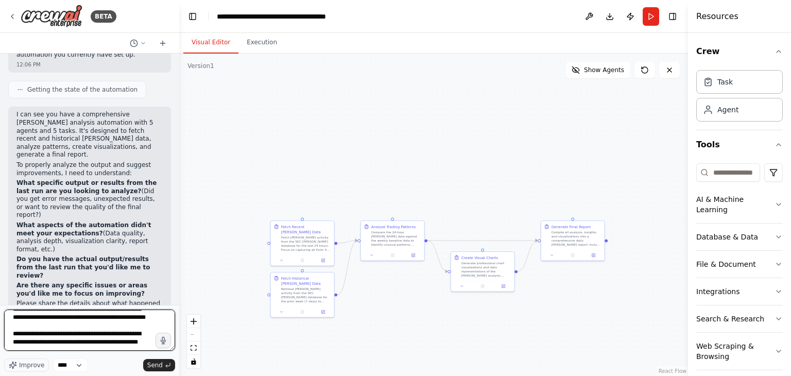
type textarea "**********"
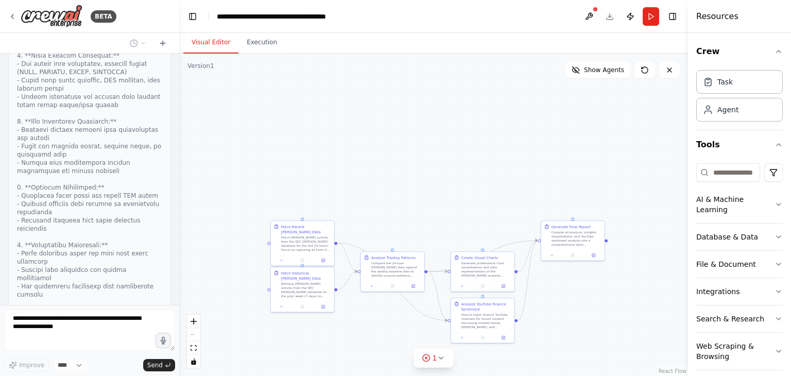
scroll to position [1700, 0]
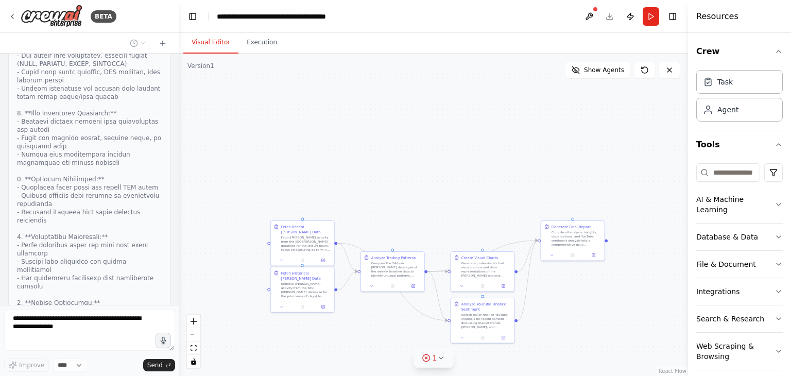
click at [444, 358] on button "1" at bounding box center [434, 358] width 40 height 19
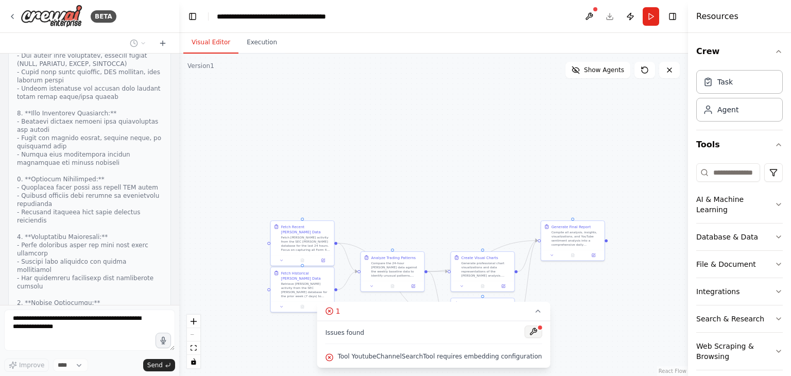
click at [527, 331] on button at bounding box center [533, 331] width 18 height 12
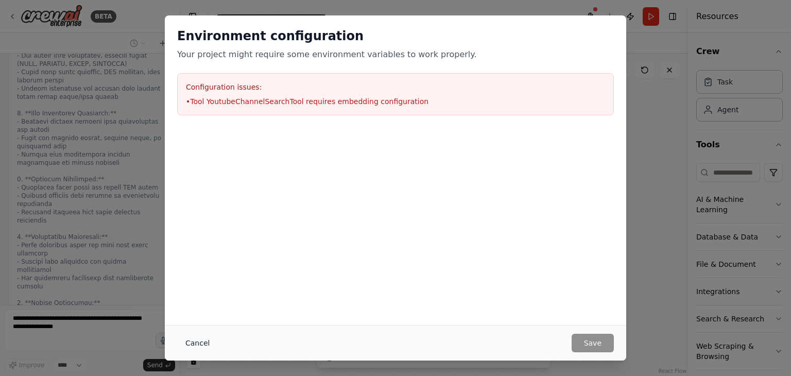
click at [191, 344] on button "Cancel" at bounding box center [197, 343] width 41 height 19
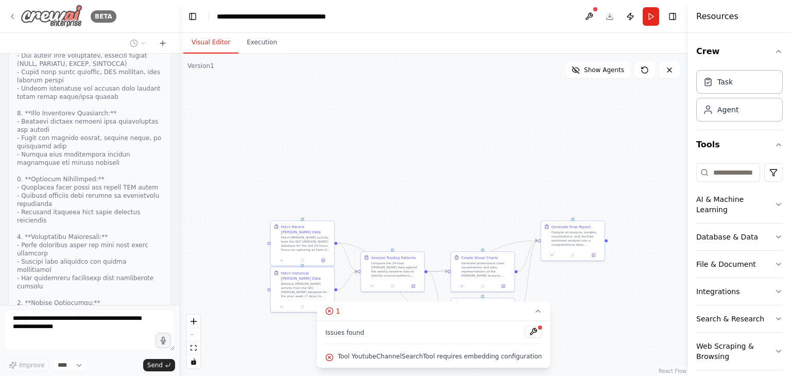
click at [30, 12] on img at bounding box center [52, 16] width 62 height 23
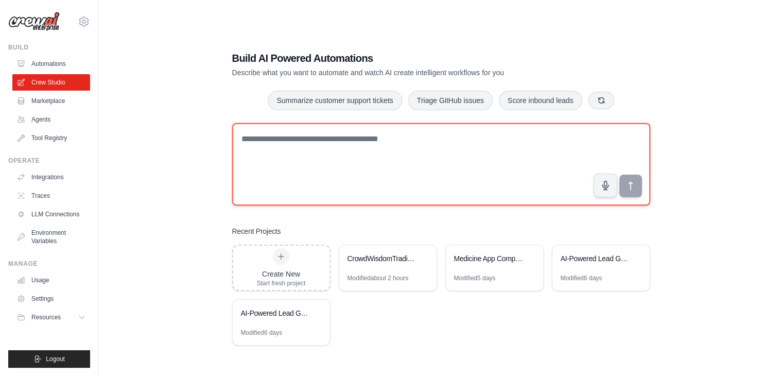
click at [291, 138] on textarea at bounding box center [441, 164] width 418 height 82
paste textarea "**********"
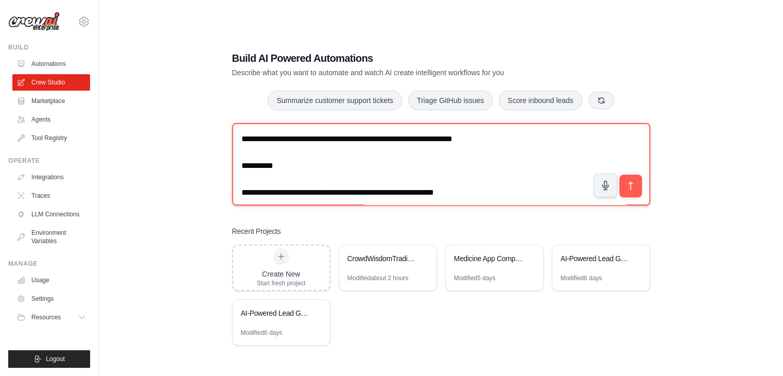
scroll to position [554, 0]
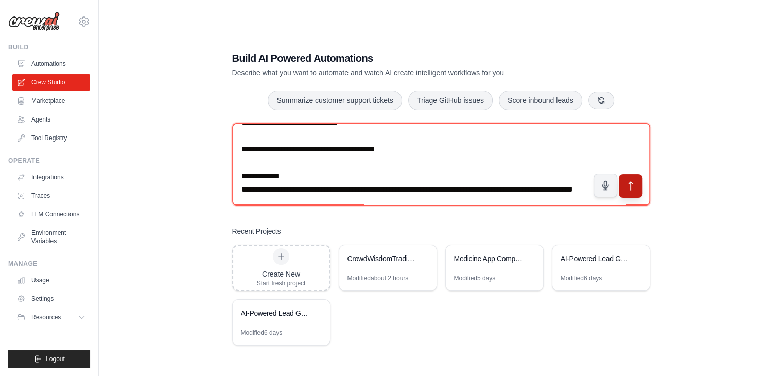
type textarea "**********"
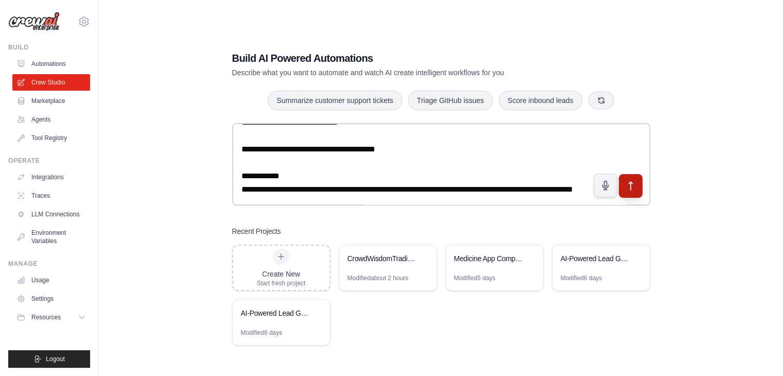
click at [629, 181] on icon "submit" at bounding box center [630, 186] width 11 height 11
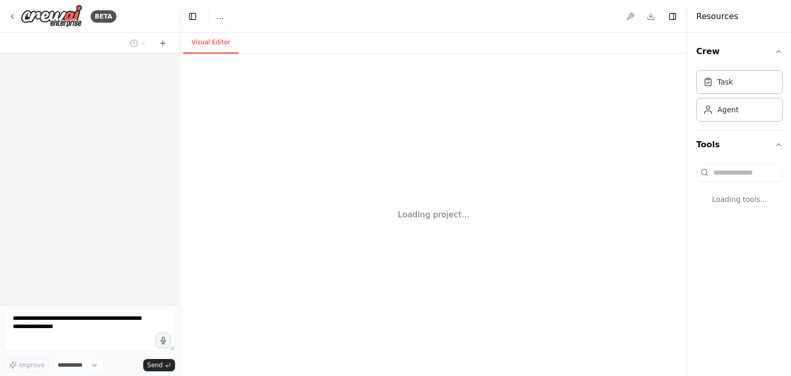
select select "****"
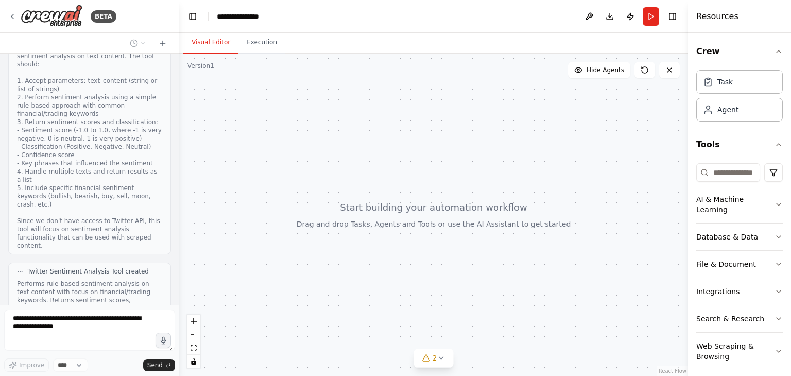
scroll to position [1386, 0]
